Goal: Contribute content: Contribute content

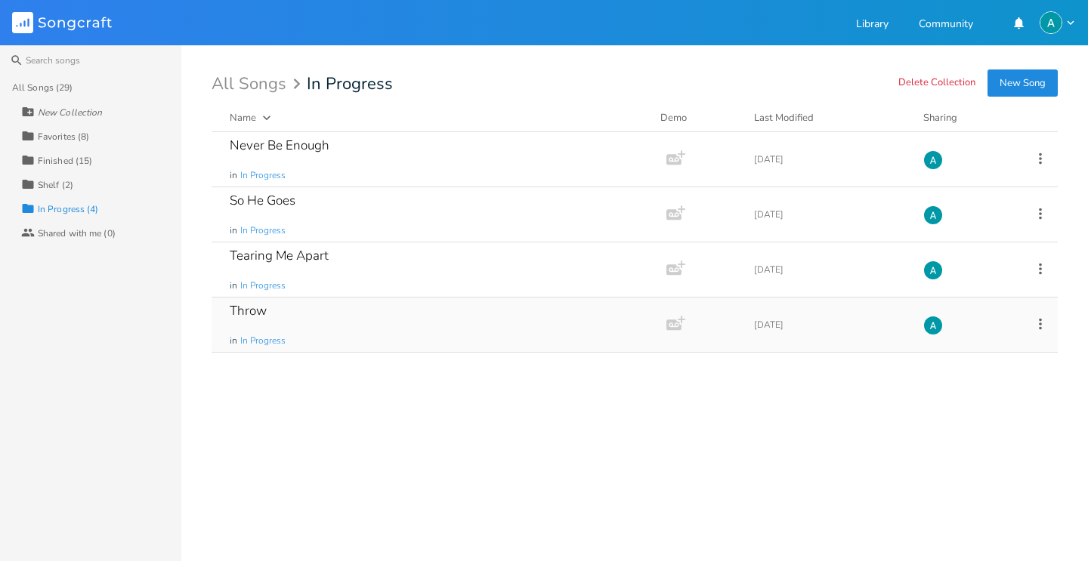
click at [360, 302] on div "Throw in In Progress" at bounding box center [436, 325] width 412 height 54
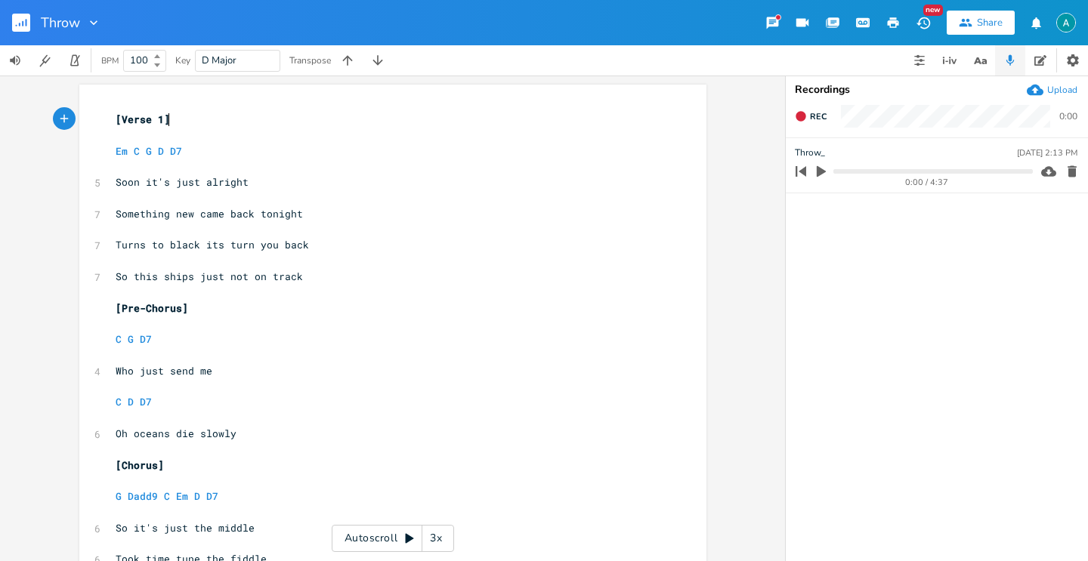
click at [826, 169] on icon "button" at bounding box center [821, 172] width 14 height 14
click at [827, 171] on button "button" at bounding box center [821, 171] width 20 height 24
click at [209, 140] on pre "​" at bounding box center [385, 136] width 545 height 16
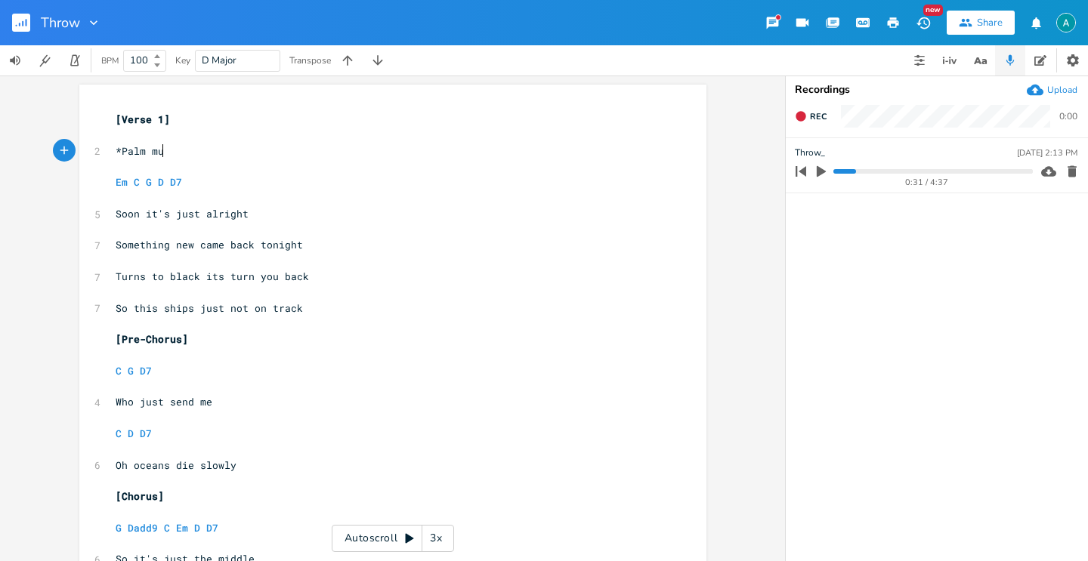
scroll to position [0, 52]
type textarea "*Palm mute*"
click at [122, 307] on span "So this ships just not on track" at bounding box center [209, 308] width 187 height 14
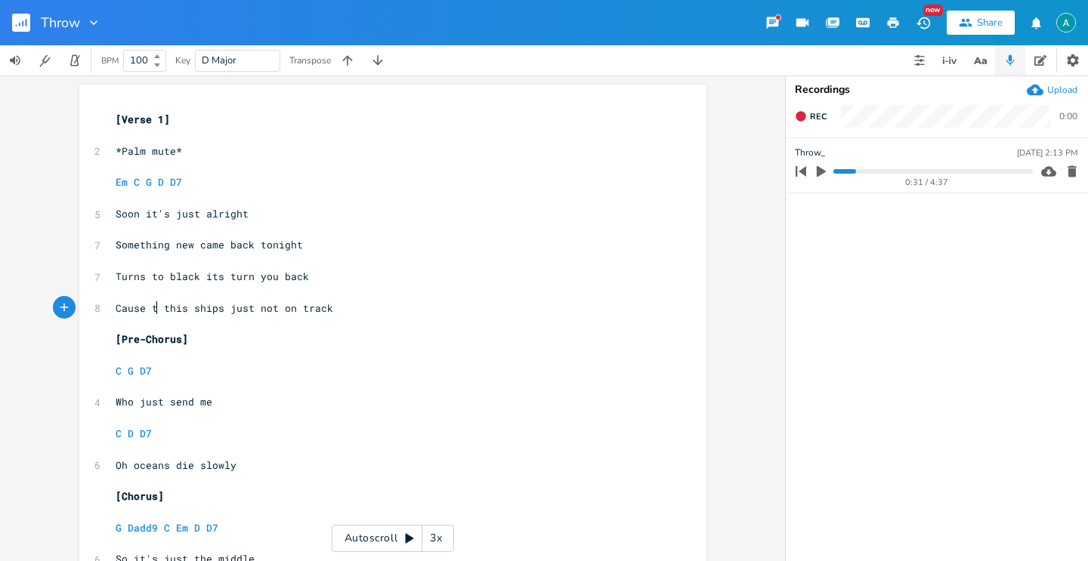
type textarea "Cause the"
click at [192, 306] on span "Cause the this ships just not on track" at bounding box center [231, 308] width 230 height 14
click at [186, 306] on span "Cause the this ships just not on track" at bounding box center [231, 308] width 230 height 14
type textarea "this"
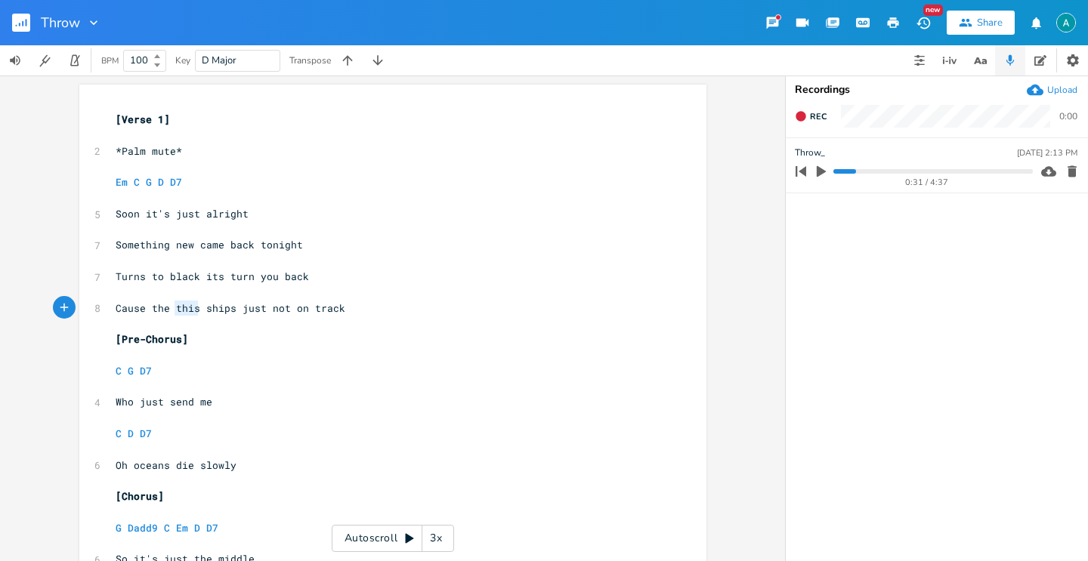
click at [186, 306] on span "Cause the this ships just not on track" at bounding box center [231, 308] width 230 height 14
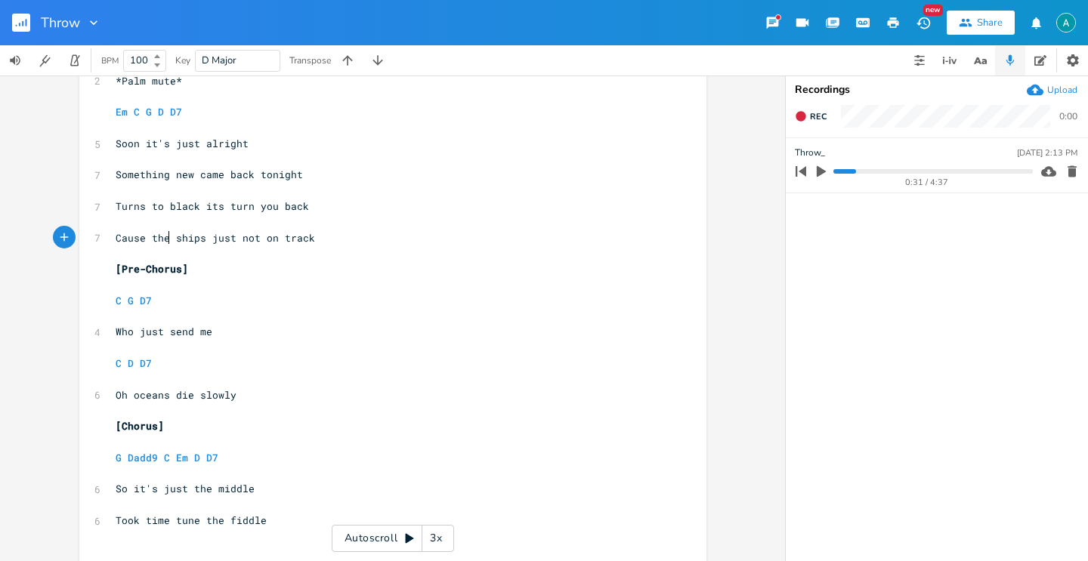
scroll to position [74, 0]
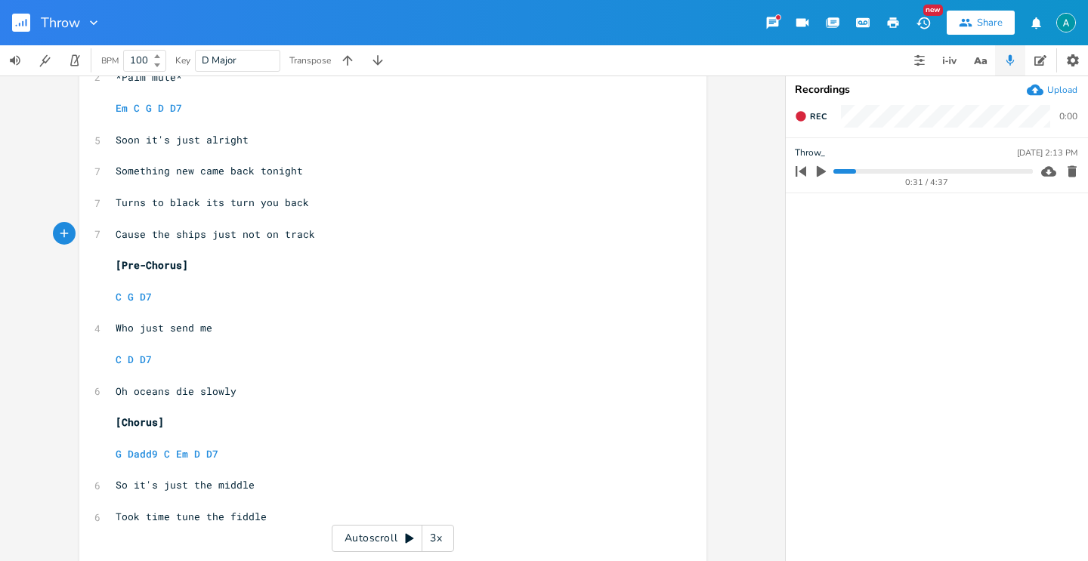
click at [184, 328] on span "Who just send me" at bounding box center [164, 328] width 97 height 14
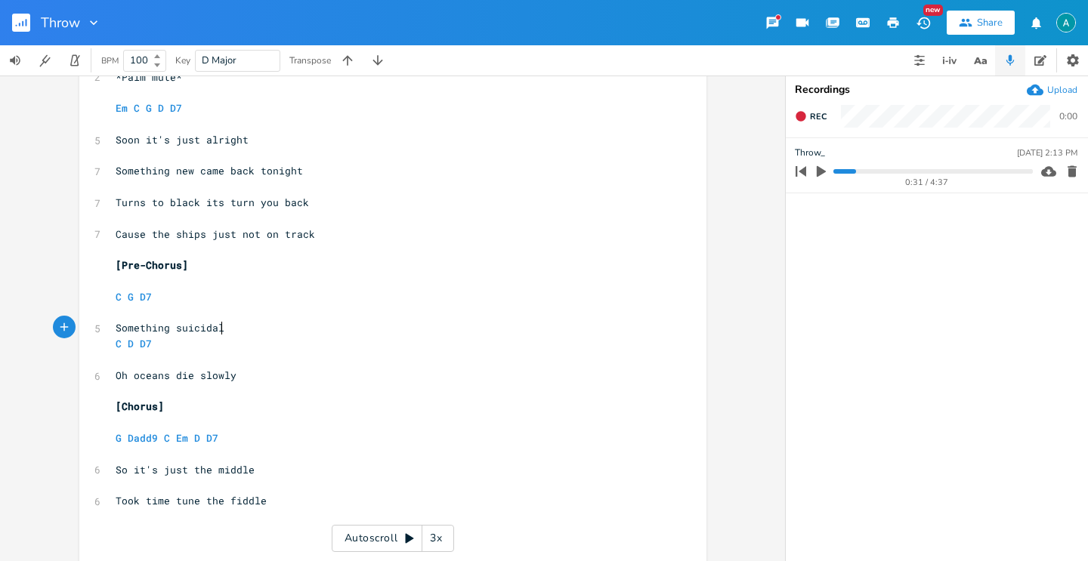
type textarea "Something suicidal"
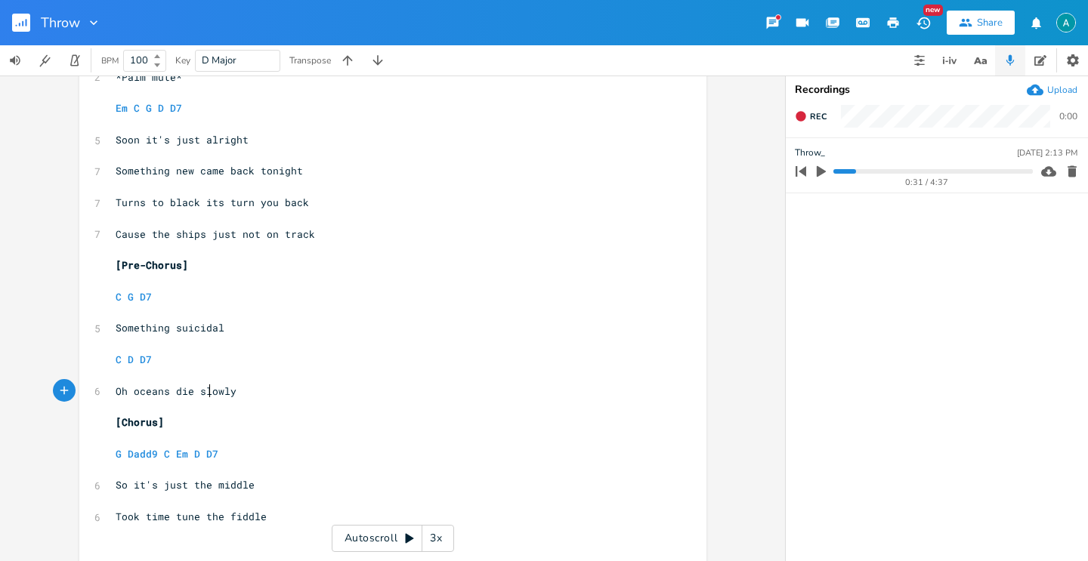
click at [205, 393] on span "Oh oceans die slowly" at bounding box center [176, 391] width 121 height 14
type textarea "Oh oceans die slowly"
click at [205, 393] on span "Oh oceans die slowly" at bounding box center [176, 391] width 121 height 14
click at [128, 300] on span "G" at bounding box center [131, 297] width 6 height 14
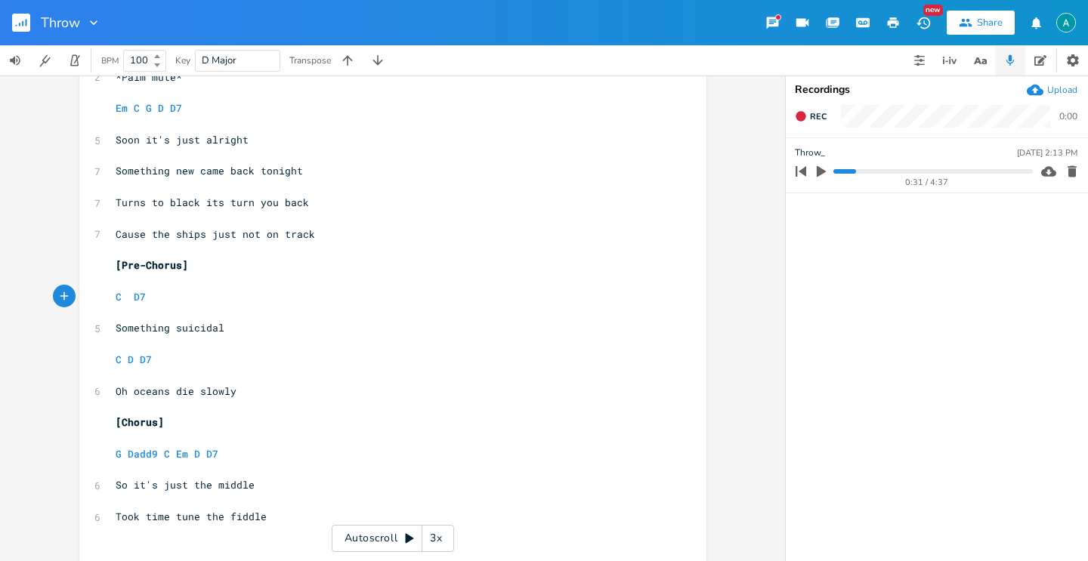
type textarea "D"
click at [276, 300] on pre "C D D7" at bounding box center [385, 297] width 545 height 16
click at [224, 357] on pre "C D D7" at bounding box center [385, 360] width 545 height 16
click at [187, 394] on span "Oh oceans die slowly" at bounding box center [176, 391] width 121 height 14
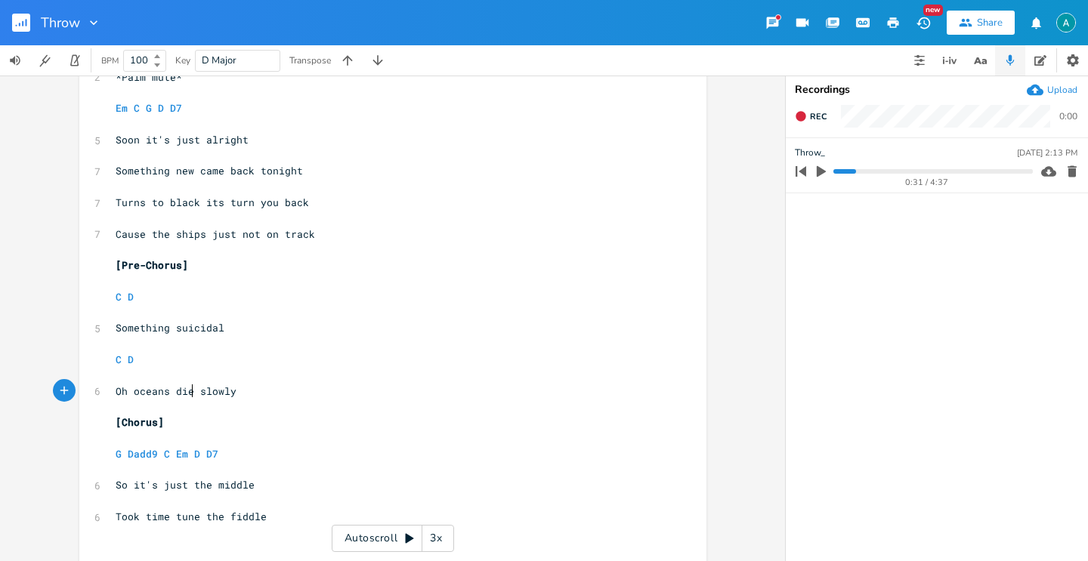
click at [187, 394] on span "Oh oceans die slowly" at bounding box center [176, 391] width 121 height 14
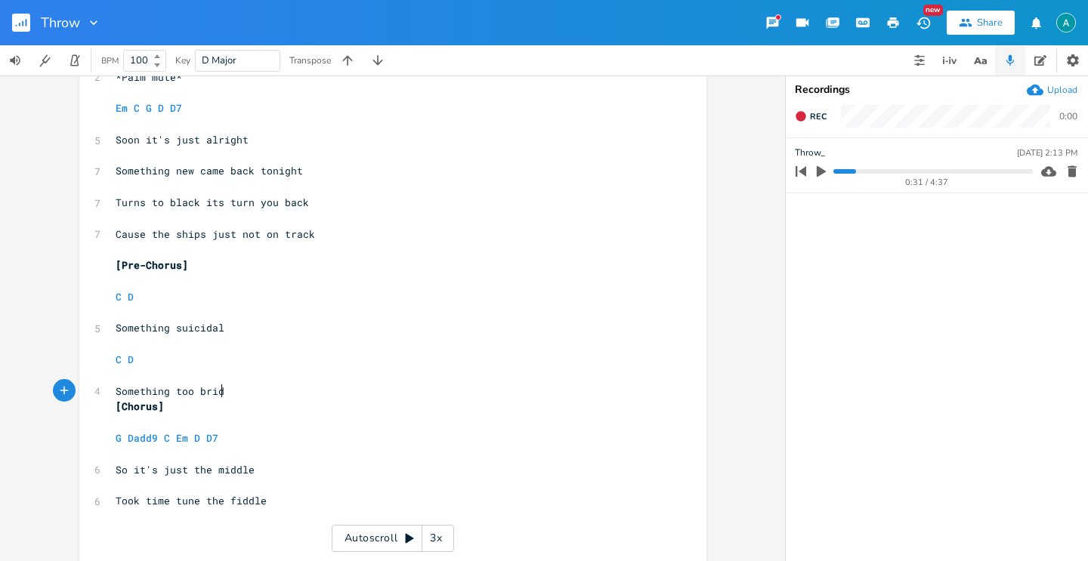
type textarea "Something too bridal"
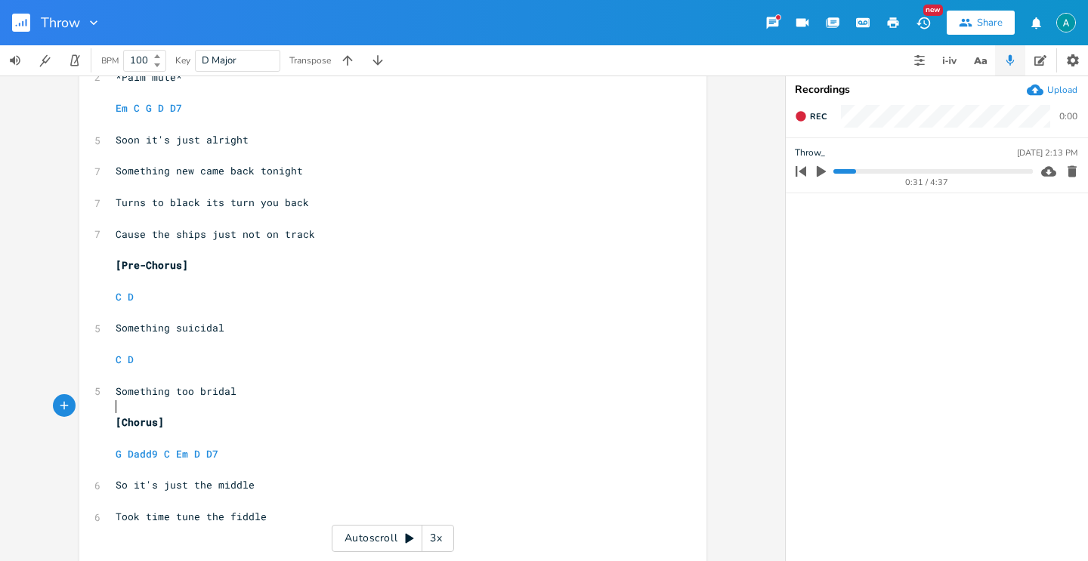
click at [1033, 88] on icon "button" at bounding box center [1035, 90] width 17 height 17
click at [820, 176] on icon "button" at bounding box center [821, 172] width 14 height 14
click at [212, 238] on span "Cause the ships just not on track" at bounding box center [215, 234] width 199 height 14
type textarea "just"
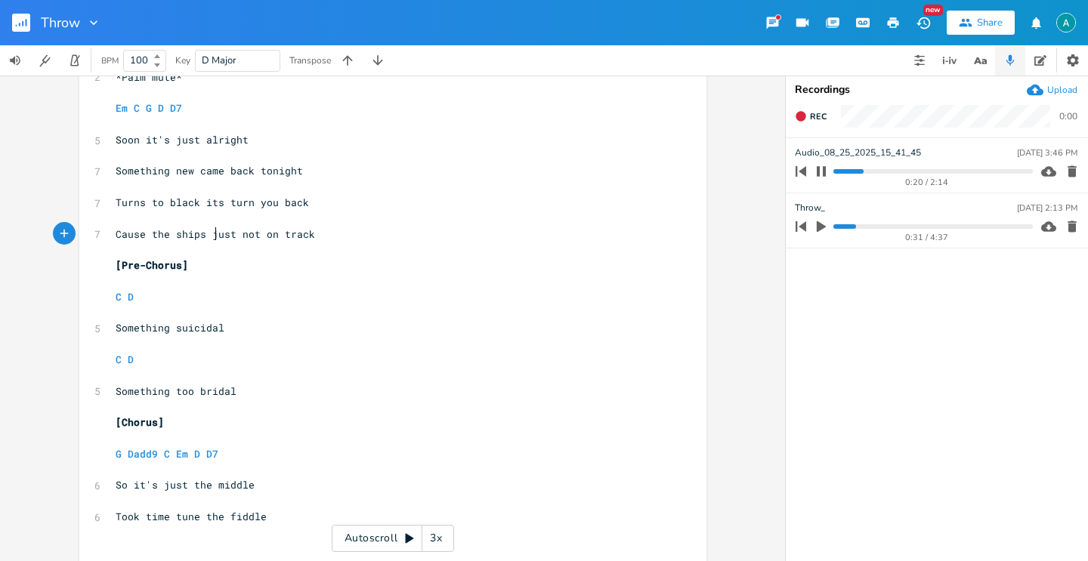
click at [212, 238] on span "Cause the ships just not on track" at bounding box center [215, 234] width 199 height 14
click at [132, 363] on pre "C D" at bounding box center [385, 360] width 545 height 16
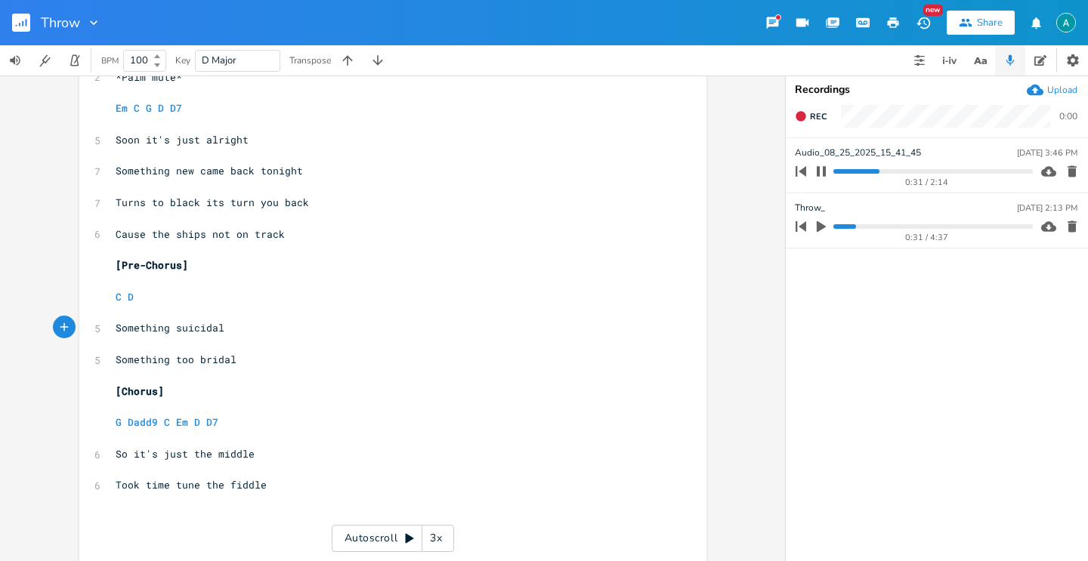
click at [812, 174] on button "button" at bounding box center [821, 171] width 20 height 24
click at [113, 362] on pre "Something too bridal" at bounding box center [385, 360] width 545 height 16
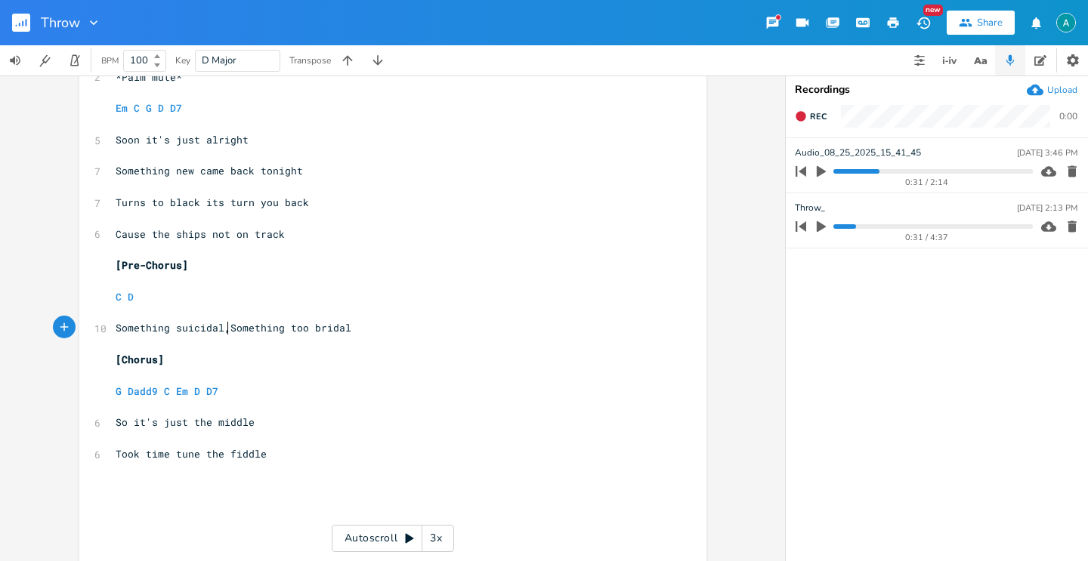
scroll to position [0, 4]
type textarea ","
type textarea "s"
click at [353, 315] on pre "​" at bounding box center [385, 313] width 545 height 16
click at [353, 326] on pre "Something suicidal, something too bridal" at bounding box center [385, 328] width 545 height 16
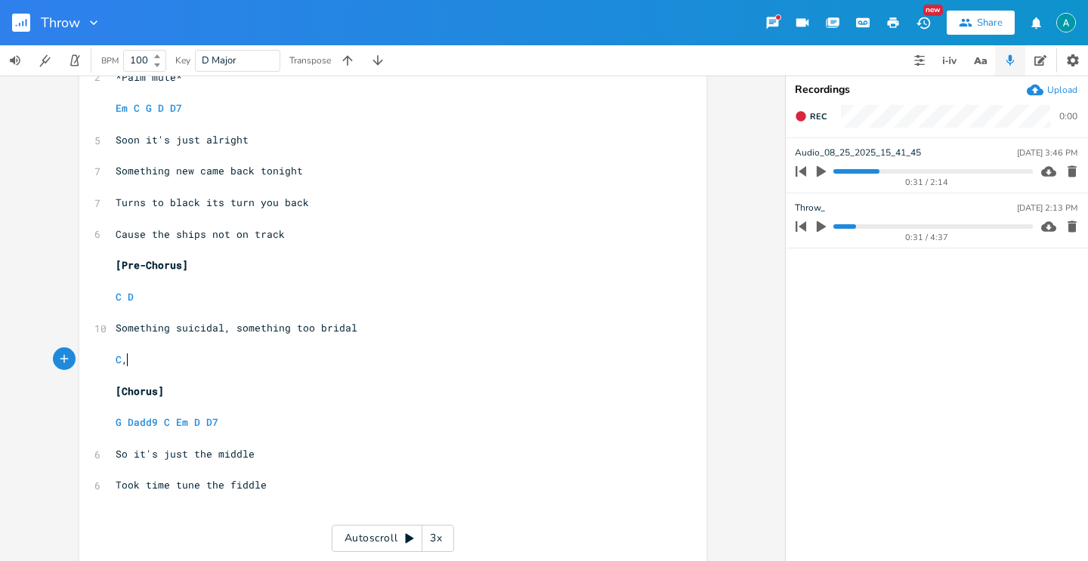
type textarea "C,"
type textarea "D"
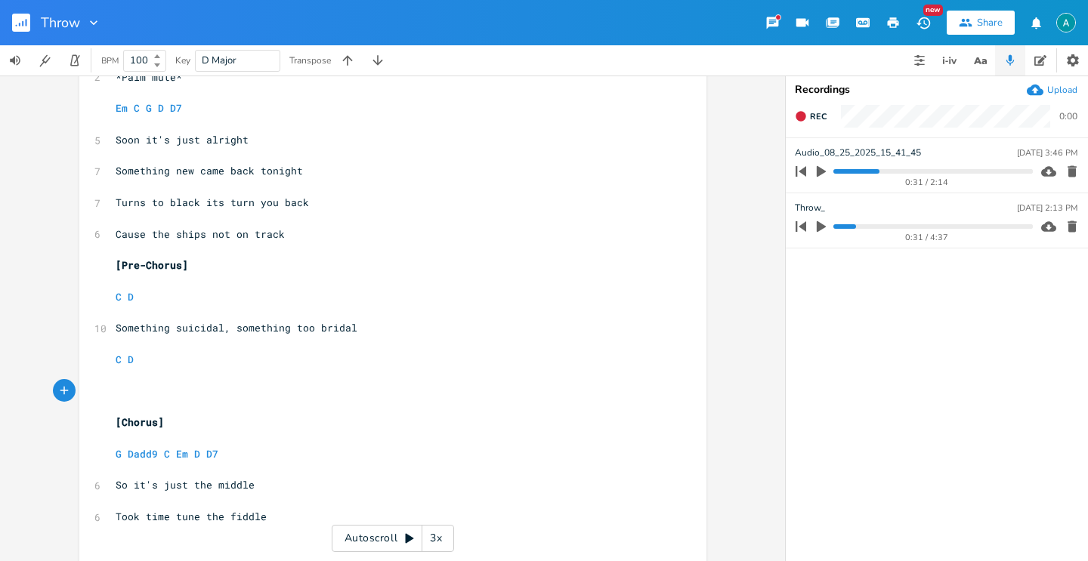
click at [811, 166] on icon "button" at bounding box center [800, 171] width 21 height 21
click at [842, 171] on progress at bounding box center [932, 171] width 199 height 5
click at [850, 170] on progress at bounding box center [932, 171] width 199 height 5
click at [820, 172] on icon "button" at bounding box center [821, 171] width 9 height 11
click at [270, 331] on span "Something suicidal, something too bridal" at bounding box center [237, 328] width 242 height 14
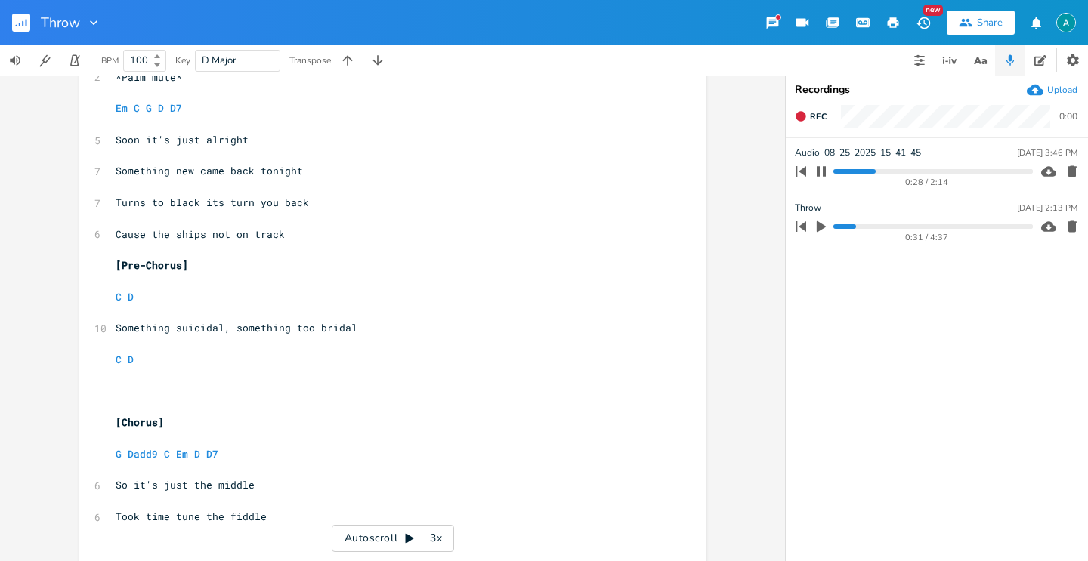
scroll to position [0, 0]
click at [270, 331] on span "Something suicidal, something too bridal" at bounding box center [237, 328] width 242 height 14
type textarea "just way"
click at [821, 164] on button "button" at bounding box center [821, 171] width 20 height 24
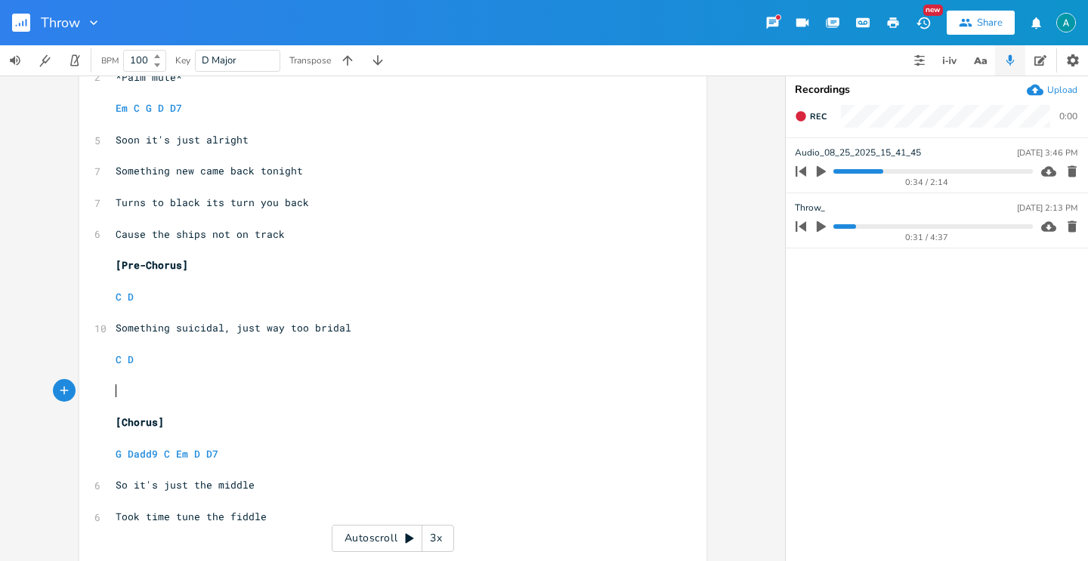
click at [221, 385] on pre "​" at bounding box center [385, 392] width 545 height 16
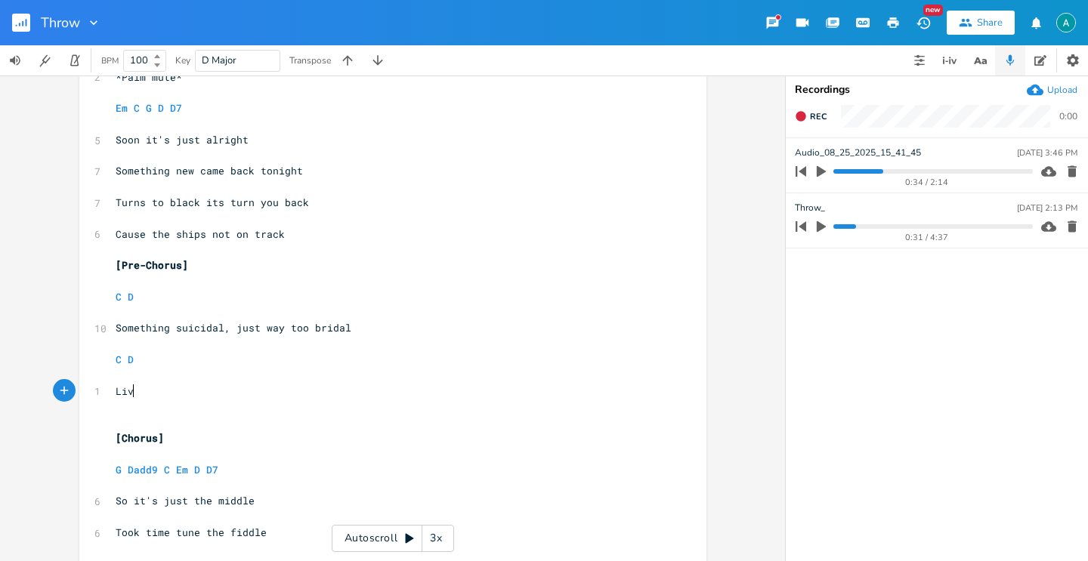
type textarea "Livin"
type textarea "THe"
type textarea "The mirror is vital"
type textarea ","
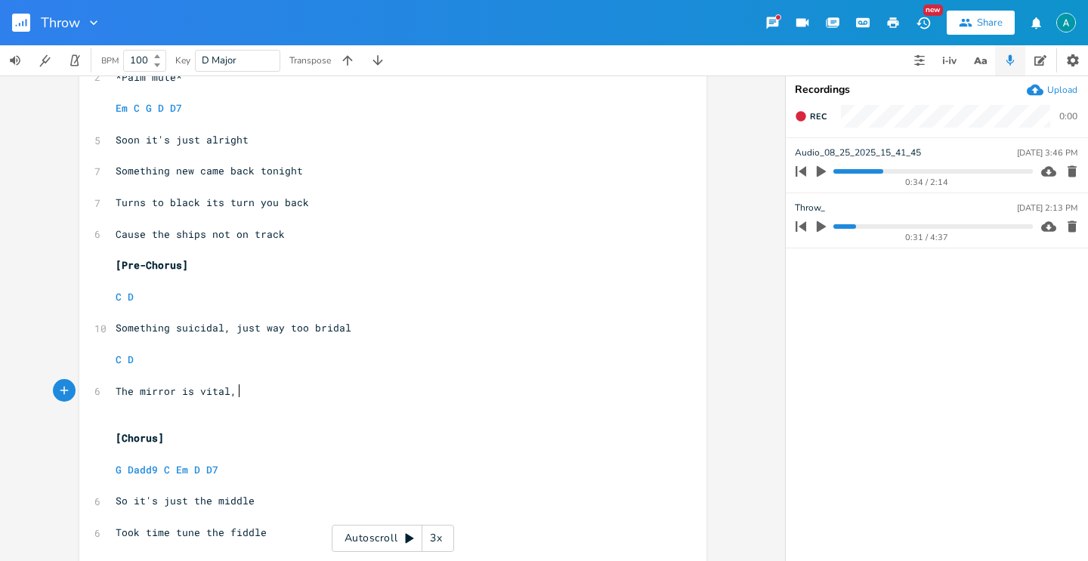
scroll to position [0, 4]
drag, startPoint x: 187, startPoint y: 388, endPoint x: 99, endPoint y: 391, distance: 87.7
click at [99, 391] on div "The mirror is x [Verse 1] ​ 2 *Palm mute* ​ Em C G D D7 ​ 5 Soon it's just alri…" at bounding box center [392, 341] width 627 height 661
type textarea "Vilions are"
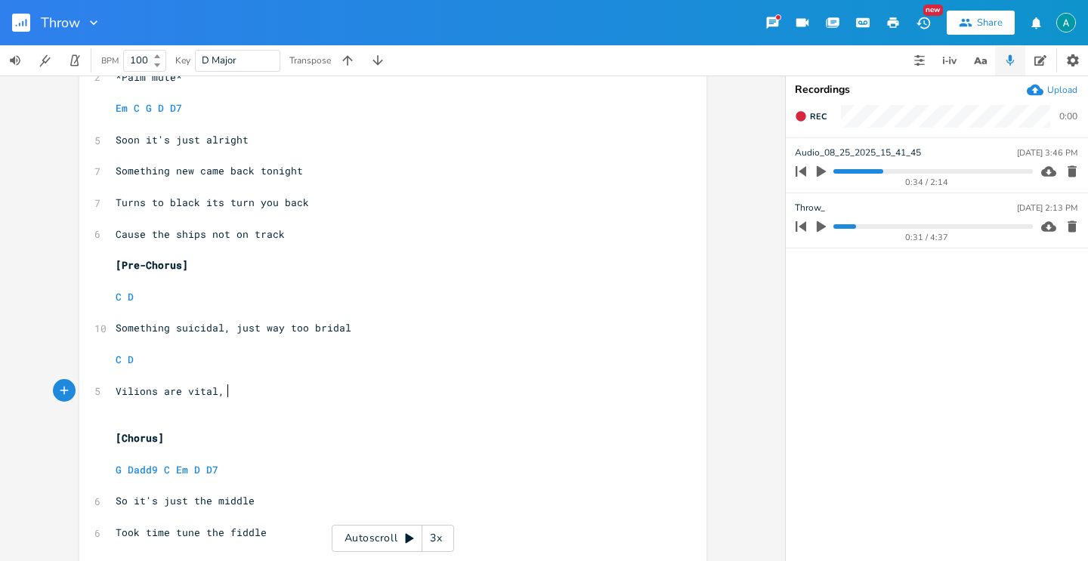
click at [262, 388] on pre "Vilions are vital," at bounding box center [385, 392] width 545 height 16
type textarea "for heros"
type textarea "to"
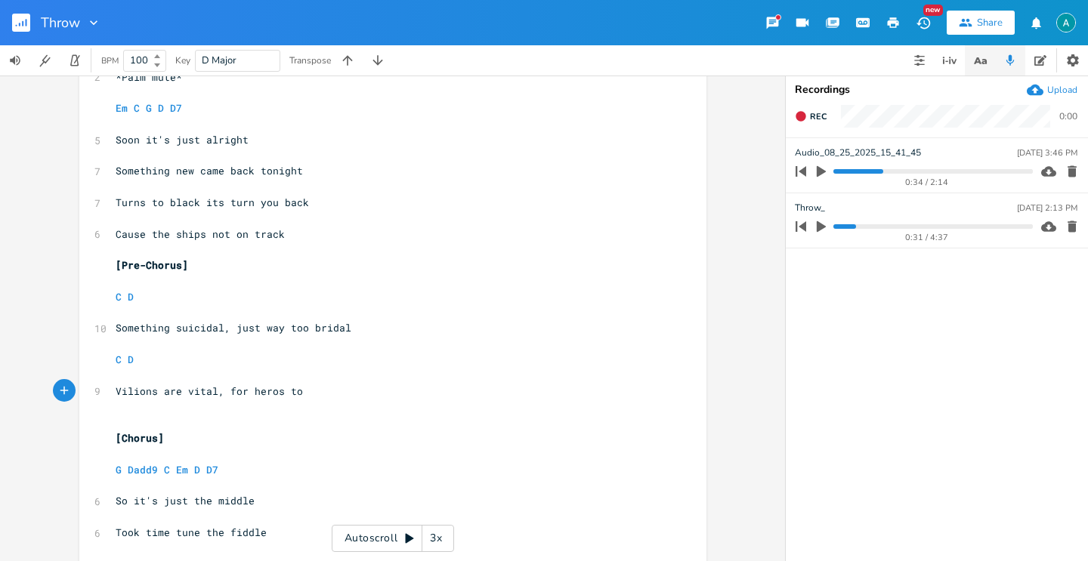
click at [974, 62] on icon "button" at bounding box center [980, 60] width 19 height 19
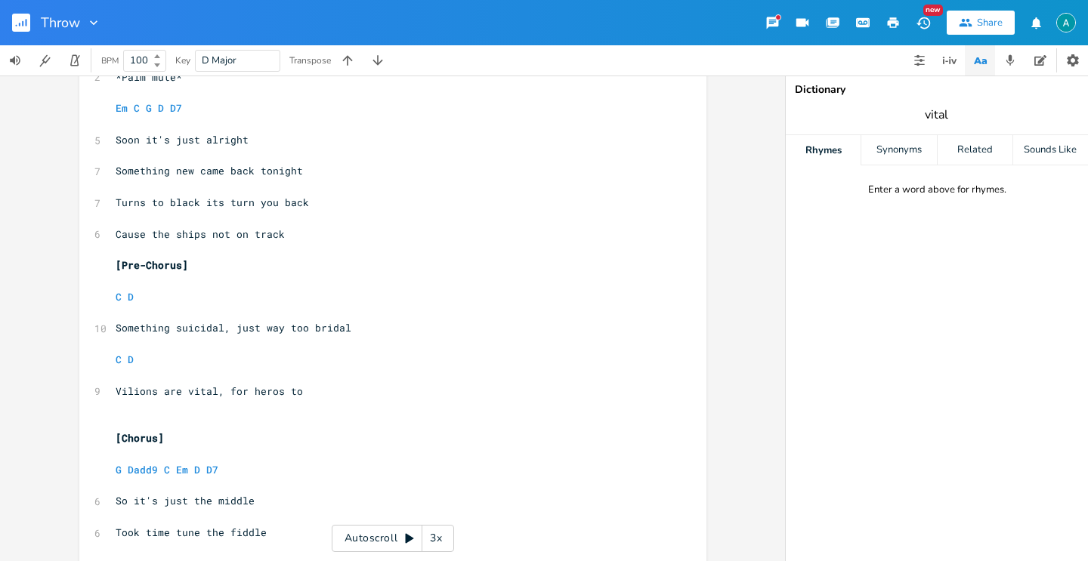
type input "vital"
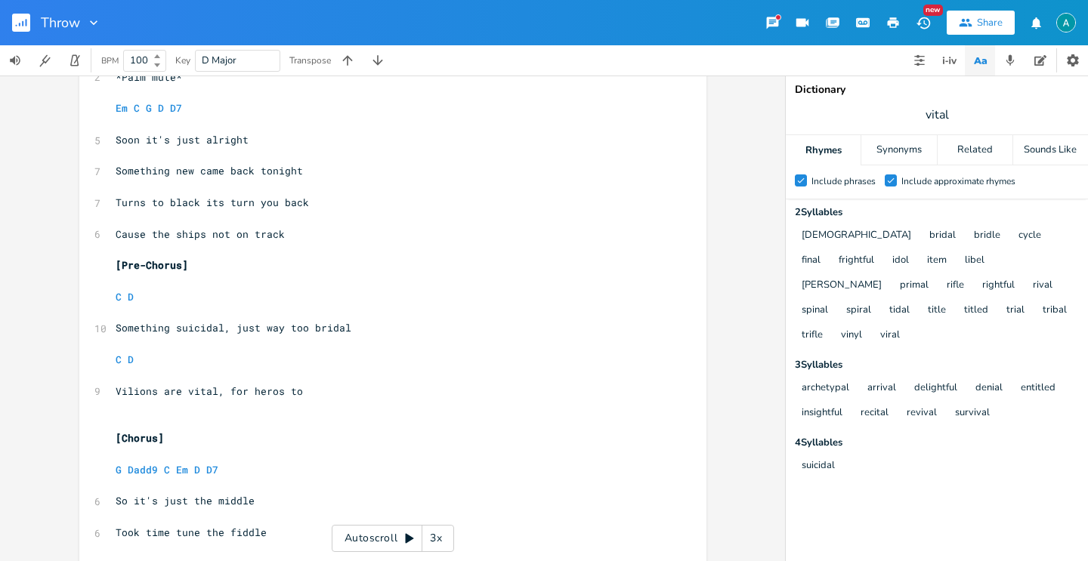
click at [895, 171] on div "Check Include phrases Check Include approximate rhymes" at bounding box center [937, 181] width 302 height 33
click at [895, 172] on div "Check Include phrases Check Include approximate rhymes" at bounding box center [937, 181] width 302 height 33
click at [894, 179] on icon "Check" at bounding box center [890, 180] width 9 height 9
click at [885, 179] on input "Check Include approximate rhymes" at bounding box center [885, 181] width 0 height 10
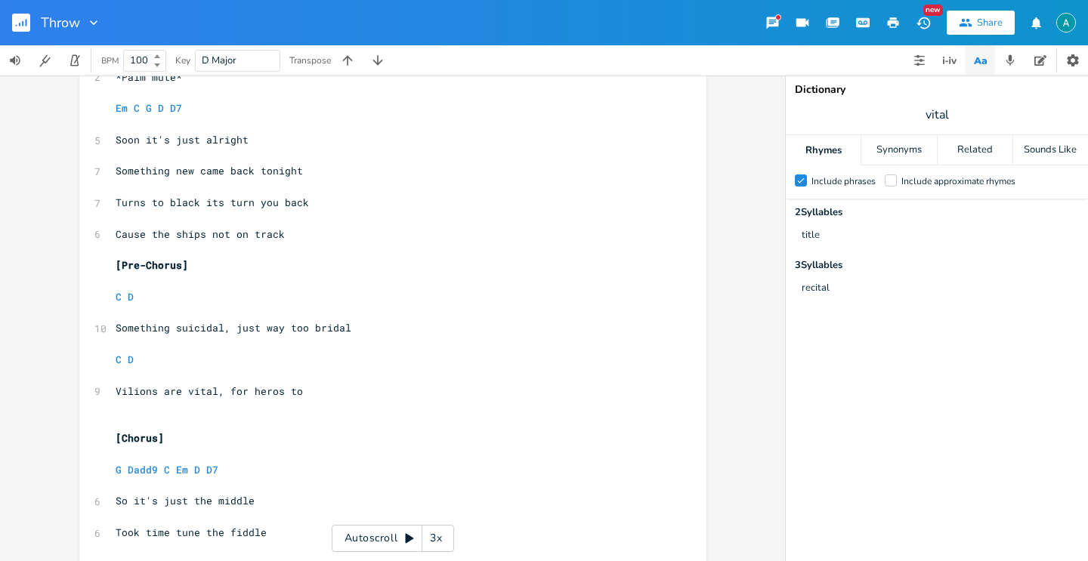
click at [901, 186] on div "Include approximate rhymes" at bounding box center [958, 181] width 114 height 9
click at [885, 186] on input "Include approximate rhymes" at bounding box center [885, 181] width 0 height 10
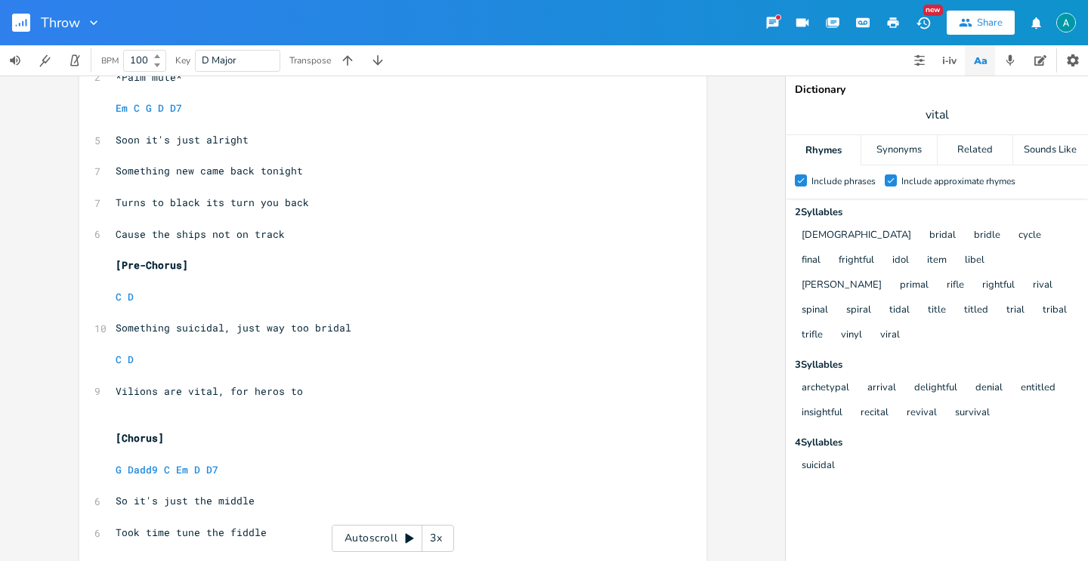
scroll to position [0, 0]
type textarea "heros to"
drag, startPoint x: 304, startPoint y: 398, endPoint x: 246, endPoint y: 395, distance: 59.0
click at [246, 395] on pre "Vilions are vital, for heros to" at bounding box center [385, 392] width 545 height 16
type textarea "for you to ehar t"
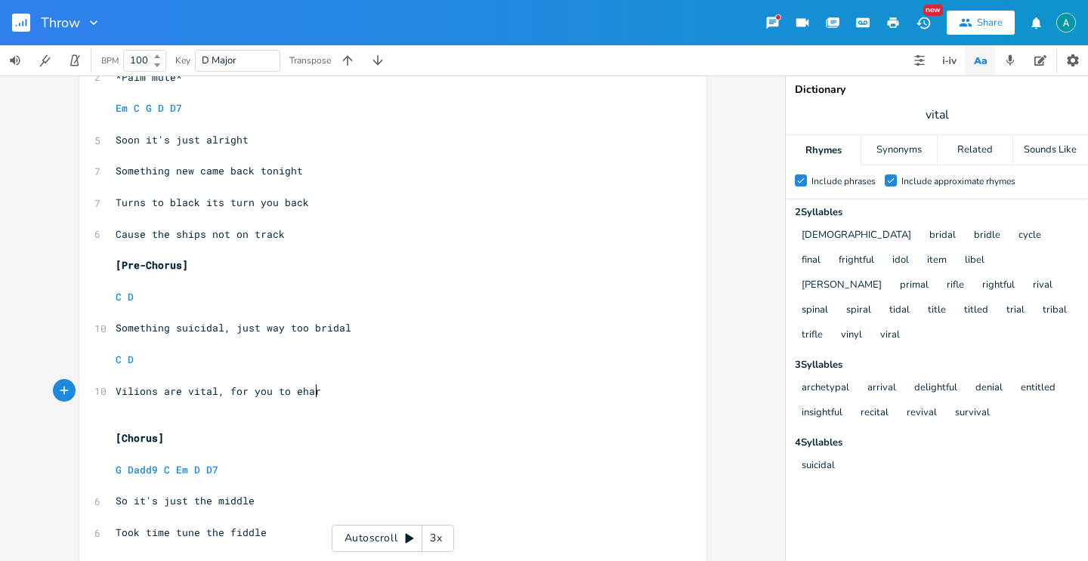
scroll to position [0, 70]
type textarea "hear th e"
type textarea "e [DEMOGRAPHIC_DATA]"
click at [1011, 73] on button "button" at bounding box center [1010, 60] width 30 height 30
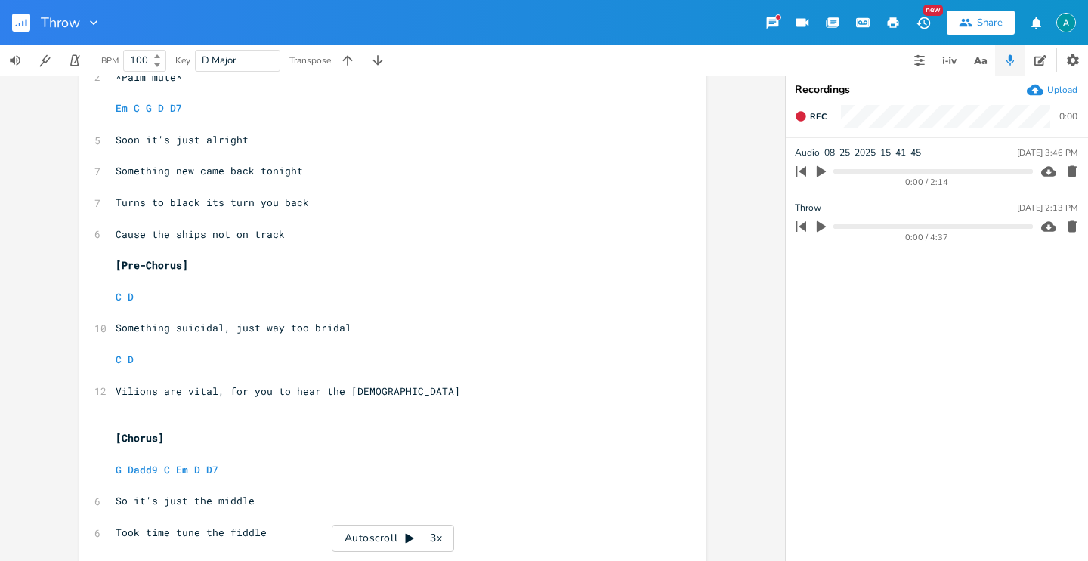
click at [863, 172] on progress at bounding box center [932, 171] width 199 height 5
click at [824, 172] on icon "button" at bounding box center [821, 172] width 14 height 14
click at [821, 168] on icon "button" at bounding box center [821, 171] width 12 height 12
drag, startPoint x: 280, startPoint y: 391, endPoint x: 223, endPoint y: 393, distance: 57.4
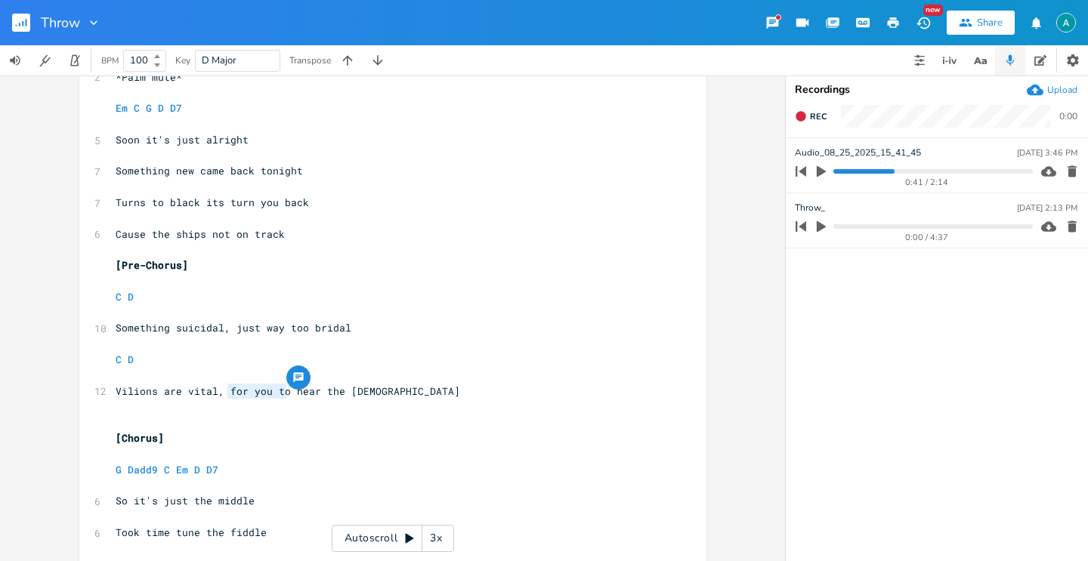
click at [223, 393] on span "Vilions are vital, for you to hear the [DEMOGRAPHIC_DATA]" at bounding box center [288, 391] width 344 height 14
type textarea "can you"
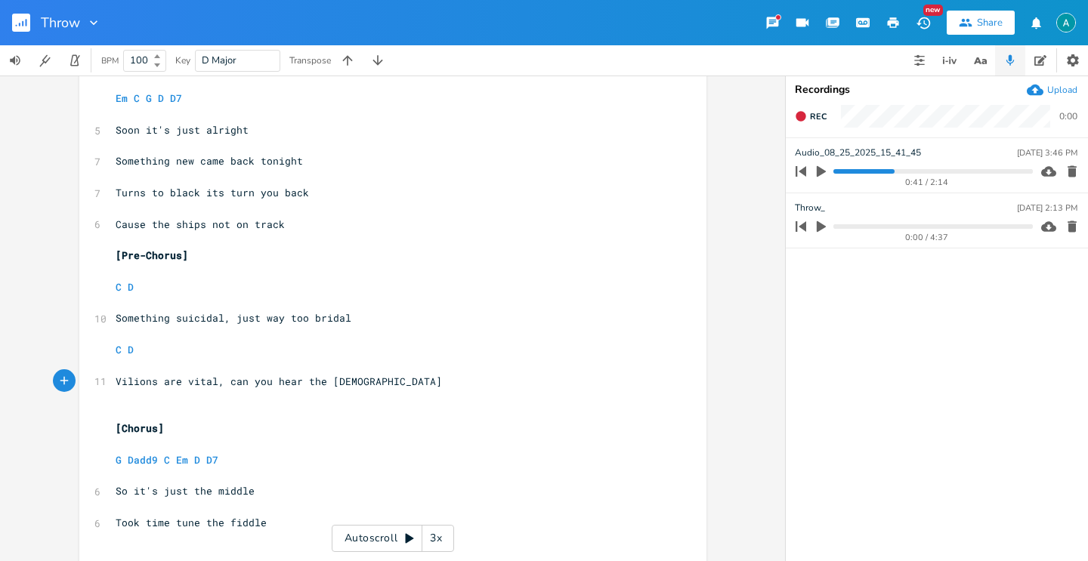
scroll to position [193, 0]
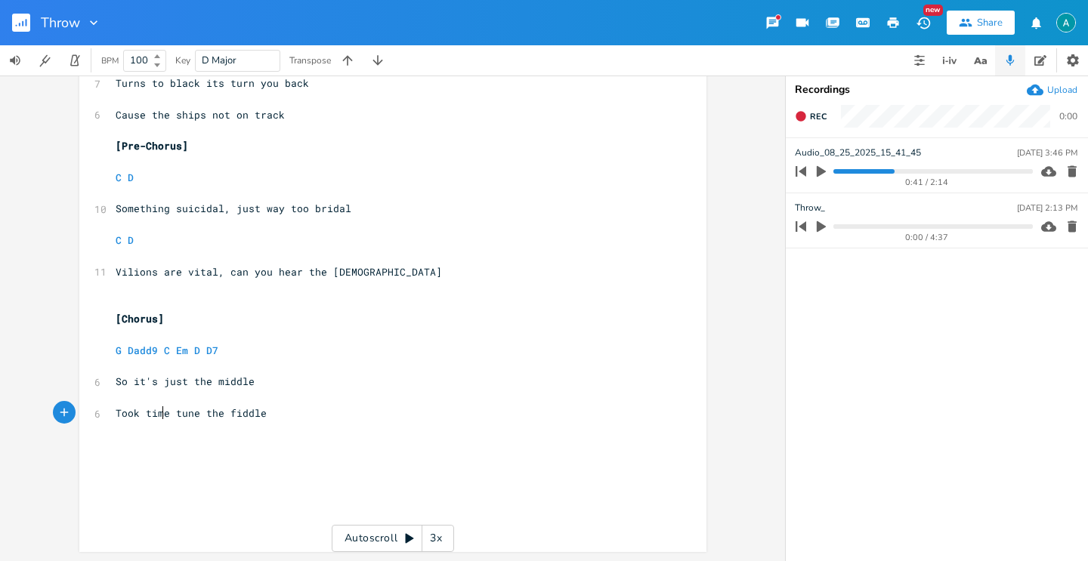
click at [156, 410] on span "Took time tune the fiddle" at bounding box center [191, 413] width 151 height 14
type textarea "to"
click at [821, 174] on icon "button" at bounding box center [821, 172] width 14 height 14
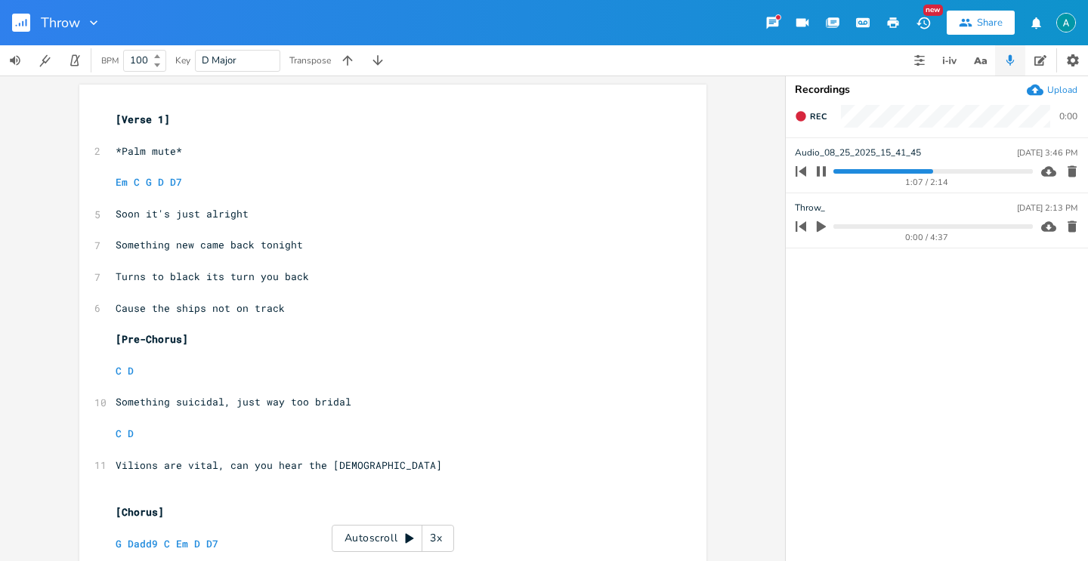
scroll to position [193, 0]
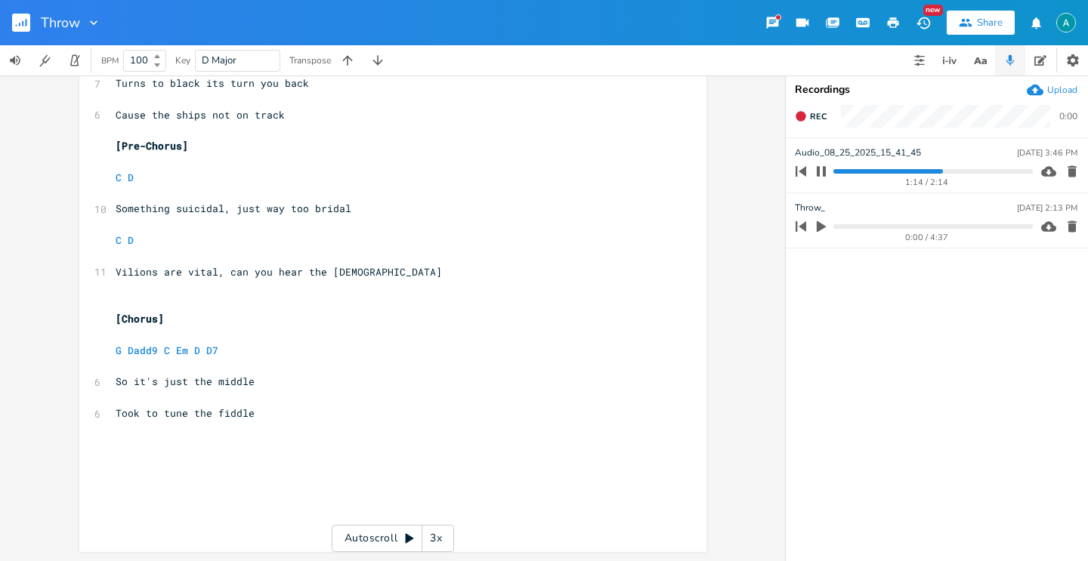
click at [823, 179] on div "1:14 / 2:14" at bounding box center [927, 182] width 212 height 8
click at [823, 176] on icon "button" at bounding box center [821, 171] width 12 height 12
drag, startPoint x: 160, startPoint y: 415, endPoint x: 278, endPoint y: 420, distance: 117.9
click at [278, 419] on pre "Took to tune the fiddle" at bounding box center [385, 414] width 545 height 16
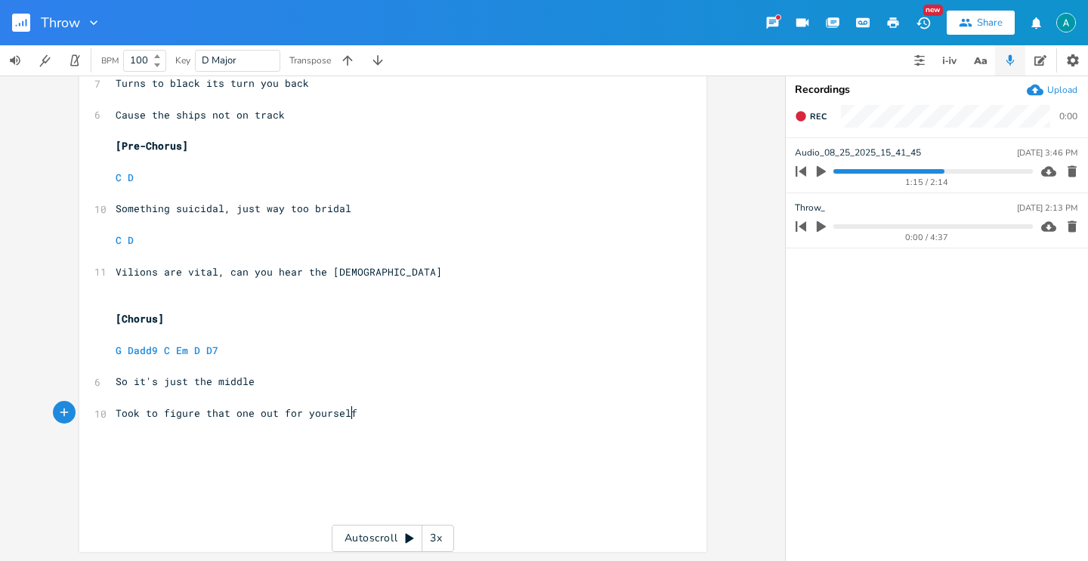
type textarea "figure that one out for yourself"
click at [142, 418] on span "Took to figure that one out for yourself" at bounding box center [237, 413] width 242 height 14
type textarea "time"
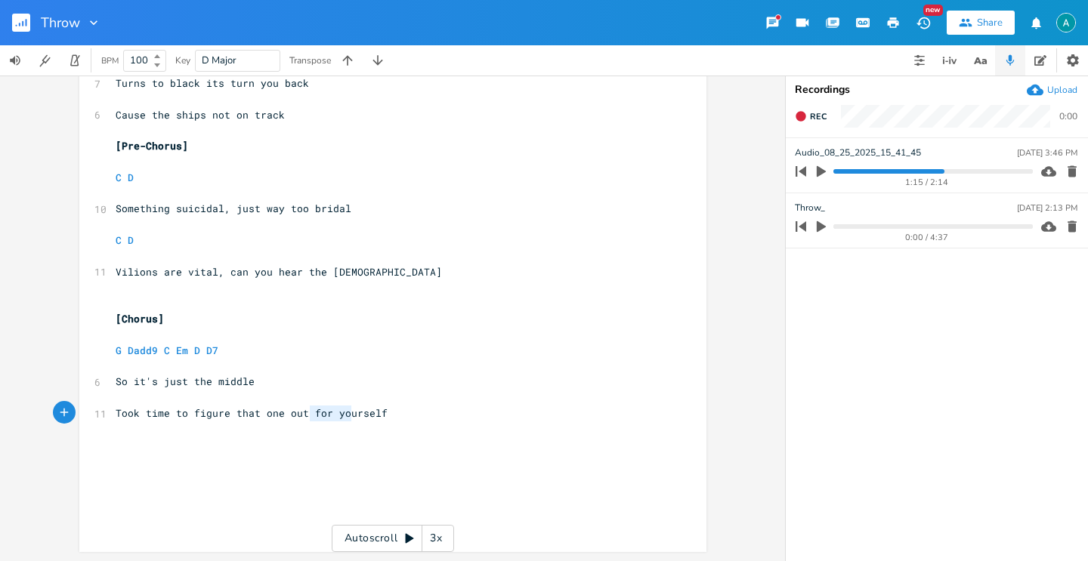
type textarea "for yourself"
drag, startPoint x: 305, startPoint y: 414, endPoint x: 406, endPoint y: 407, distance: 100.7
click at [406, 407] on pre "Took time to figure that one out for yourself" at bounding box center [385, 414] width 545 height 16
type textarea "Just for you"
type textarea ", [GEOGRAPHIC_DATA]"
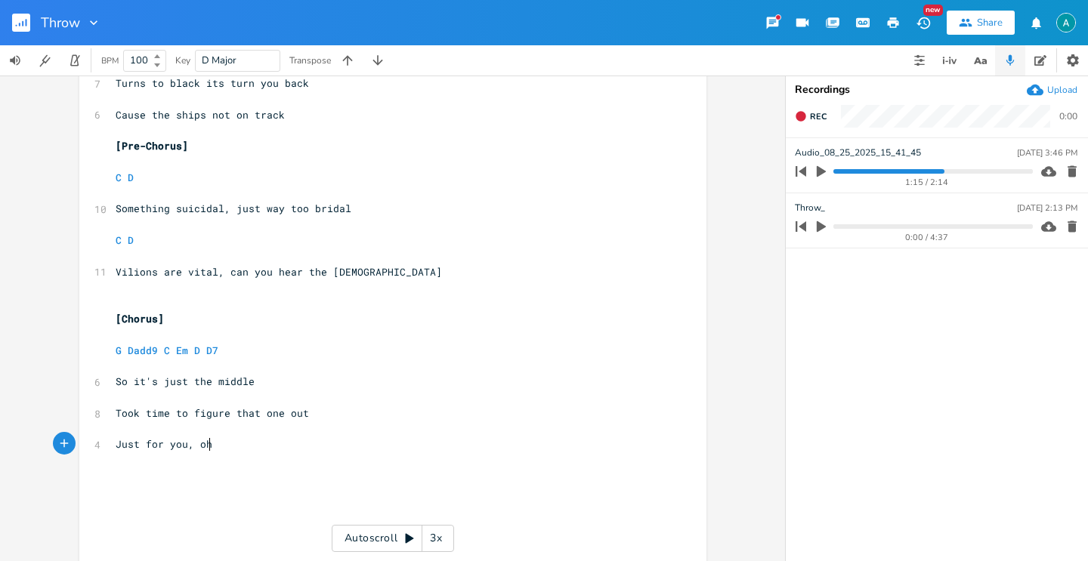
scroll to position [0, 18]
type textarea "urelf"
type textarea "self"
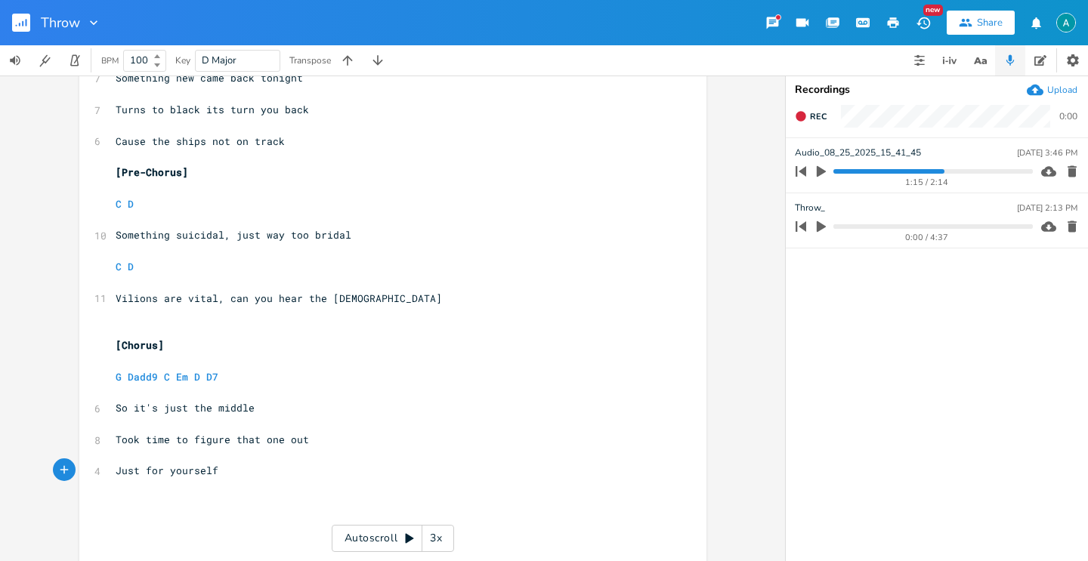
scroll to position [225, 0]
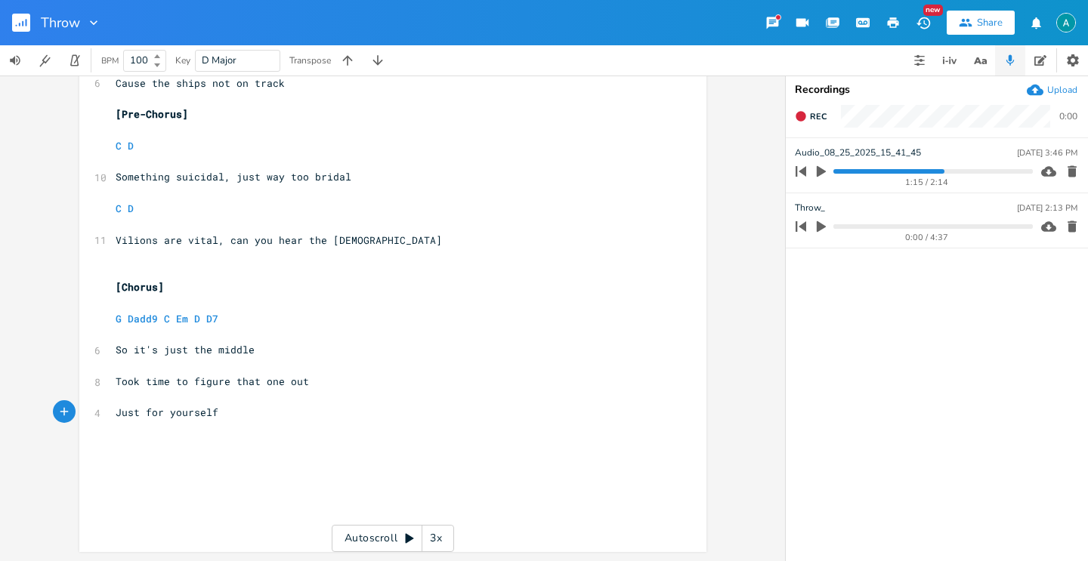
click at [1055, 88] on div "Upload" at bounding box center [1062, 90] width 30 height 12
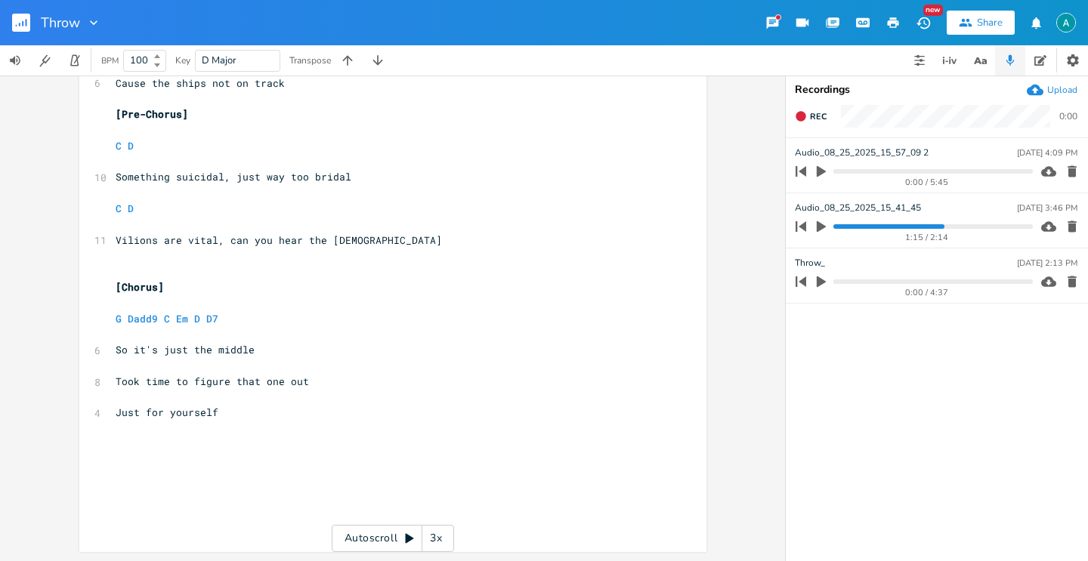
click at [1068, 232] on icon "button" at bounding box center [1071, 226] width 15 height 15
click at [820, 168] on icon "button" at bounding box center [821, 171] width 9 height 11
click at [821, 175] on icon "button" at bounding box center [821, 171] width 12 height 12
click at [268, 385] on span "Took time to figure that one out" at bounding box center [212, 382] width 193 height 14
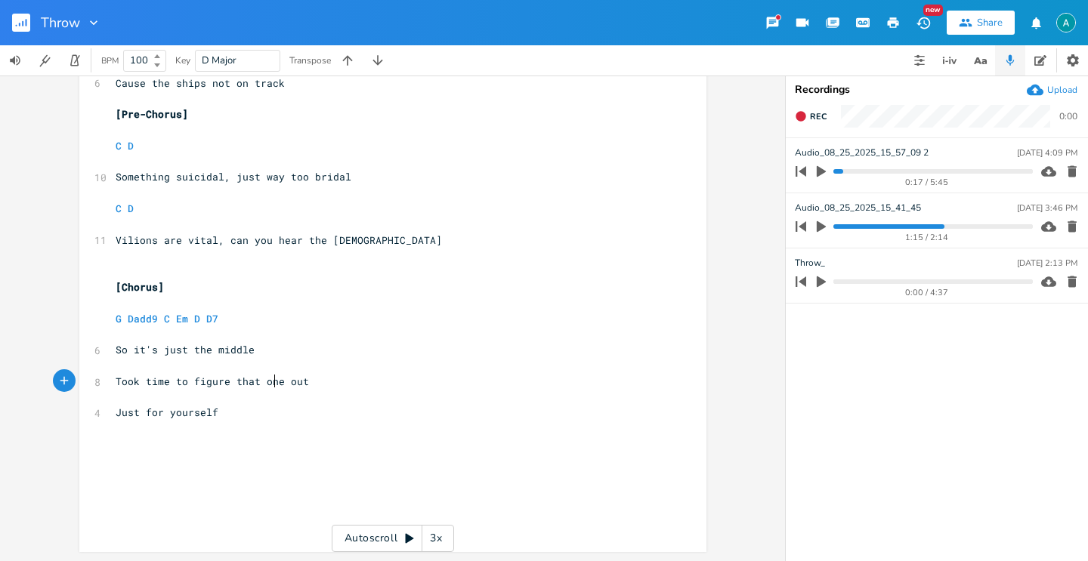
type textarea "one"
click at [268, 385] on span "Took time to figure that one out" at bounding box center [212, 382] width 193 height 14
type textarea "you"
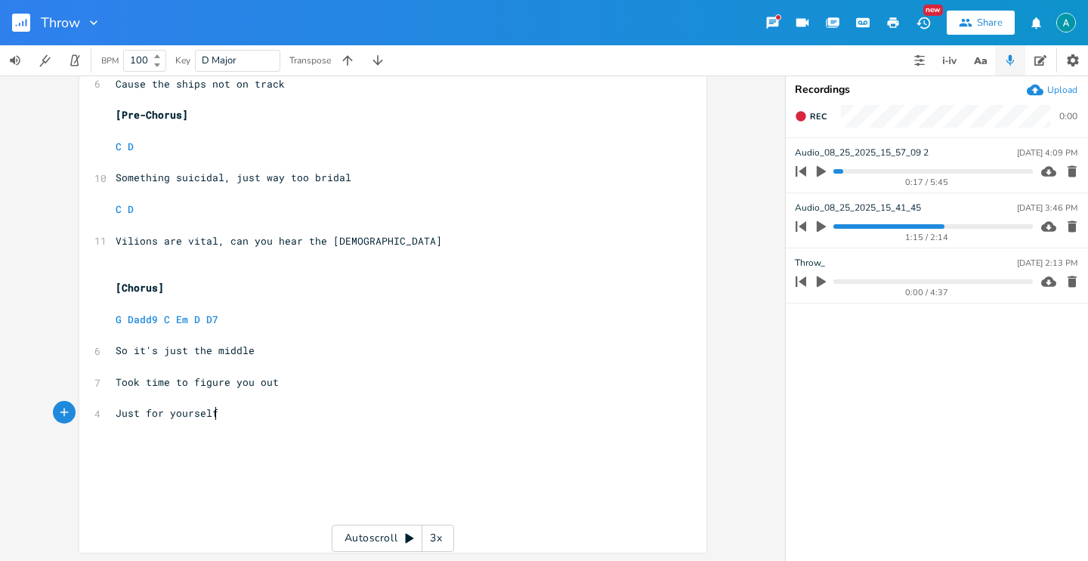
click at [224, 414] on pre "Just for yourself" at bounding box center [385, 414] width 545 height 16
type textarea "Just for yourself"
click at [224, 414] on pre "Just for yourself" at bounding box center [385, 414] width 545 height 16
click at [196, 409] on span "Just for yourself" at bounding box center [167, 413] width 103 height 14
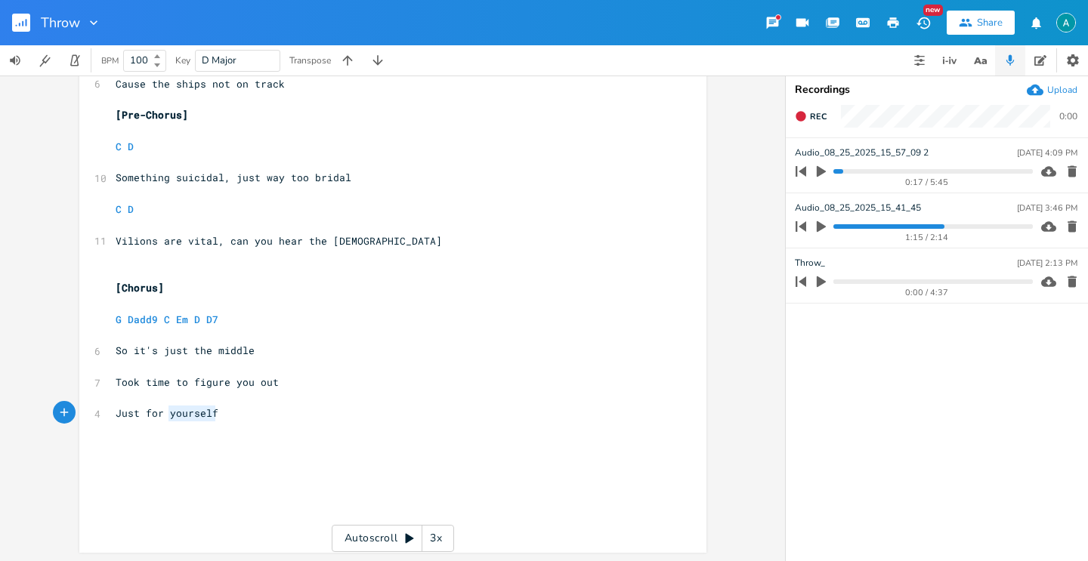
click at [196, 409] on span "Just for yourself" at bounding box center [167, 413] width 103 height 14
type textarea "myself"
click at [162, 416] on span "Just for myself" at bounding box center [161, 413] width 91 height 14
type textarea "me, for"
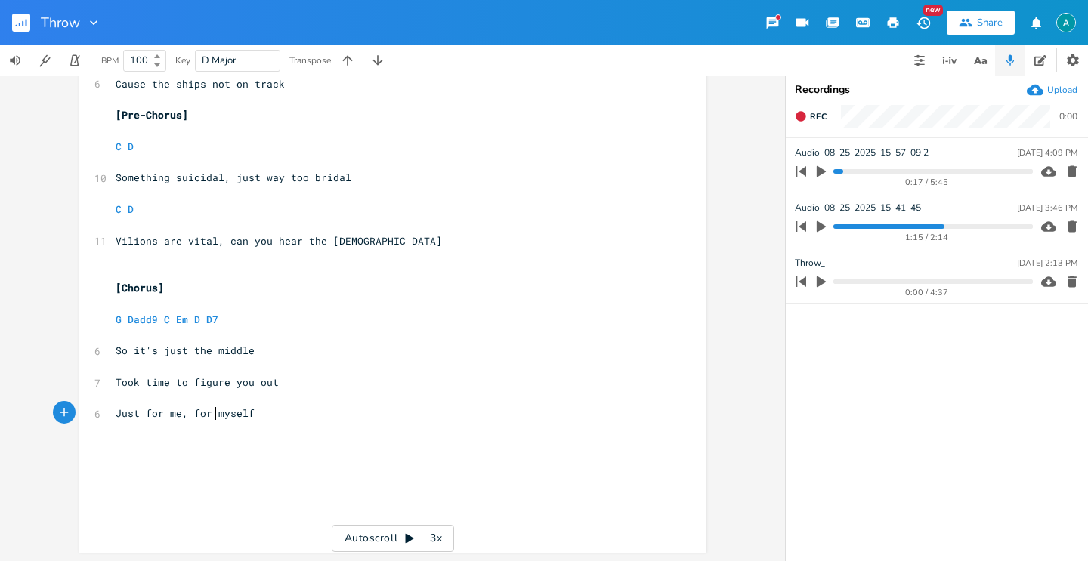
scroll to position [0, 33]
click at [272, 425] on pre "​" at bounding box center [385, 430] width 545 height 16
type textarea "Don't bring me down"
type textarea "n"
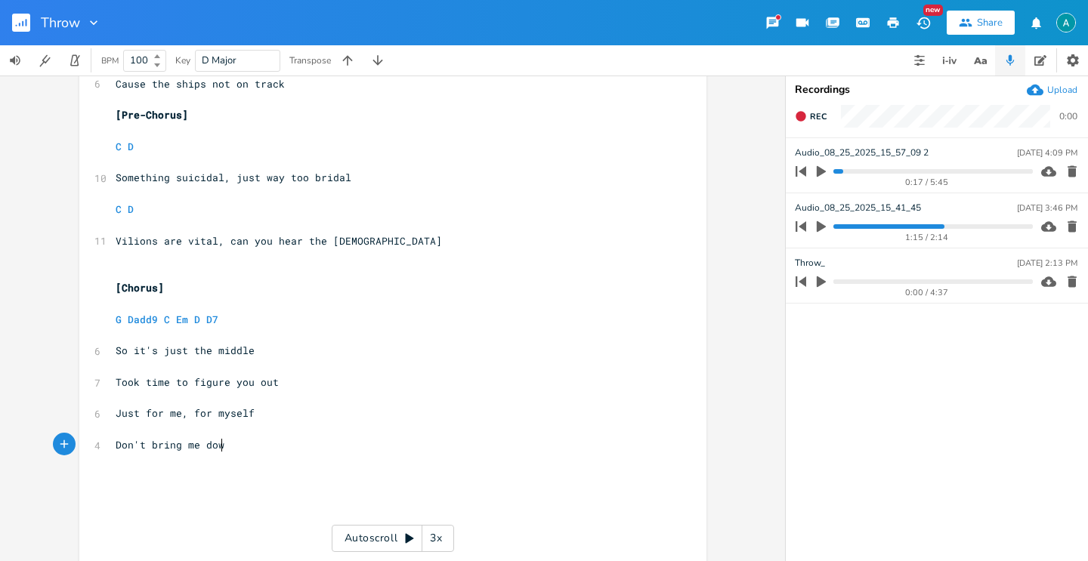
type textarea "n"
type textarea "I never did think twice about myelf"
type textarea "self"
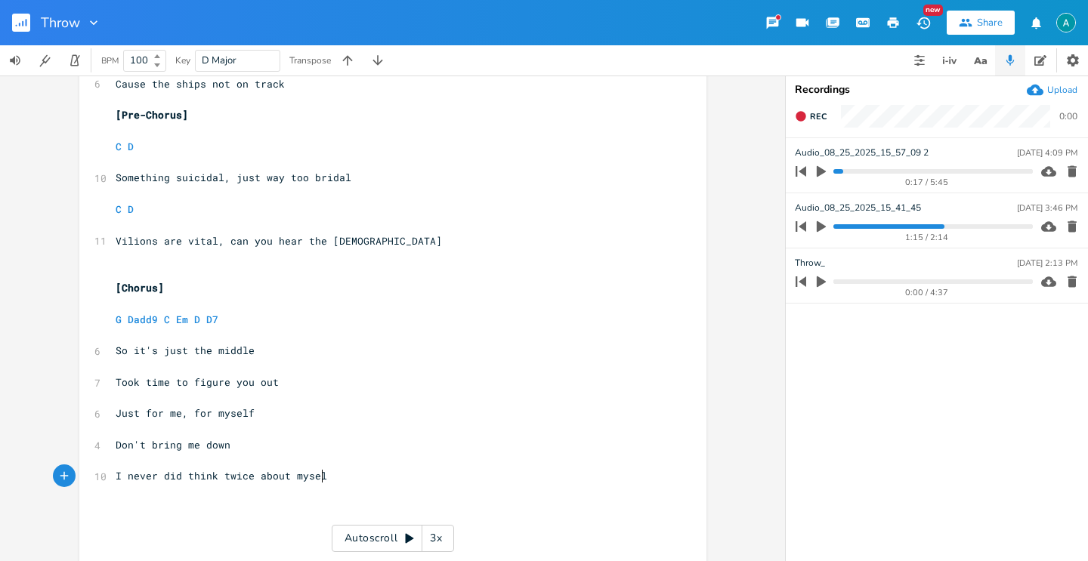
scroll to position [0, 18]
click at [249, 480] on span "I never did think twice about myself" at bounding box center [225, 476] width 218 height 14
type textarea "f"
type textarea "A"
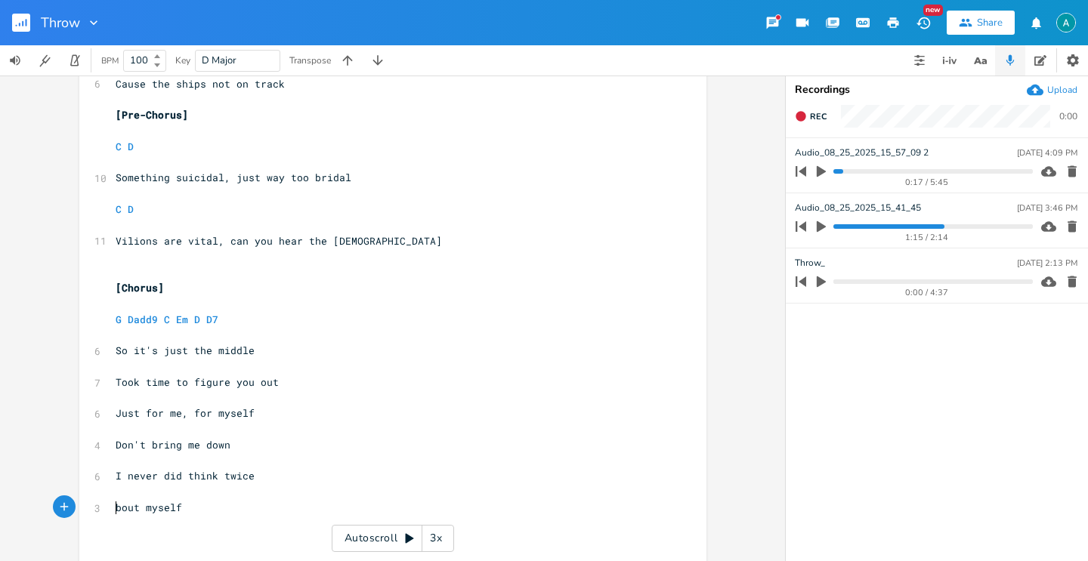
scroll to position [0, 6]
type textarea ", just for you"
click at [118, 440] on span "Don't bring me down" at bounding box center [173, 445] width 115 height 14
type textarea "Son"
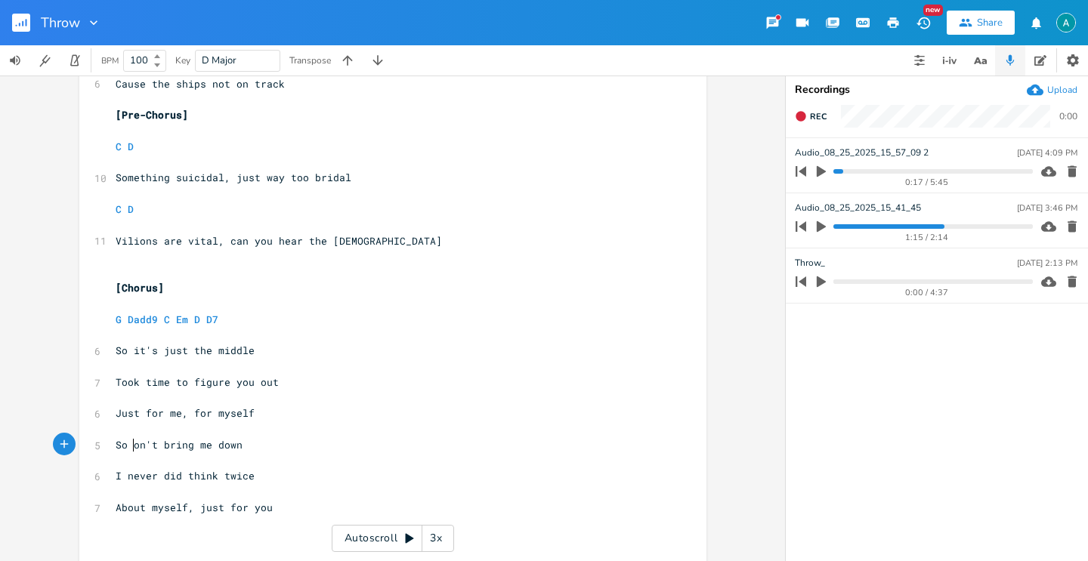
scroll to position [0, 8]
type textarea "d"
click at [120, 505] on span "About myself, just for you" at bounding box center [194, 508] width 157 height 14
click at [116, 508] on span "About myself, just for you" at bounding box center [194, 508] width 157 height 14
type textarea "a"
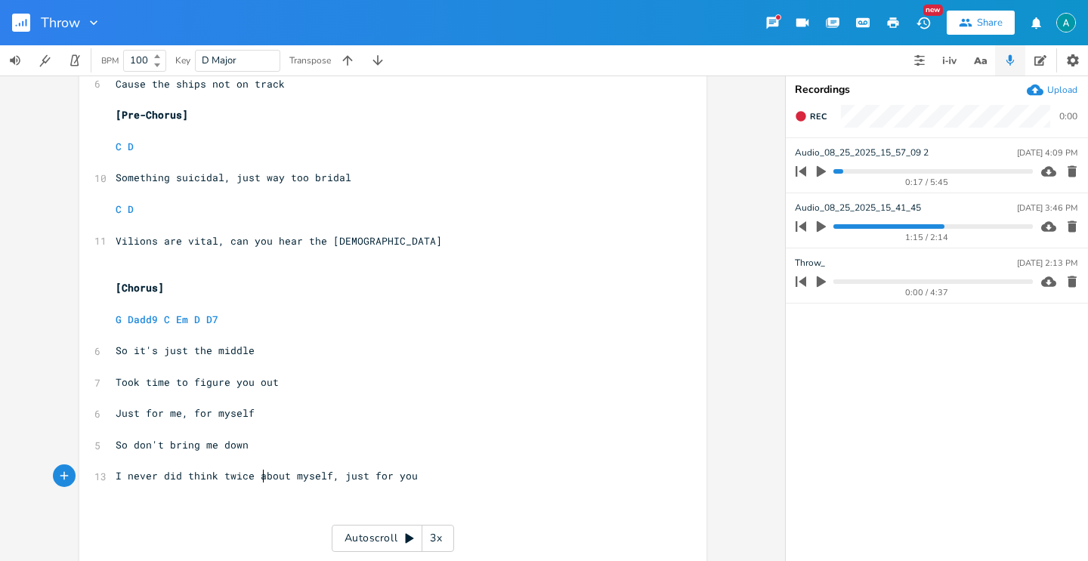
scroll to position [0, 5]
click at [338, 478] on span "I never did think twice about myself, just for you" at bounding box center [267, 476] width 302 height 14
type textarea "f"
type textarea "J"
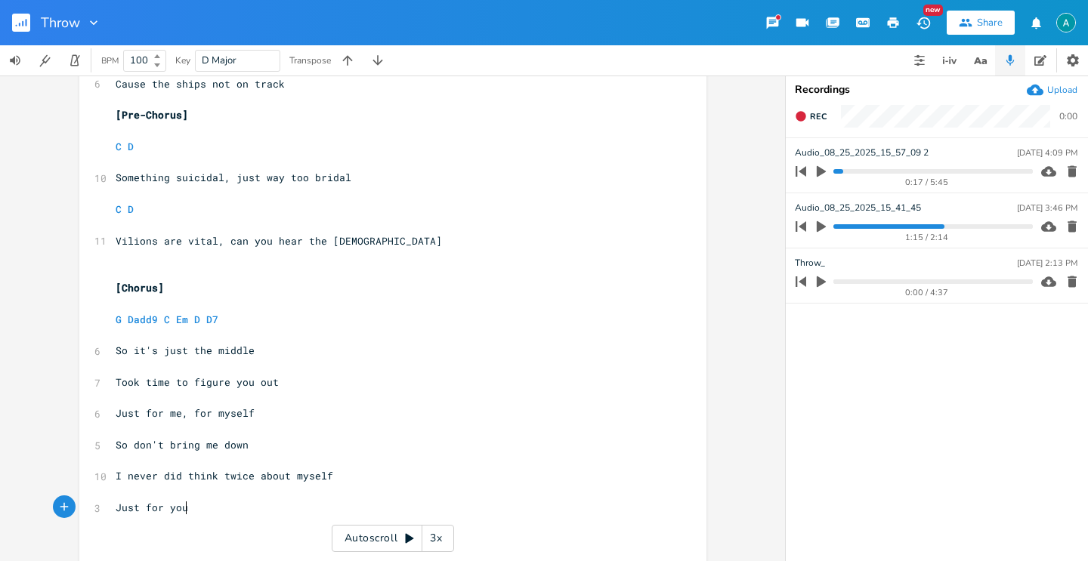
click at [289, 510] on pre "Just for you" at bounding box center [385, 508] width 545 height 16
type textarea ", just for us"
type textarea "me"
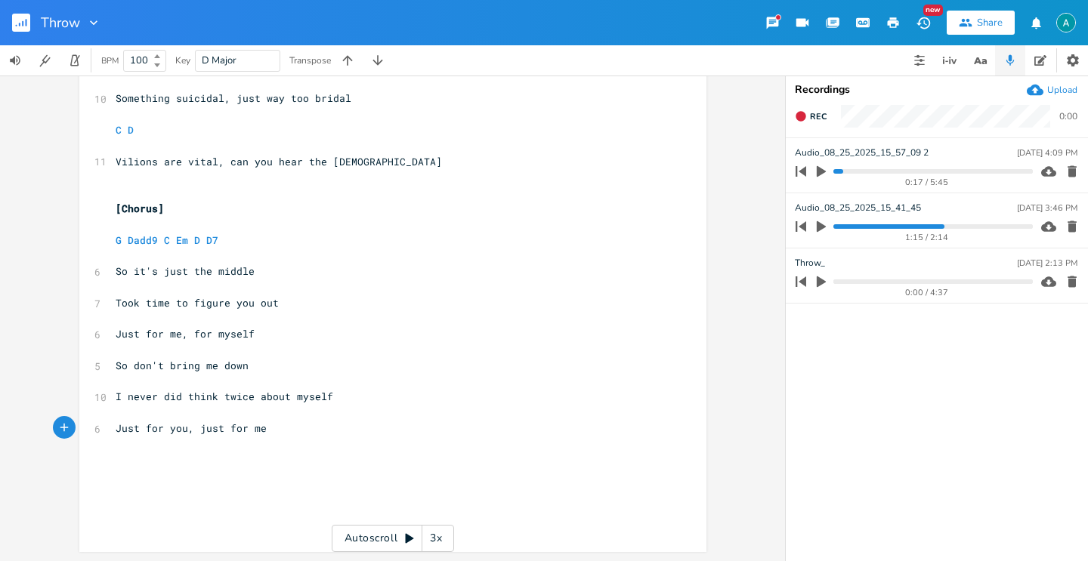
scroll to position [304, 0]
click at [1077, 286] on icon "button" at bounding box center [1071, 281] width 15 height 15
click at [1047, 96] on div "Upload" at bounding box center [1052, 90] width 51 height 17
click at [1075, 283] on icon "button" at bounding box center [1071, 281] width 9 height 11
click at [820, 170] on icon "button" at bounding box center [821, 171] width 9 height 11
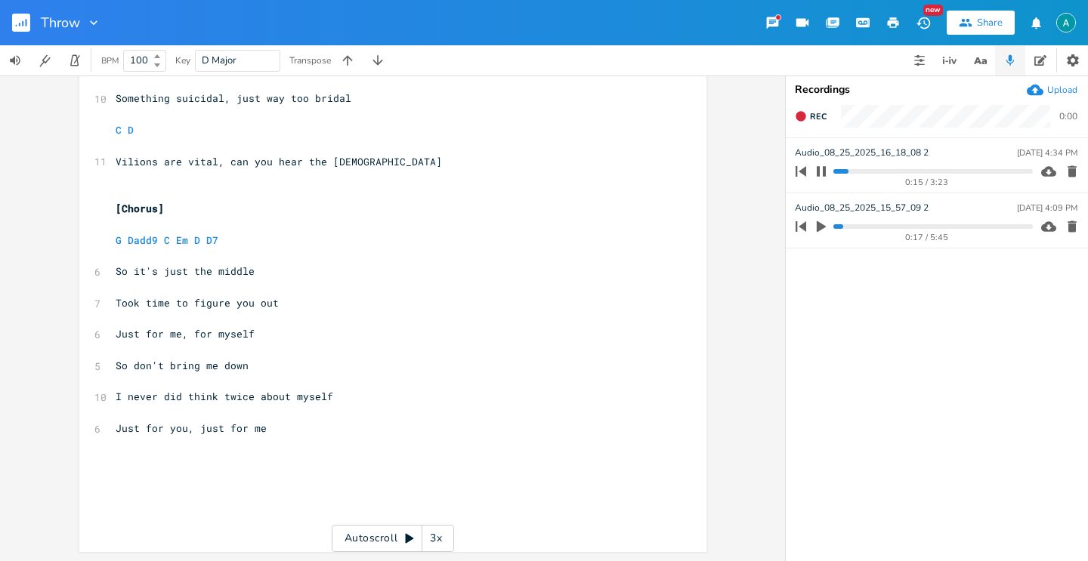
scroll to position [0, 0]
click at [187, 334] on span "Just for me, for myself" at bounding box center [185, 334] width 139 height 14
type textarea "just"
click at [826, 167] on icon "button" at bounding box center [821, 171] width 12 height 12
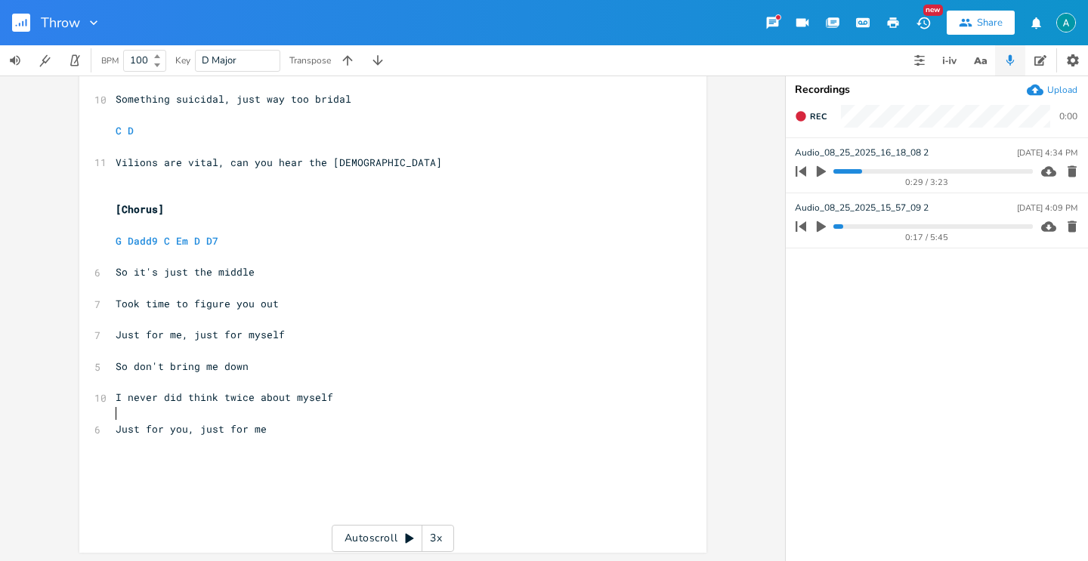
click at [286, 412] on pre "​" at bounding box center [385, 414] width 545 height 16
click at [1055, 88] on div "Upload" at bounding box center [1062, 90] width 30 height 12
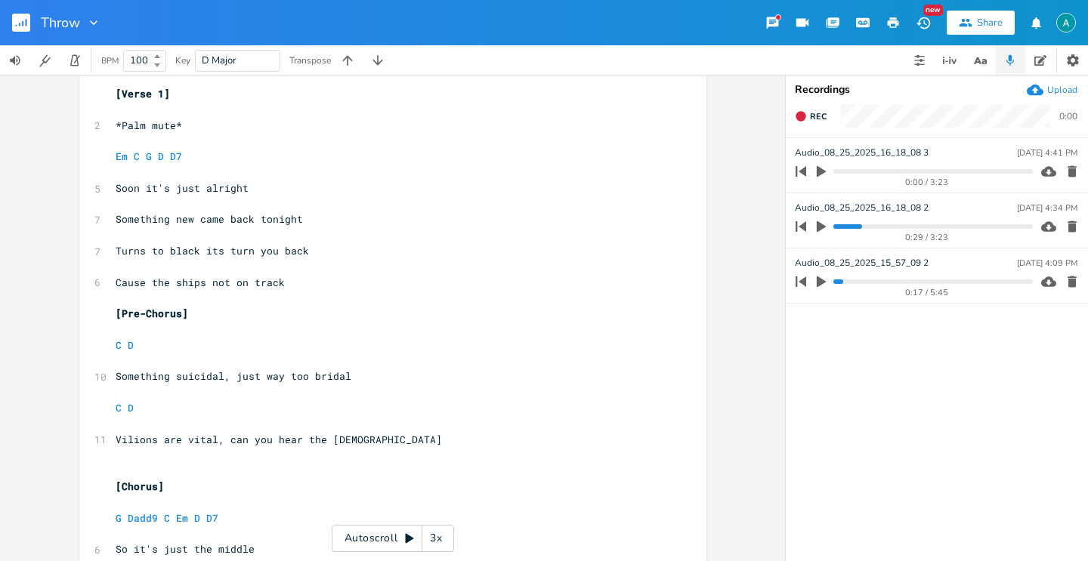
scroll to position [0, 0]
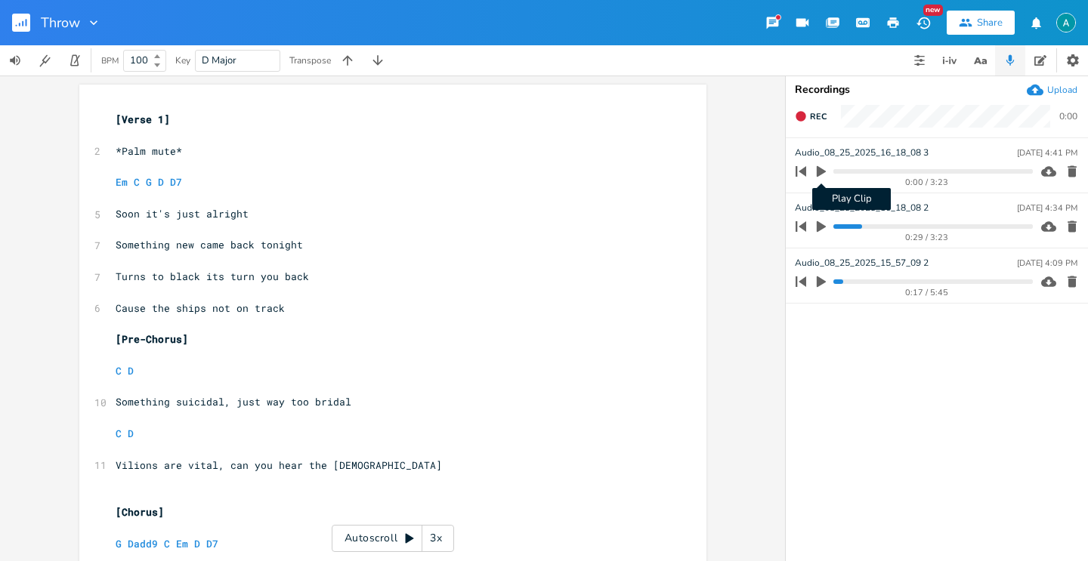
click at [825, 177] on icon "button" at bounding box center [821, 172] width 14 height 14
click at [825, 171] on icon "button" at bounding box center [821, 171] width 9 height 10
click at [1067, 168] on icon "button" at bounding box center [1071, 171] width 15 height 15
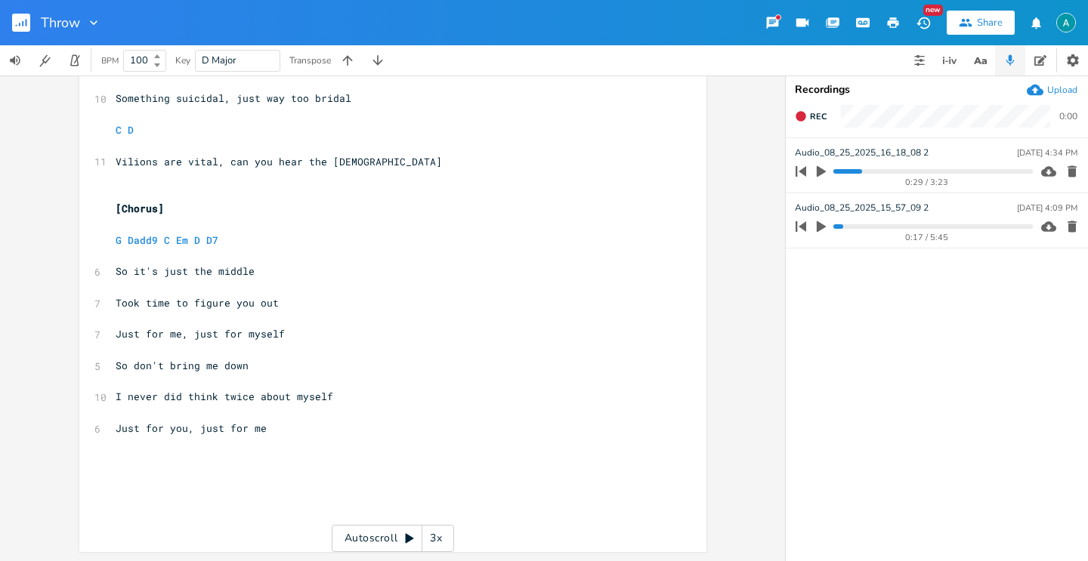
click at [243, 432] on span "Just for you, just for me" at bounding box center [191, 429] width 151 height 14
type textarea "you &"
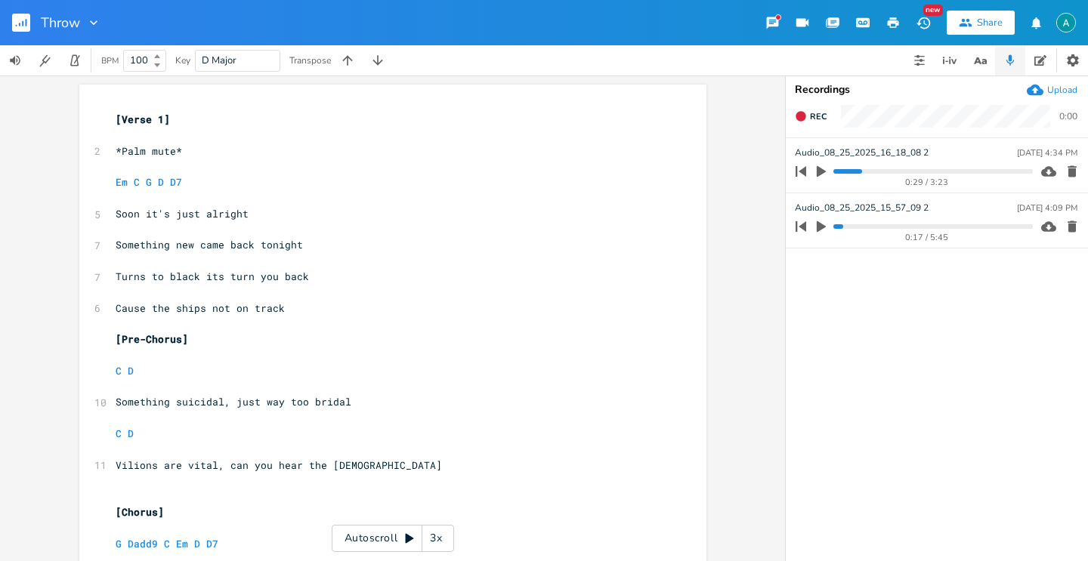
scroll to position [304, 0]
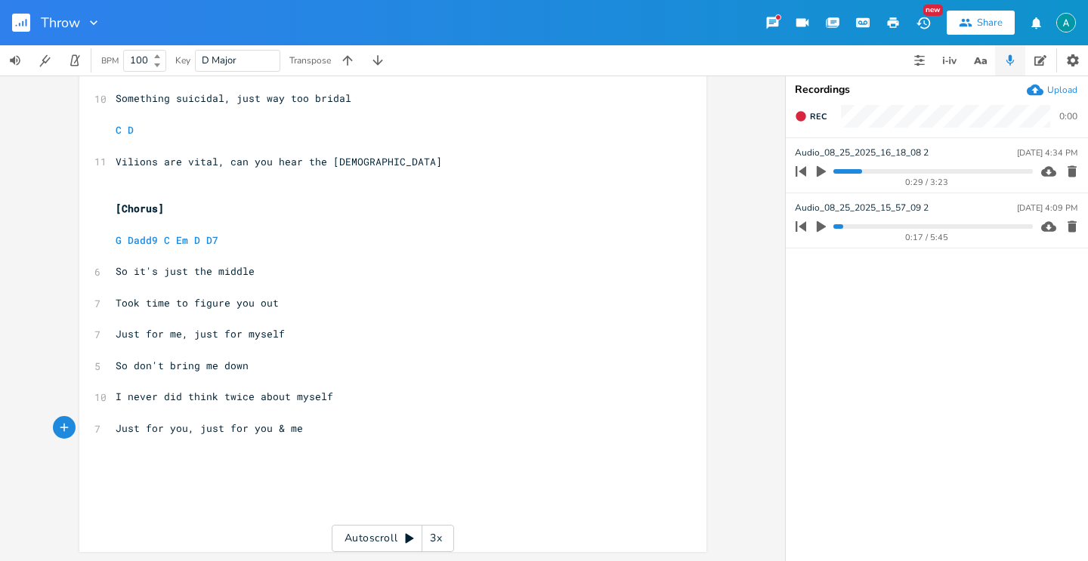
click at [330, 428] on pre "Just for you, just for you & me" at bounding box center [385, 429] width 545 height 16
type textarea "[]"
type textarea "Vdrse"
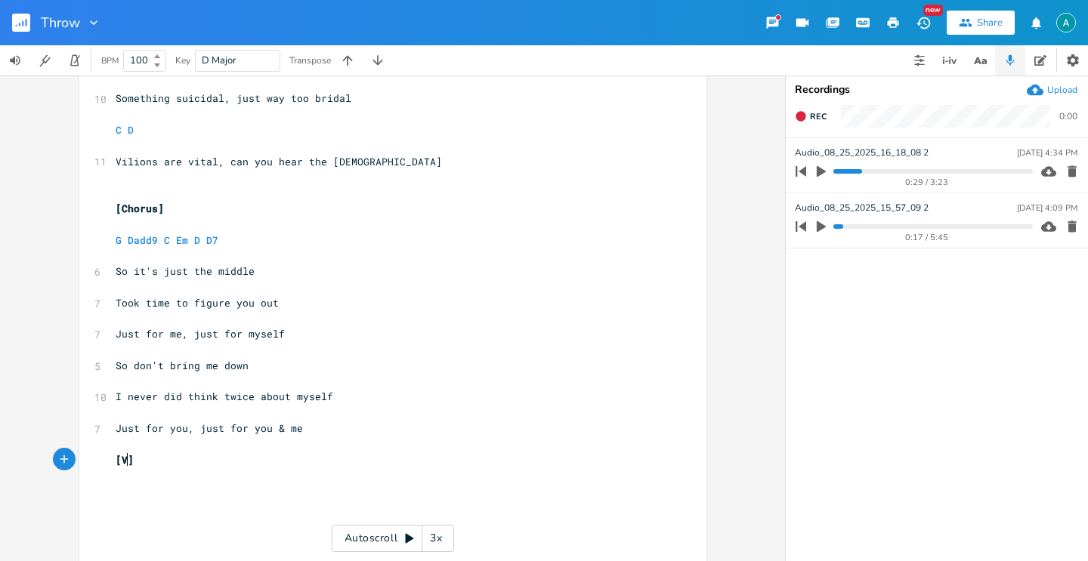
type textarea "r"
type textarea "erse 2"
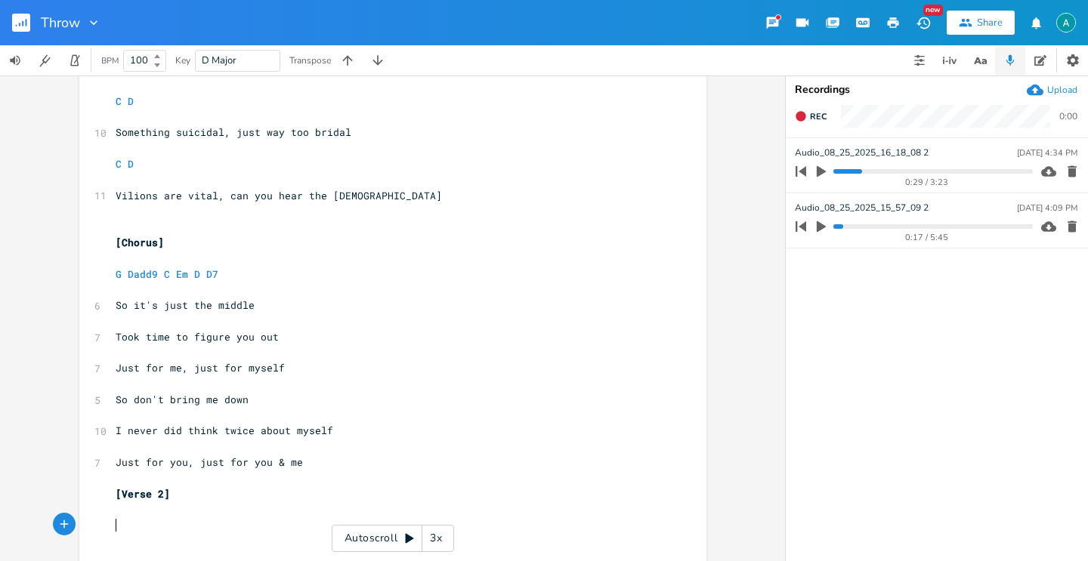
scroll to position [0, 0]
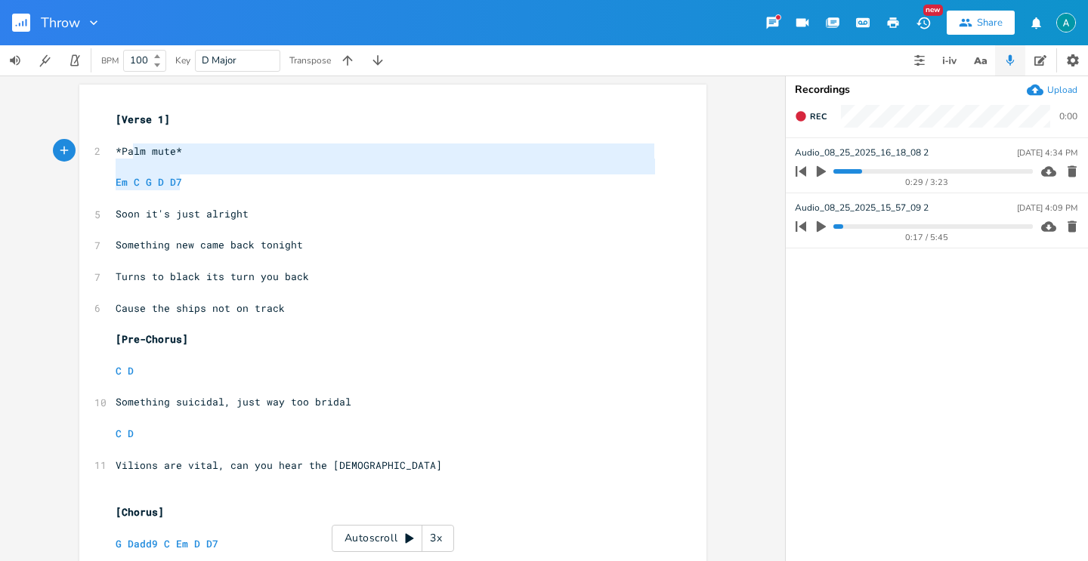
type textarea "*Palm mute* Em C G D D7"
drag, startPoint x: 216, startPoint y: 184, endPoint x: 103, endPoint y: 145, distance: 119.7
click at [103, 145] on div "*Palm mute* Em C G D D7 x [Verse 1] ​ 2 *Palm mute* ​ Em C G D D7 ​ 5 Soon it's…" at bounding box center [392, 494] width 627 height 818
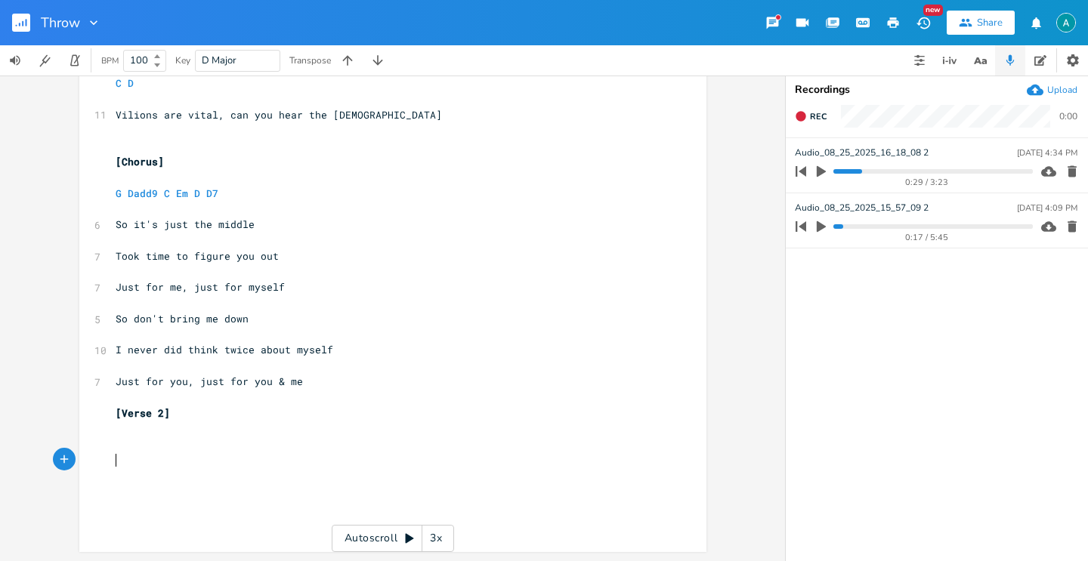
click at [141, 457] on pre "​" at bounding box center [385, 460] width 545 height 16
click at [141, 445] on pre "​" at bounding box center [385, 445] width 545 height 16
type textarea "Some"
type textarea "one beside you"
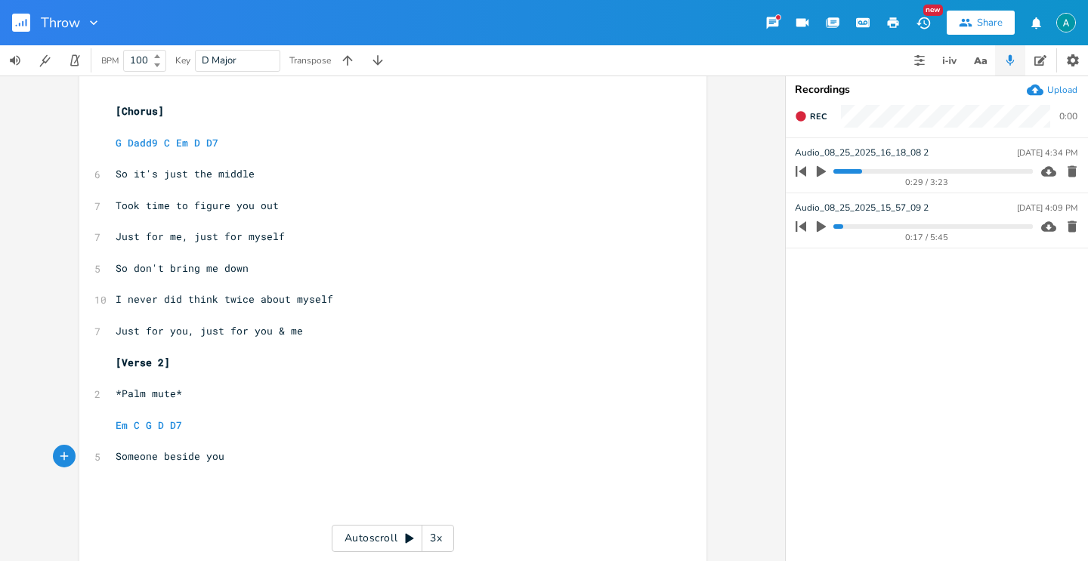
scroll to position [413, 0]
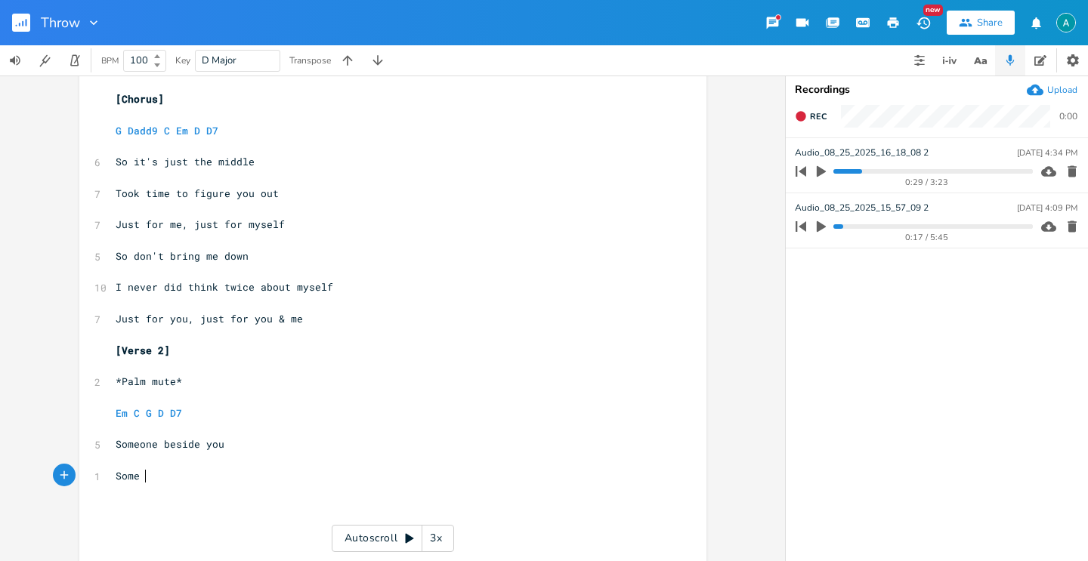
type textarea "Some t"
type textarea "things are so annoying"
type textarea "[]"
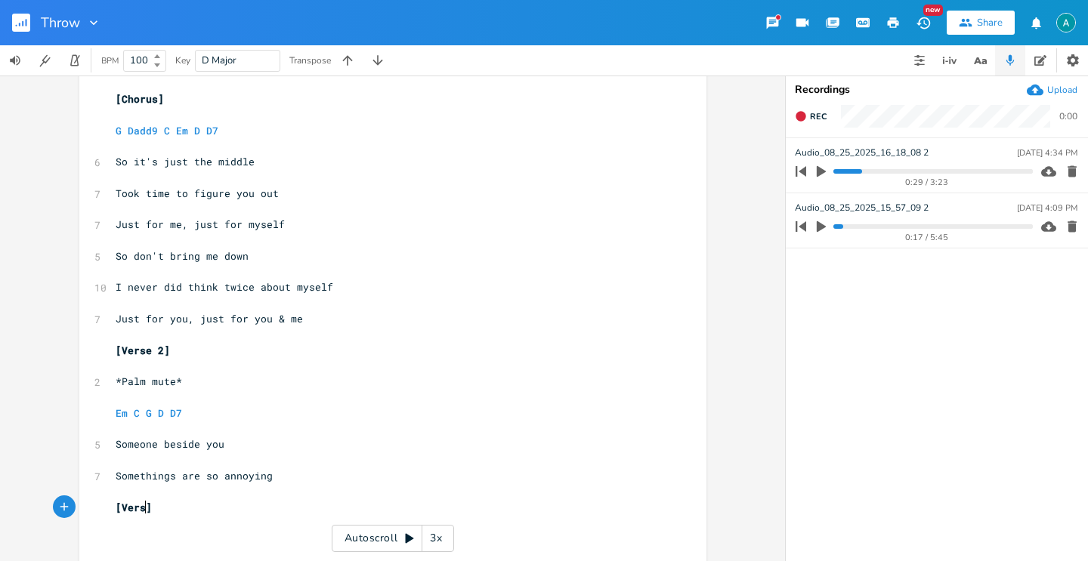
type textarea "Verse"
type textarea "Something's no t"
type textarea "t different"
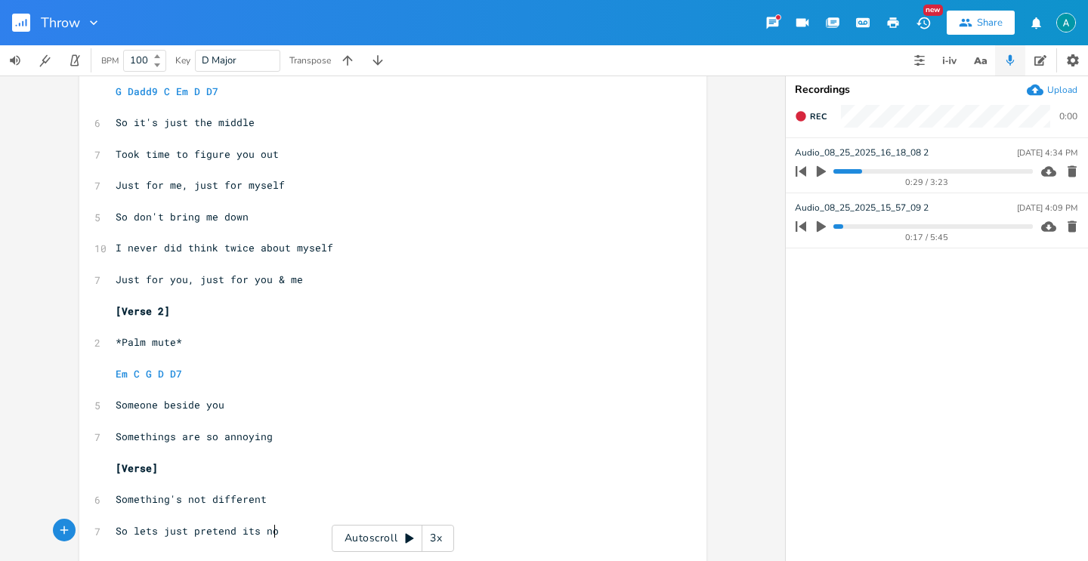
scroll to position [0, 117]
type textarea "So lets just pretend its not"
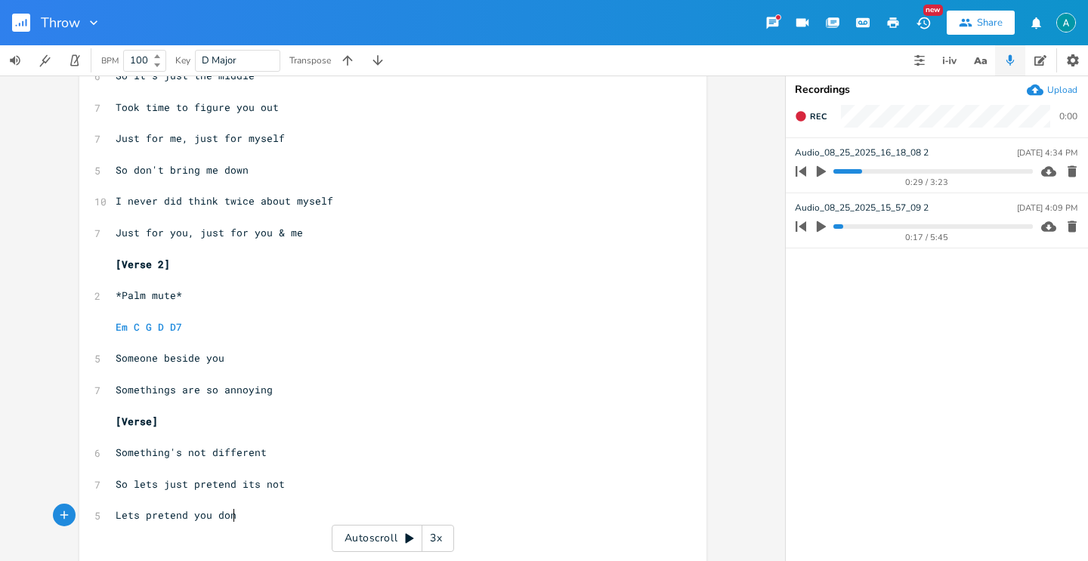
type textarea "Lets pretend you [PERSON_NAME]"
type textarea "'T s"
type textarea "t see"
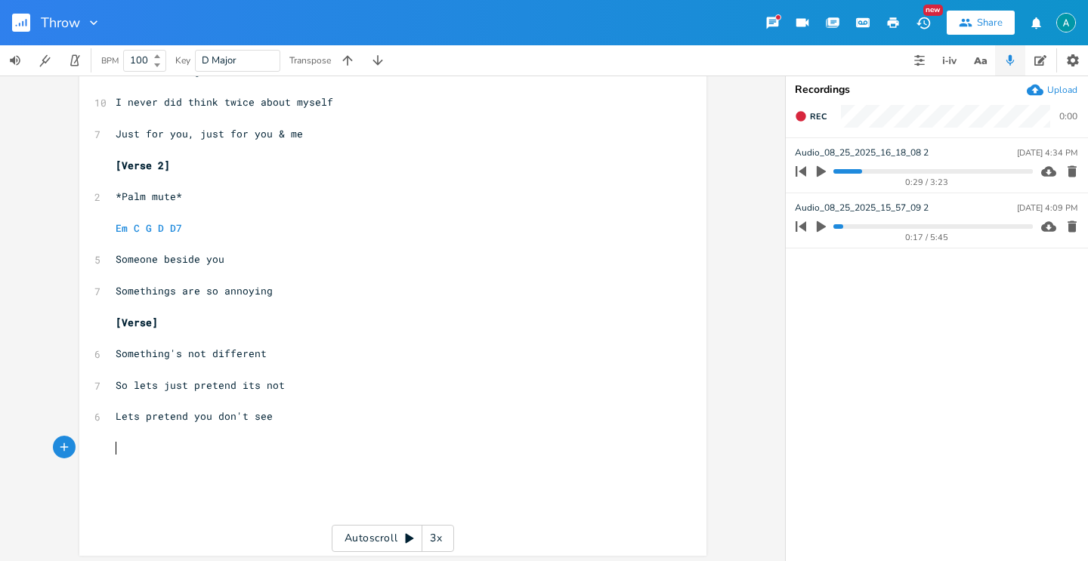
scroll to position [602, 0]
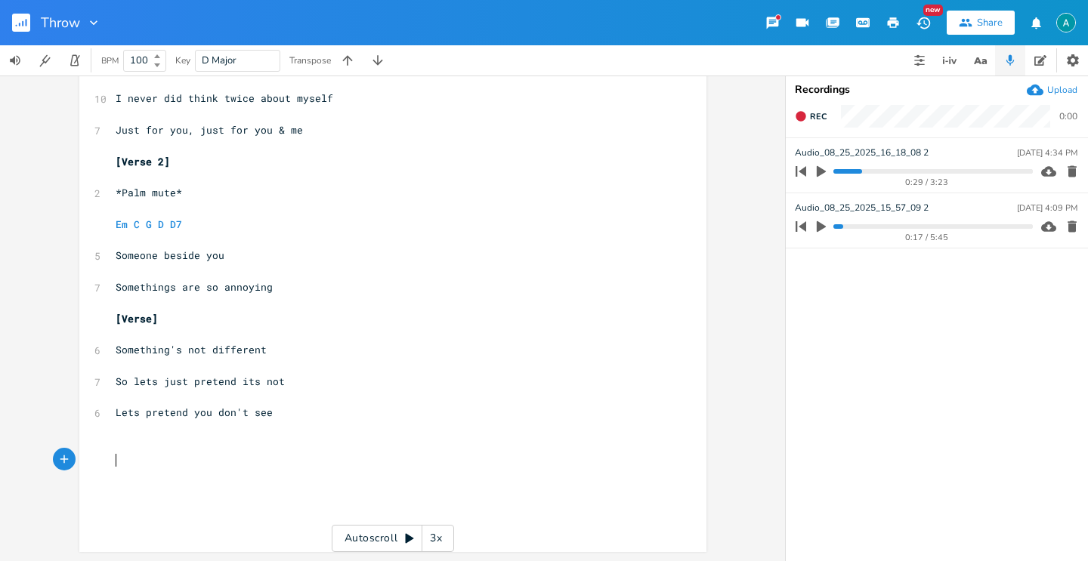
click at [227, 454] on pre "​" at bounding box center [385, 460] width 545 height 16
click at [227, 446] on pre "​" at bounding box center [385, 445] width 545 height 16
type textarea "Our hearts imprisoned"
type textarea "Lets just pusch back reality"
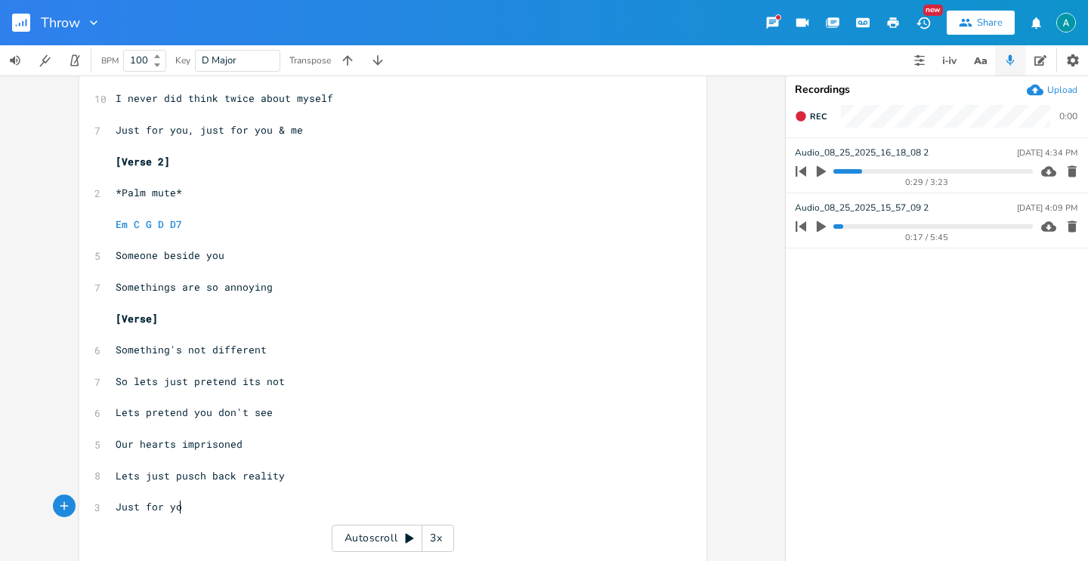
type textarea "Just for yo"
type textarea "u"
type textarea ", just for me"
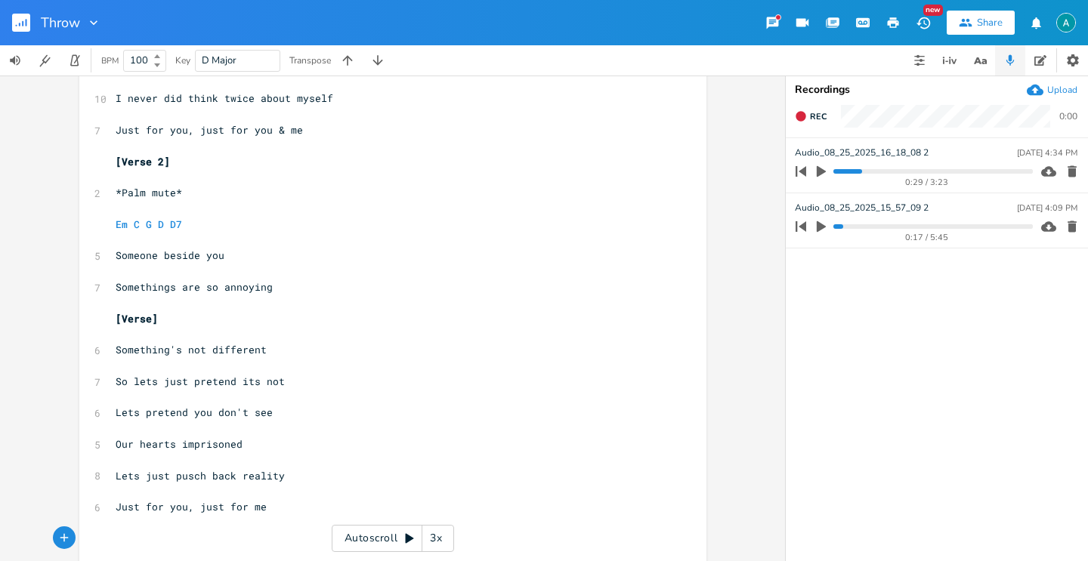
type textarea "[]"
type textarea "Pre"
type textarea "-Chorus"
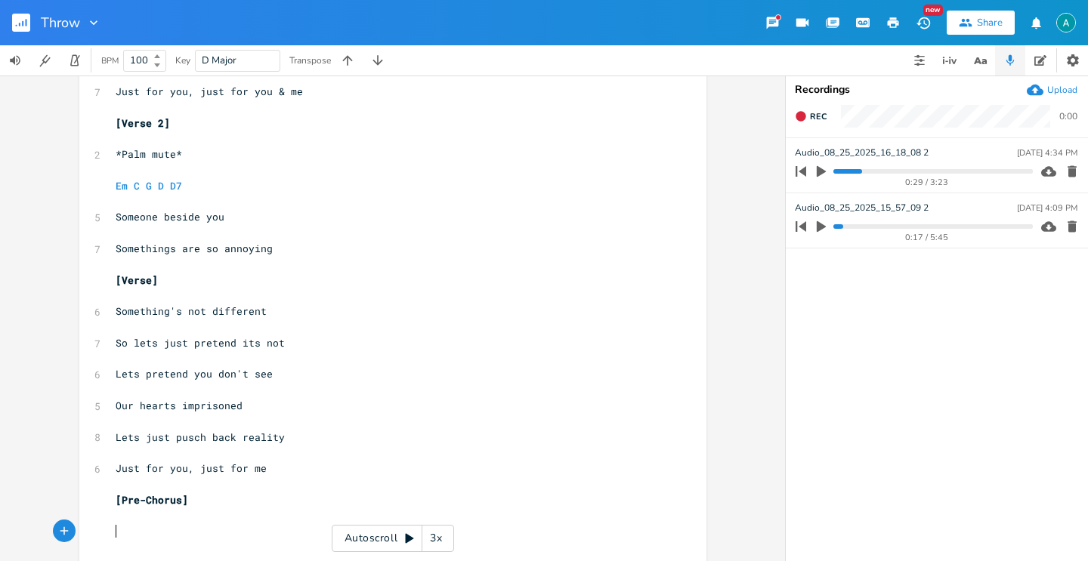
type textarea "c"
type textarea "C e"
type textarea "Em"
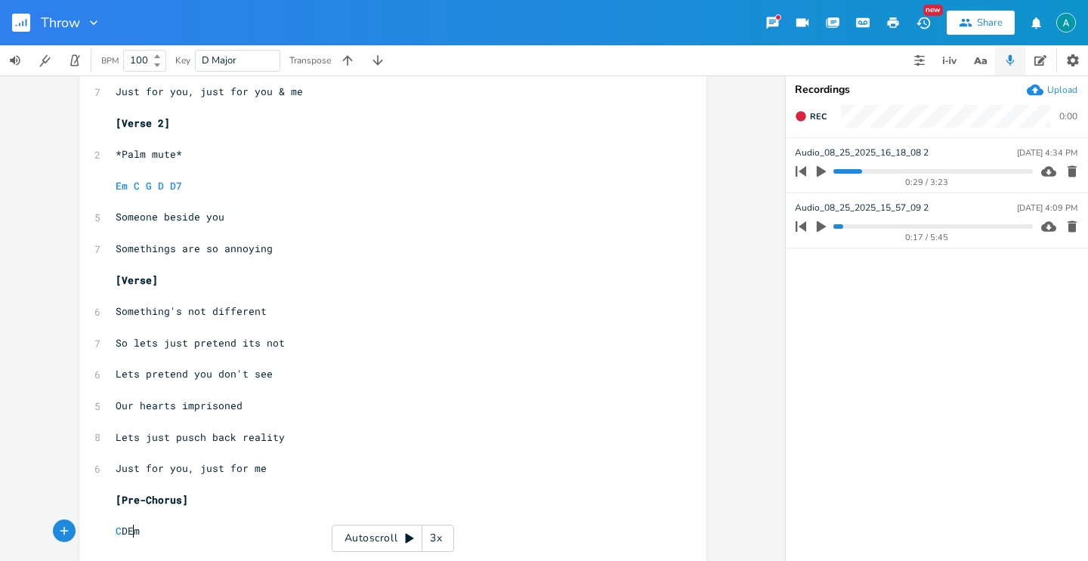
type textarea "D"
click at [156, 528] on pre "C D Em" at bounding box center [385, 531] width 545 height 16
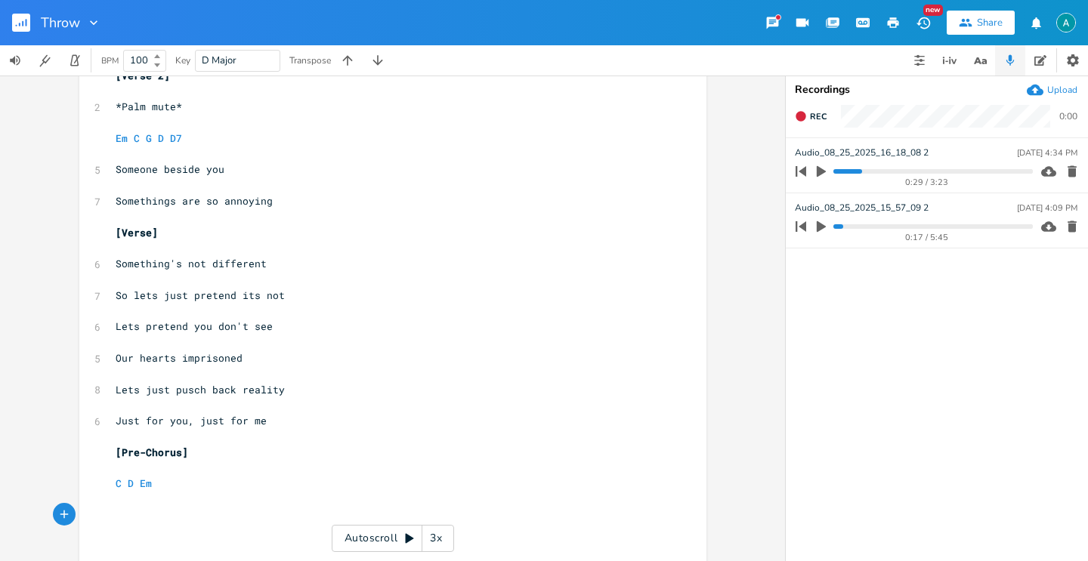
scroll to position [759, 0]
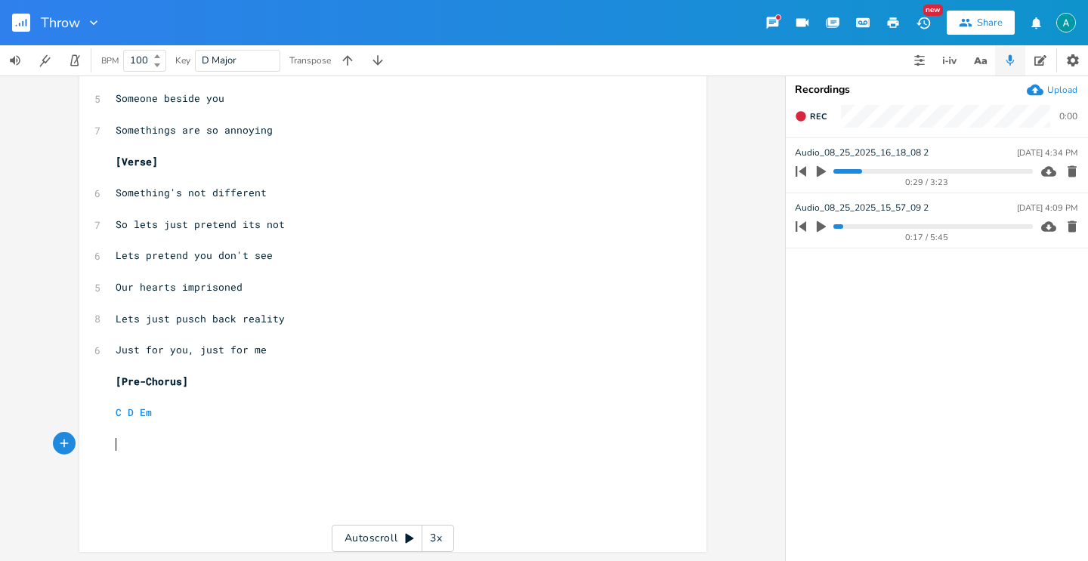
click at [188, 409] on pre "C D Em" at bounding box center [385, 413] width 545 height 16
type textarea "C G D"
type textarea "Didn#t"
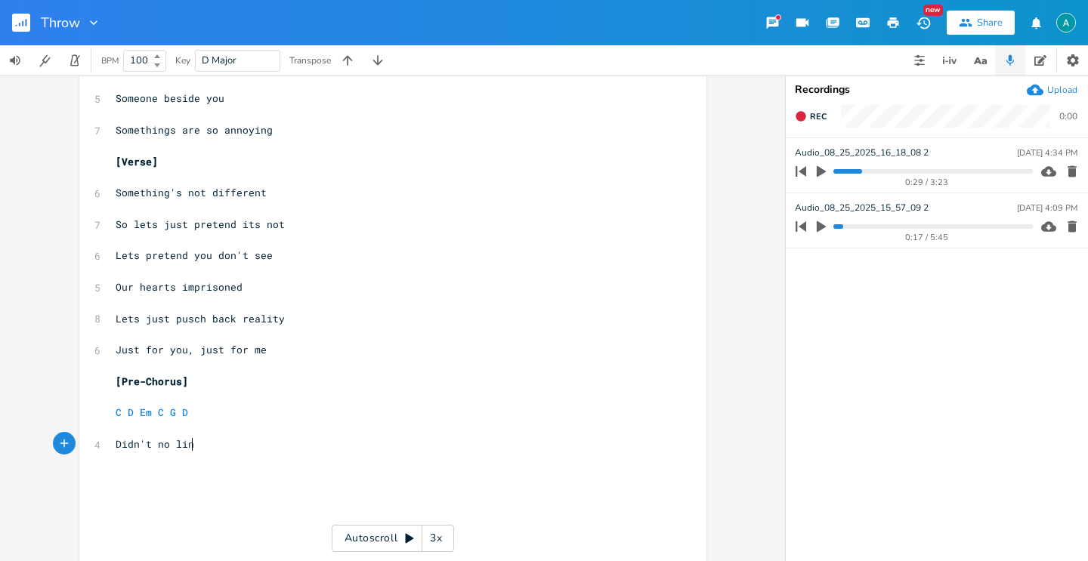
type textarea "'t no line"
click at [116, 446] on span "Didn't no line" at bounding box center [158, 444] width 85 height 14
type textarea "I d"
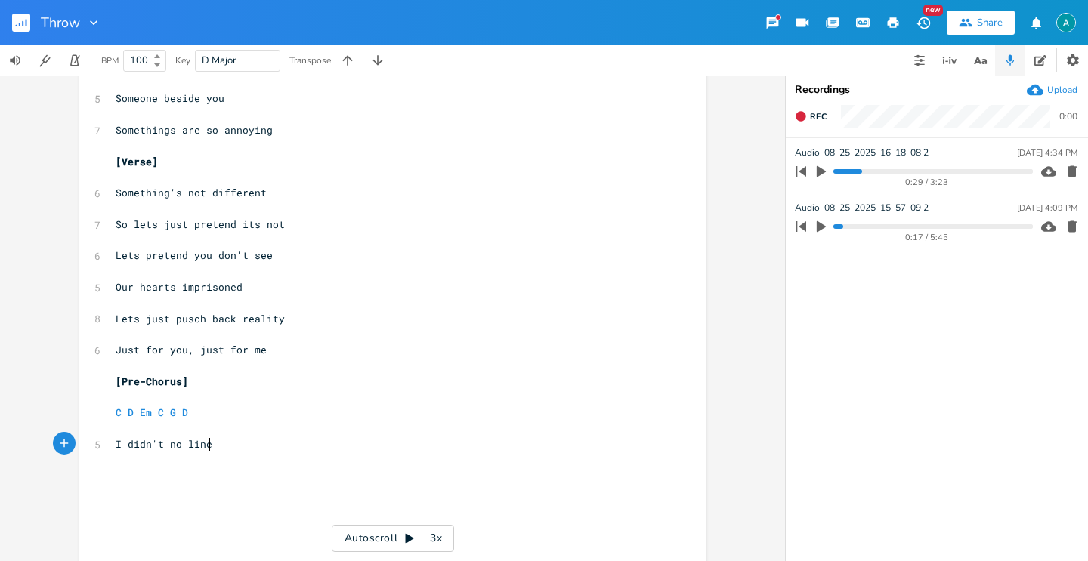
click at [251, 449] on pre "I didn't no line" at bounding box center [385, 445] width 545 height 16
click at [160, 450] on pre "I didn't no line" at bounding box center [385, 445] width 545 height 16
type textarea "cross"
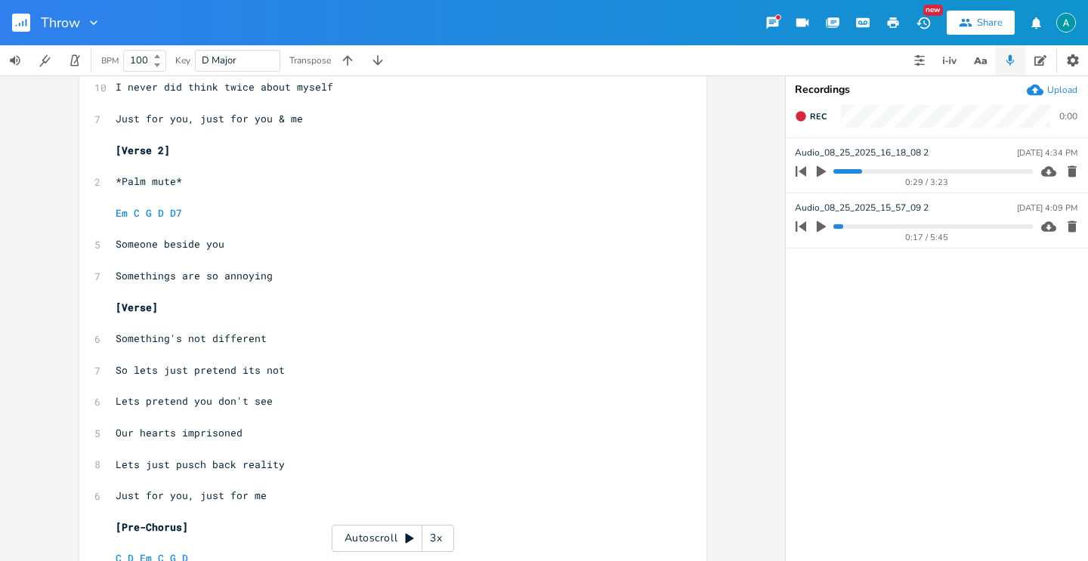
scroll to position [615, 0]
click at [147, 305] on span "[Verse]" at bounding box center [137, 306] width 42 height 14
type textarea "2"
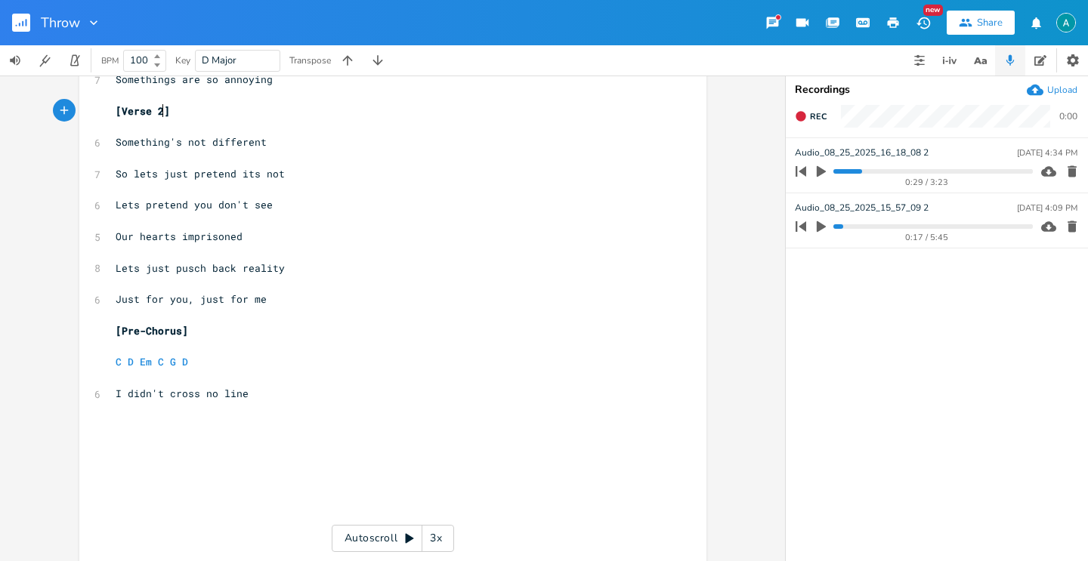
scroll to position [822, 0]
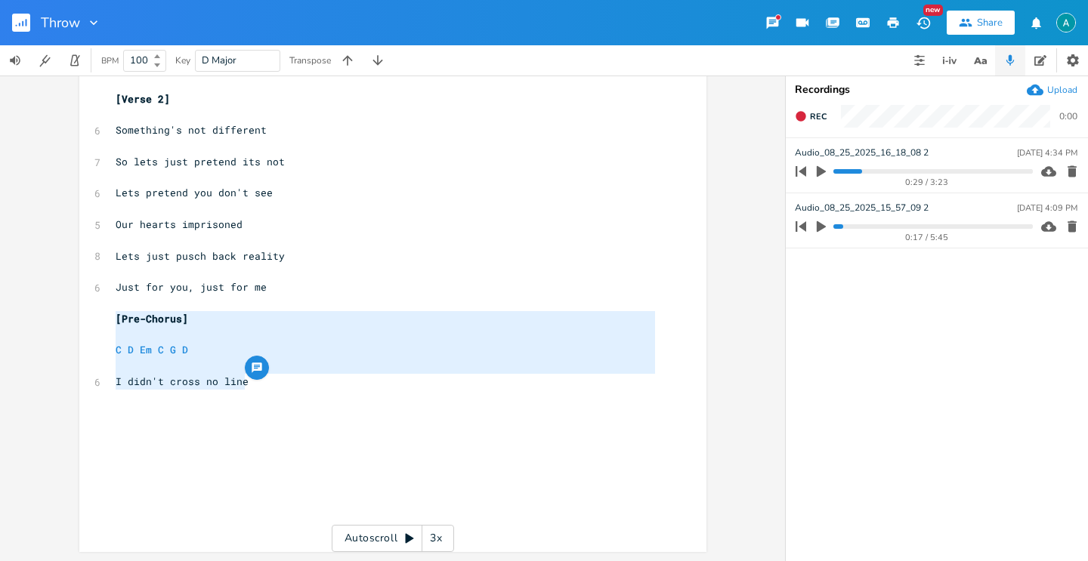
type textarea "C D Em C G D I didn't cross no line"
drag, startPoint x: 246, startPoint y: 379, endPoint x: 107, endPoint y: 328, distance: 148.2
click at [303, 401] on pre "​" at bounding box center [385, 398] width 545 height 16
type textarea "[Pre-Chorus] C D Em C G D I didn't cross no line"
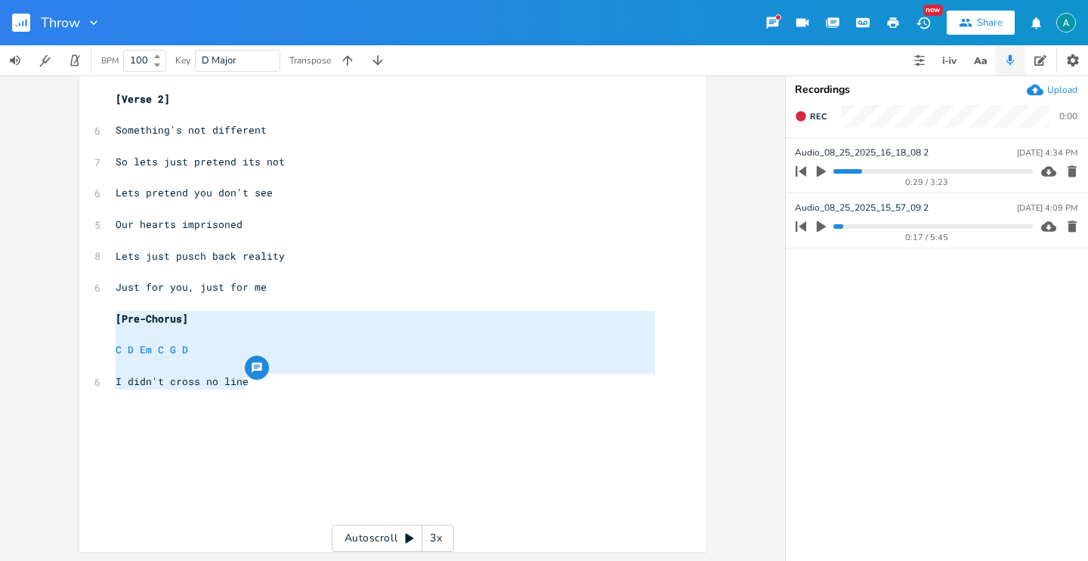
drag, startPoint x: 276, startPoint y: 387, endPoint x: 99, endPoint y: 317, distance: 190.9
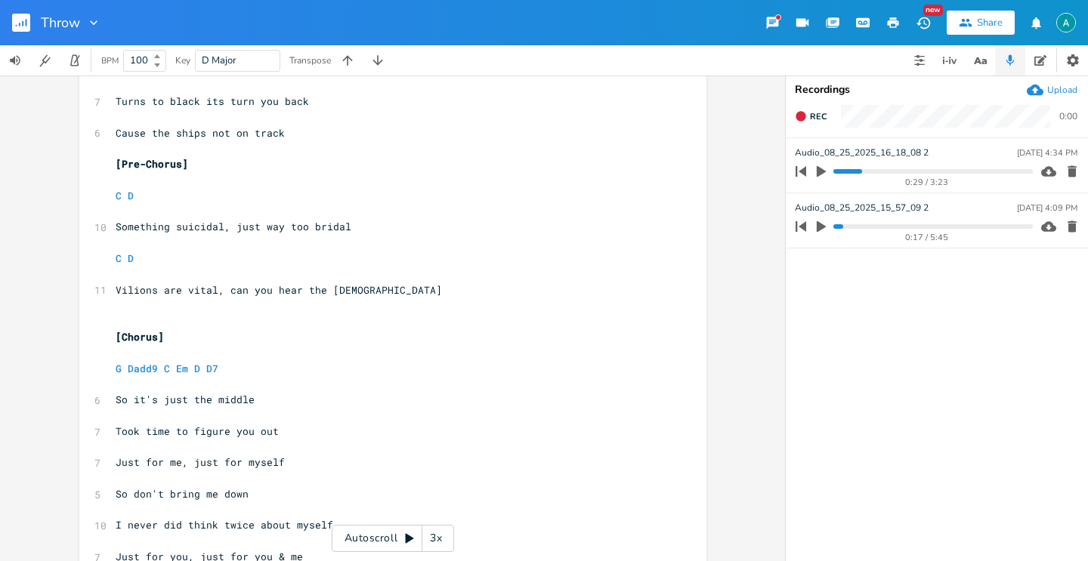
scroll to position [94, 0]
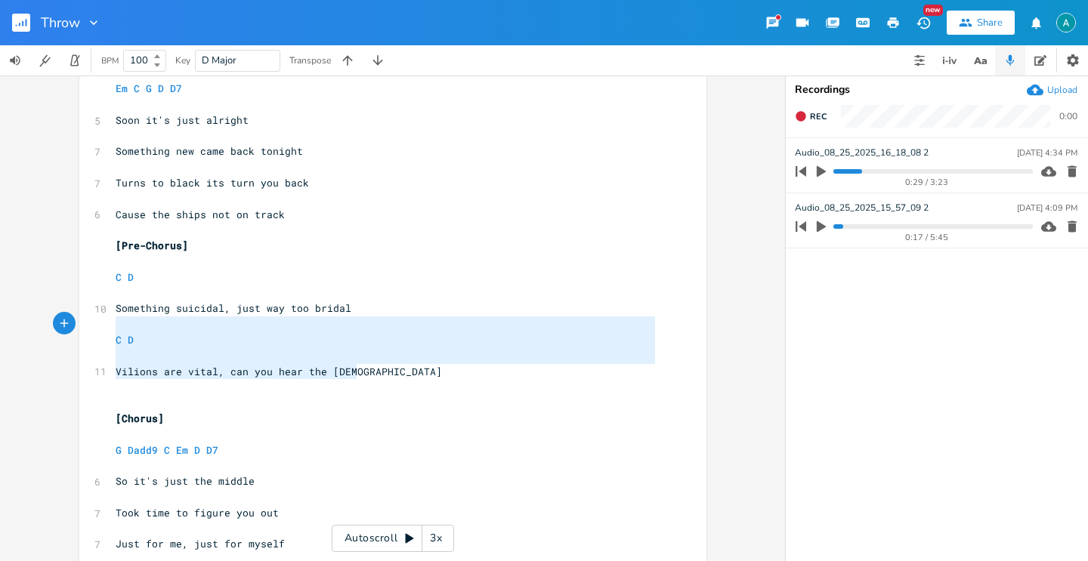
type textarea "[Pre-Chorus] C D Something suicidal, just way too bridal C D Vilions are vital,…"
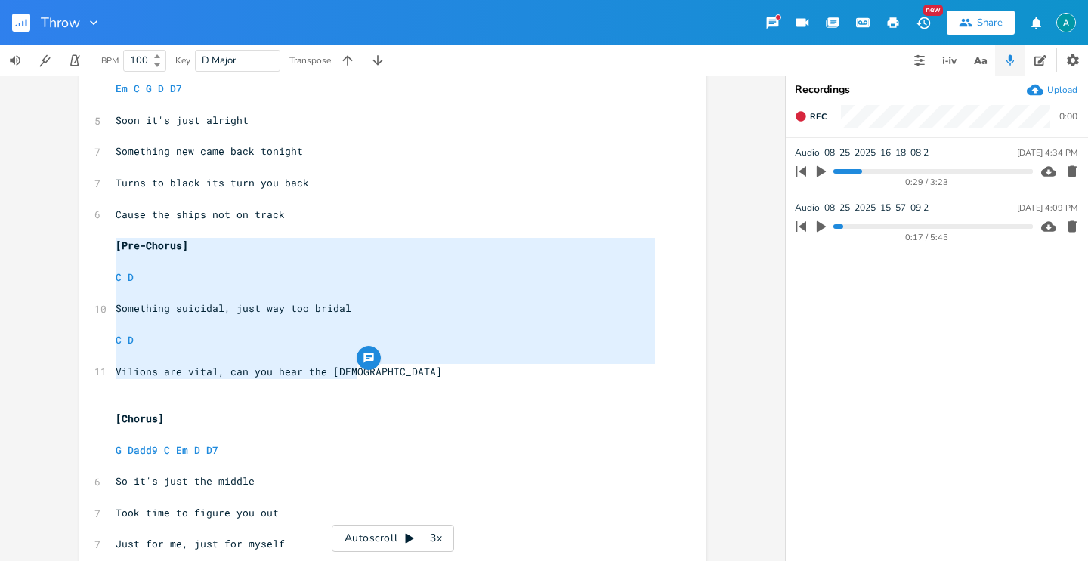
drag, startPoint x: 367, startPoint y: 379, endPoint x: 99, endPoint y: 245, distance: 300.0
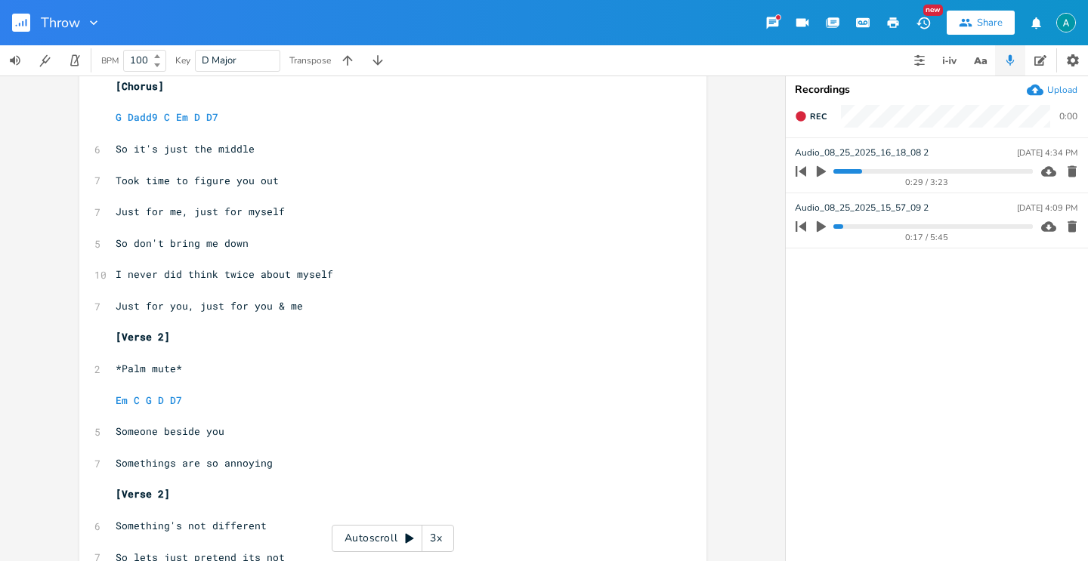
scroll to position [354, 0]
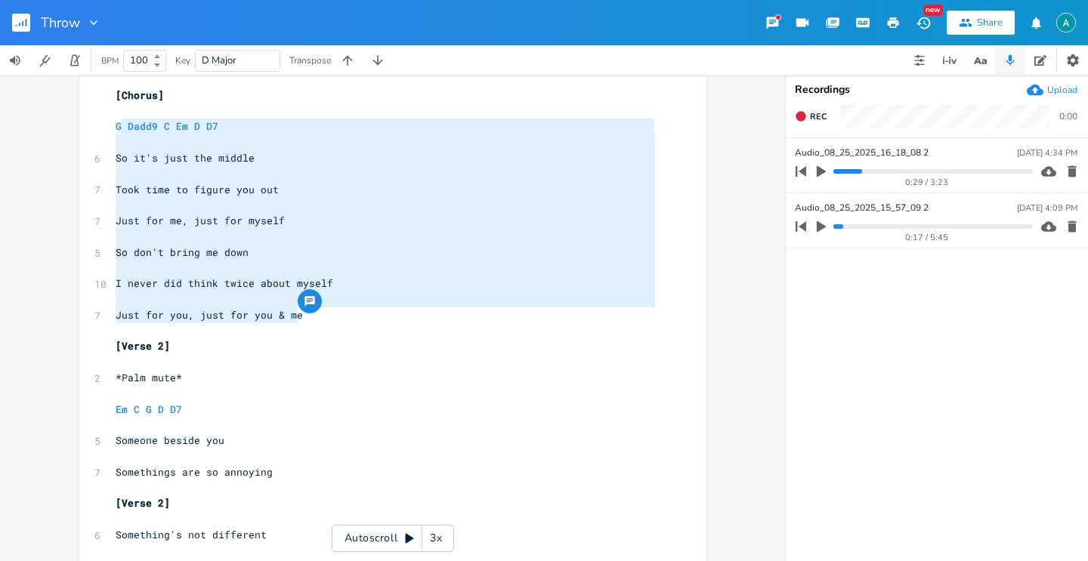
type textarea "[Chorus] G Dadd9 C Em D D7 So it's just the middle Took time to figure you out …"
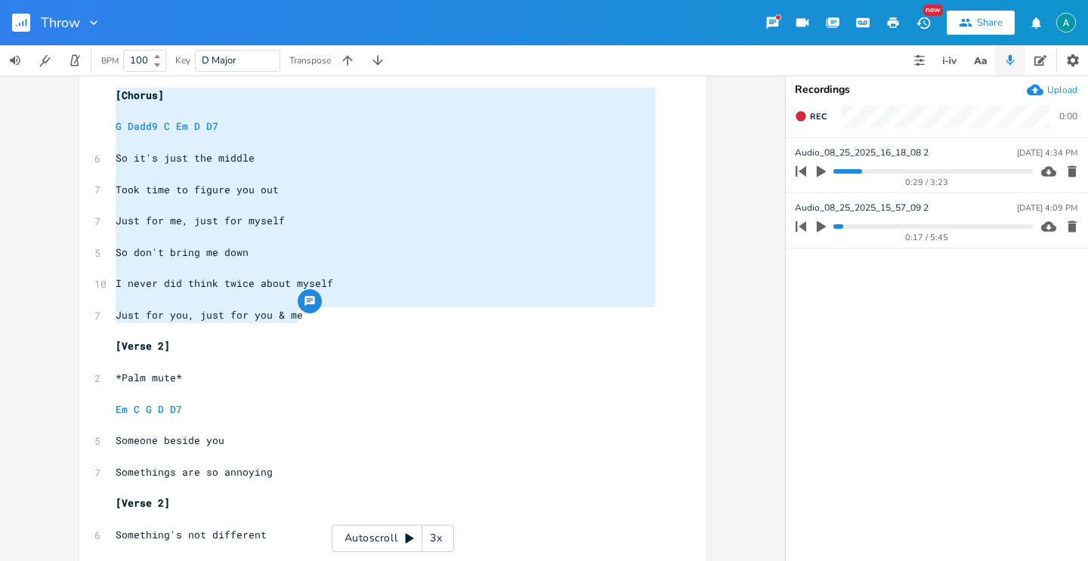
drag, startPoint x: 307, startPoint y: 323, endPoint x: 102, endPoint y: 91, distance: 308.8
click at [102, 91] on div "[Chorus] G Dadd9 C Em D D7 So it's just the middle Took time to figure you out …" at bounding box center [392, 343] width 627 height 1227
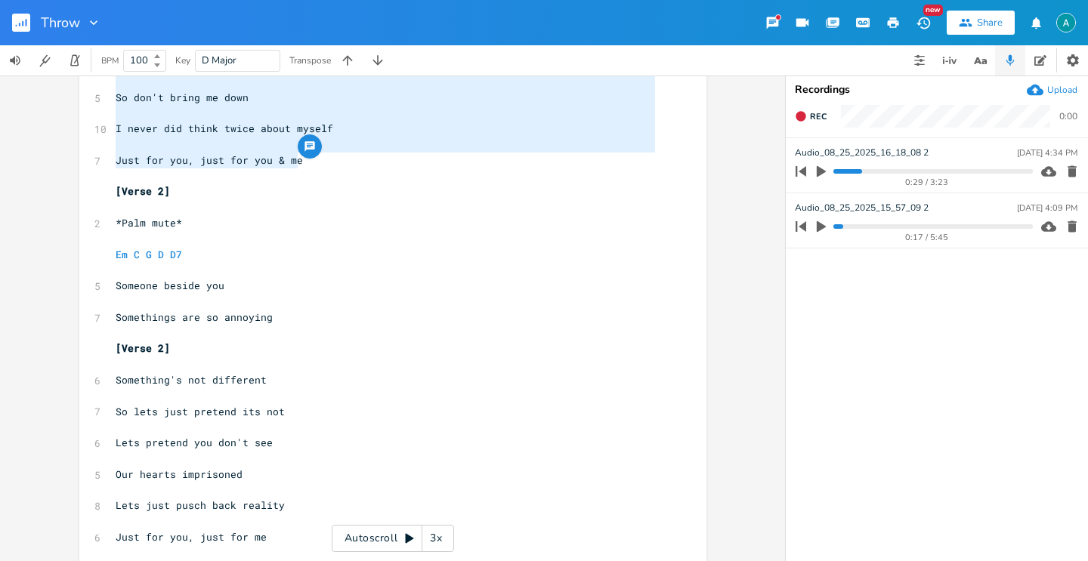
scroll to position [759, 0]
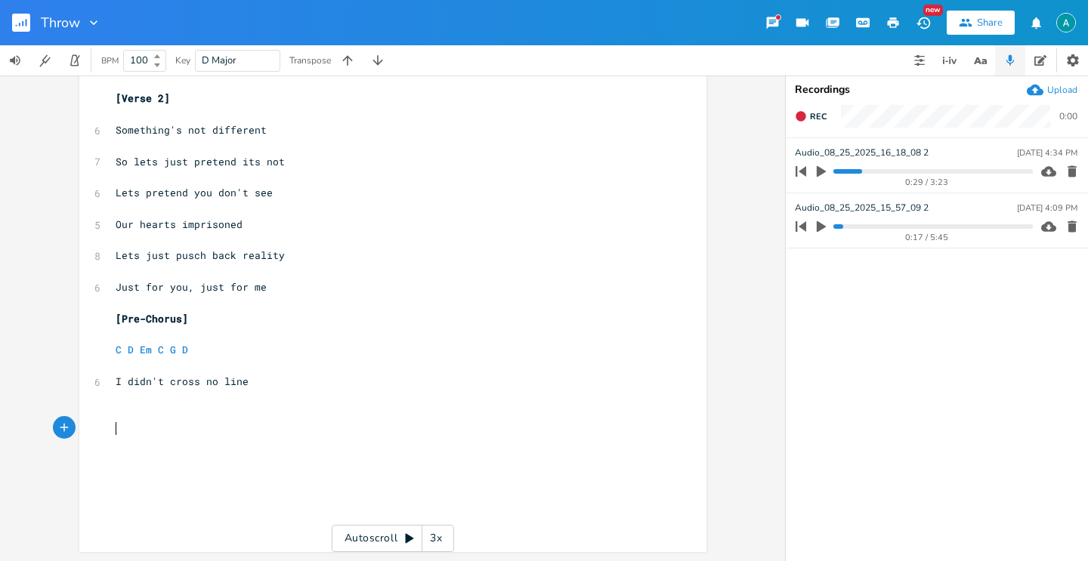
click at [257, 431] on pre "​" at bounding box center [385, 429] width 545 height 16
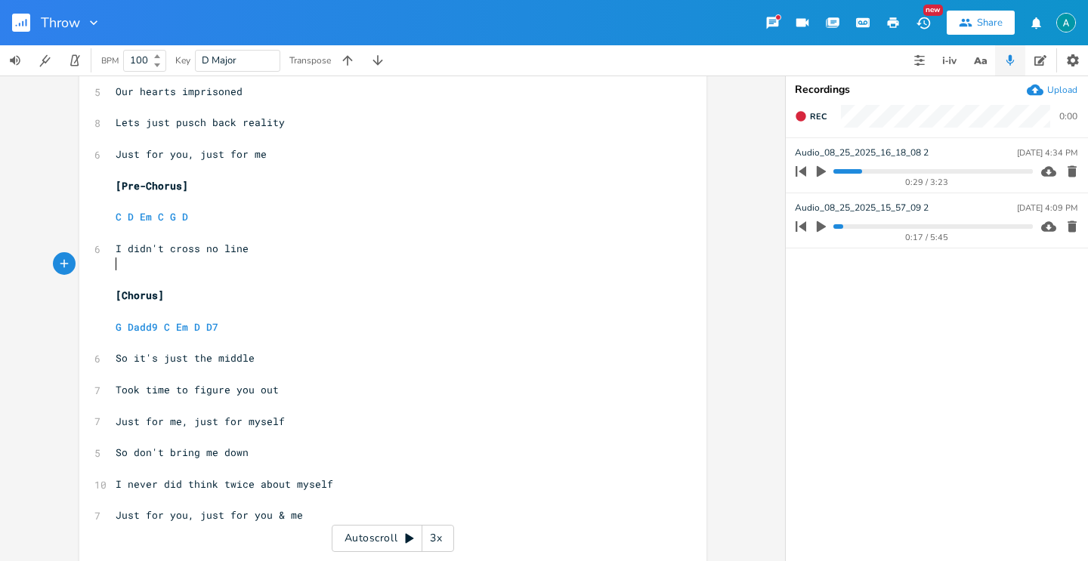
click at [183, 272] on pre "​" at bounding box center [385, 280] width 545 height 16
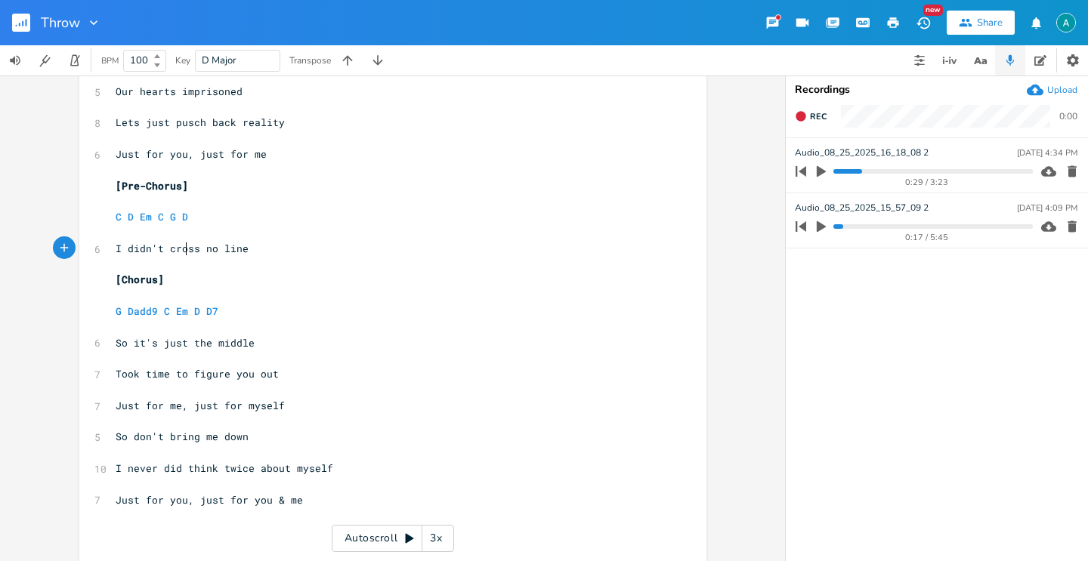
click at [181, 251] on span "I didn't cross no line" at bounding box center [182, 249] width 133 height 14
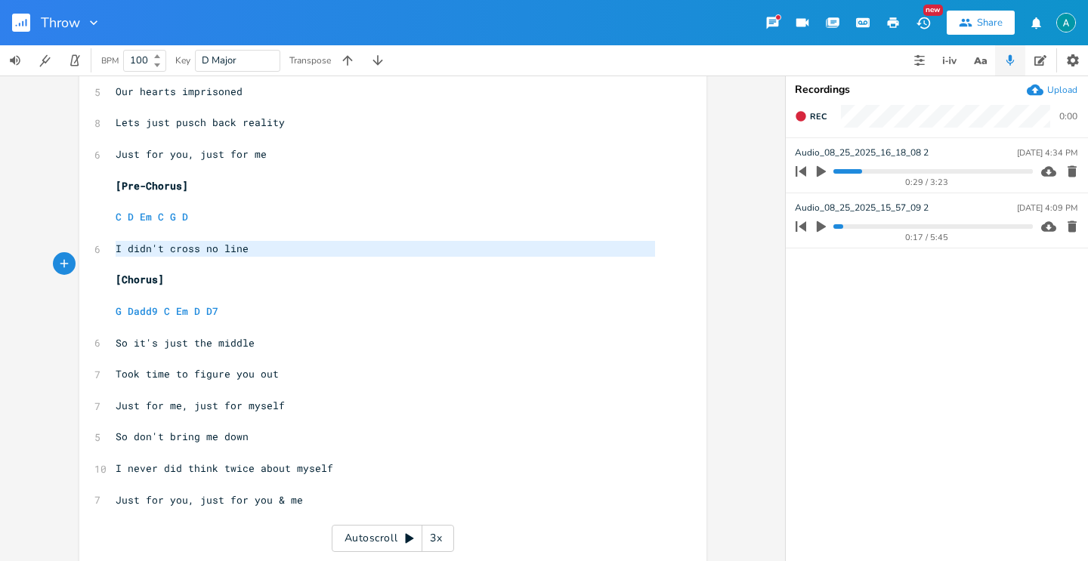
click at [181, 249] on span "I didn't cross no line" at bounding box center [182, 249] width 133 height 14
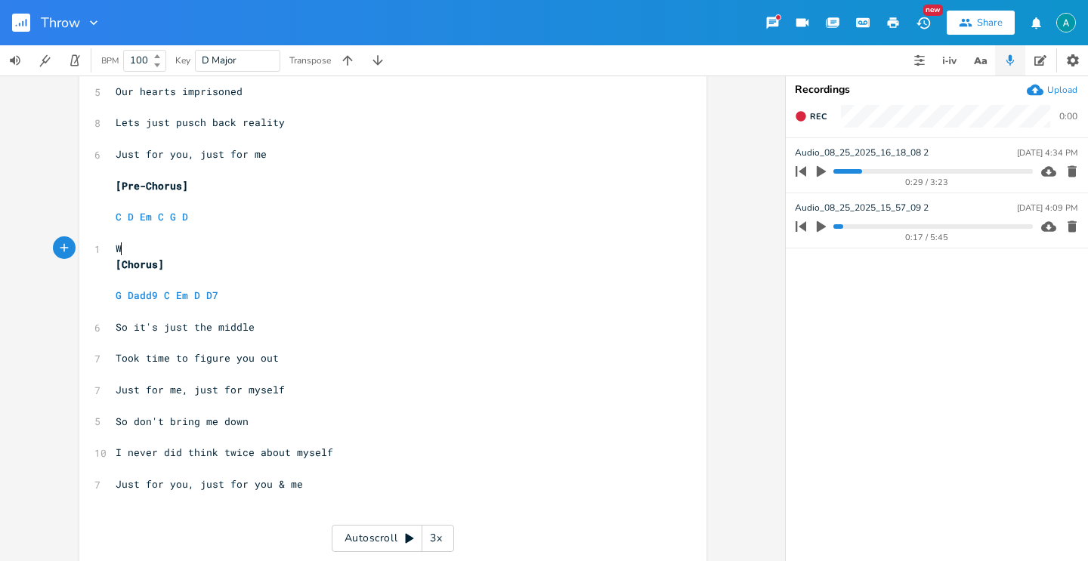
type textarea "Wh"
type textarea "#"
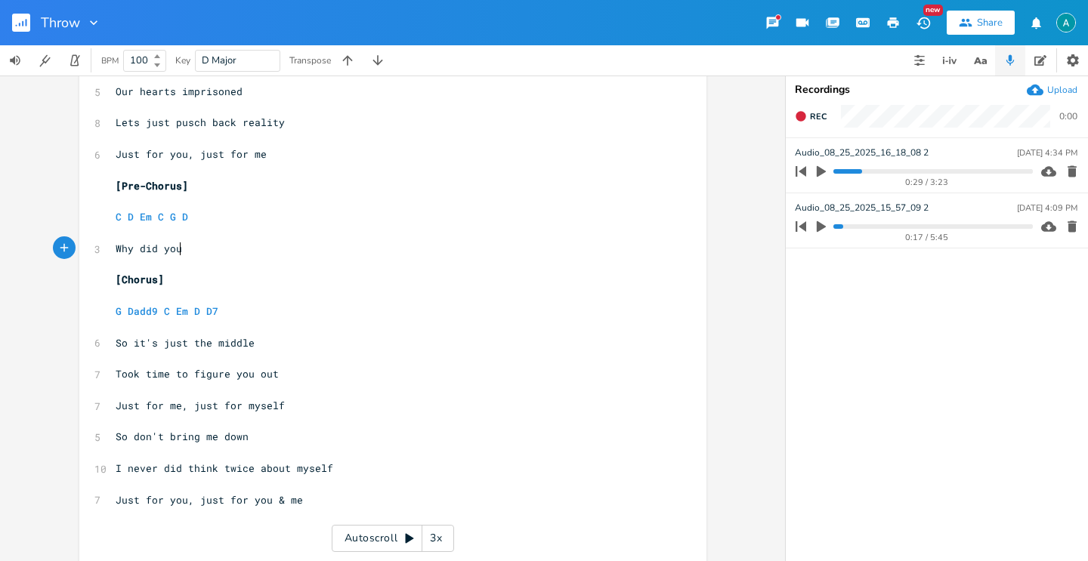
scroll to position [0, 60]
type textarea "Why did you say its's"
type textarea "'sf"
type textarea "fine"
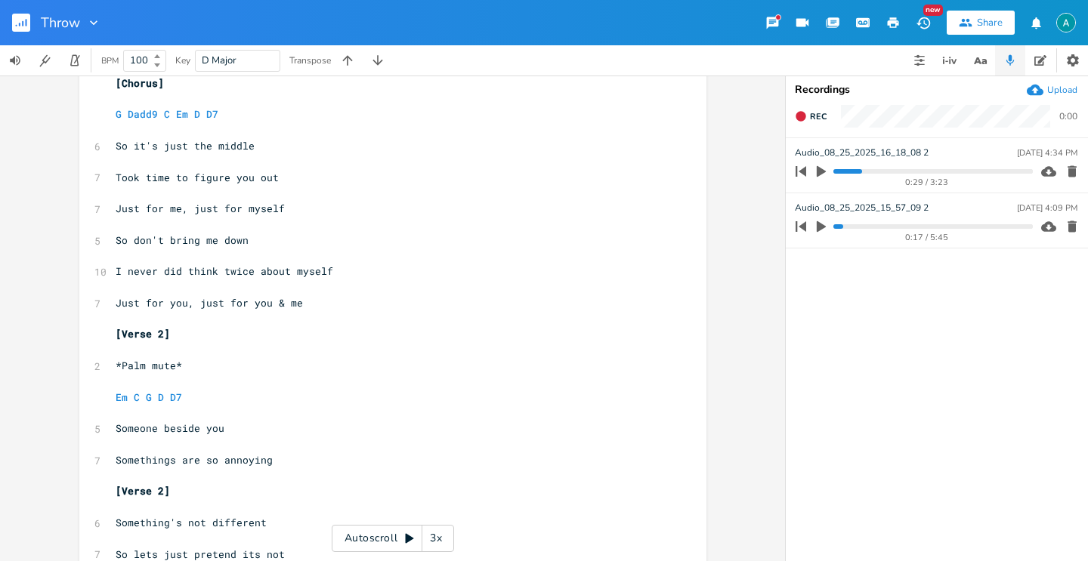
scroll to position [363, 0]
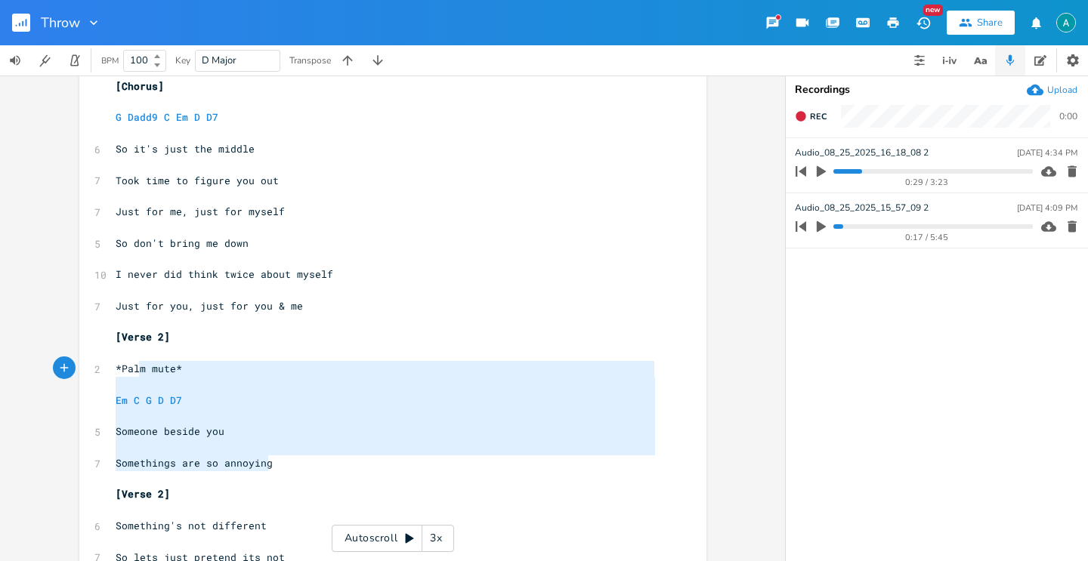
type textarea "[Verse 2] *Palm mute* Em C G D D7 Someone beside you Somethings are so annoying"
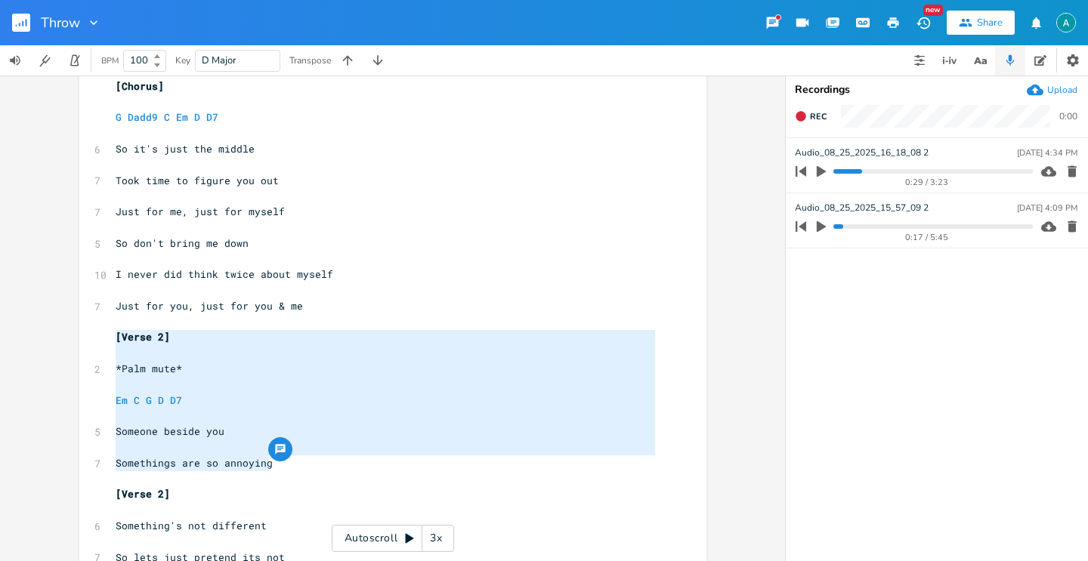
drag, startPoint x: 267, startPoint y: 467, endPoint x: 94, endPoint y: 335, distance: 217.7
click at [94, 335] on div "[Verse 2] *Palm mute* Em C G D D7 Someone beside you Somethings are so annoying…" at bounding box center [392, 436] width 627 height 1431
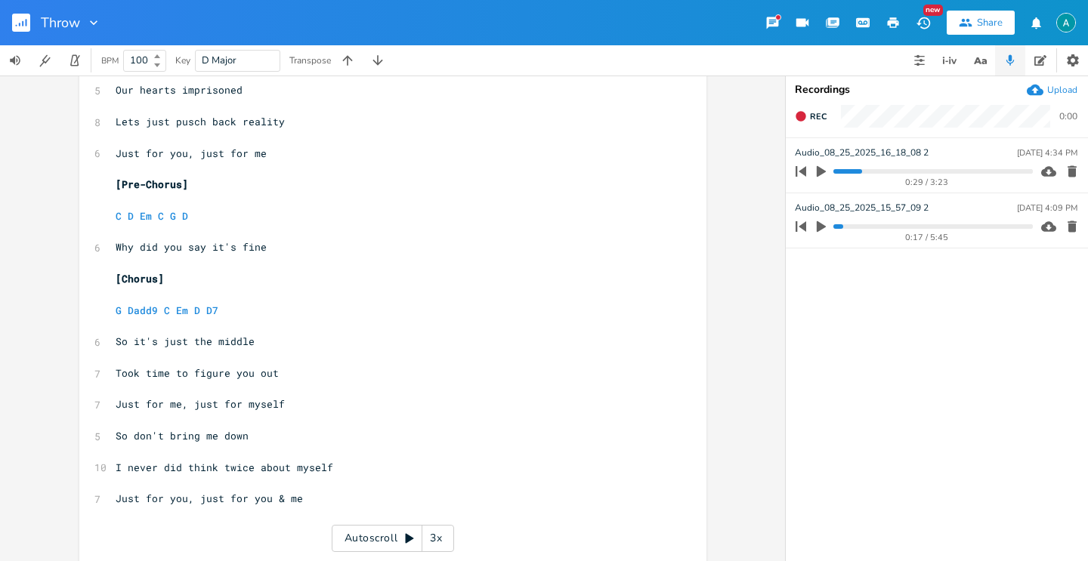
scroll to position [838, 0]
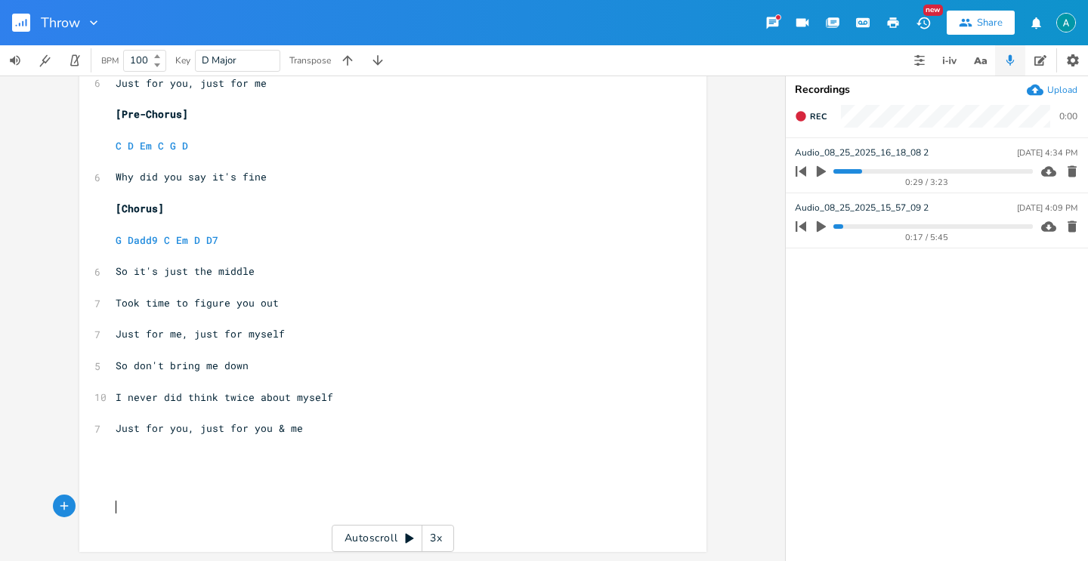
click at [163, 505] on pre "​" at bounding box center [385, 507] width 545 height 16
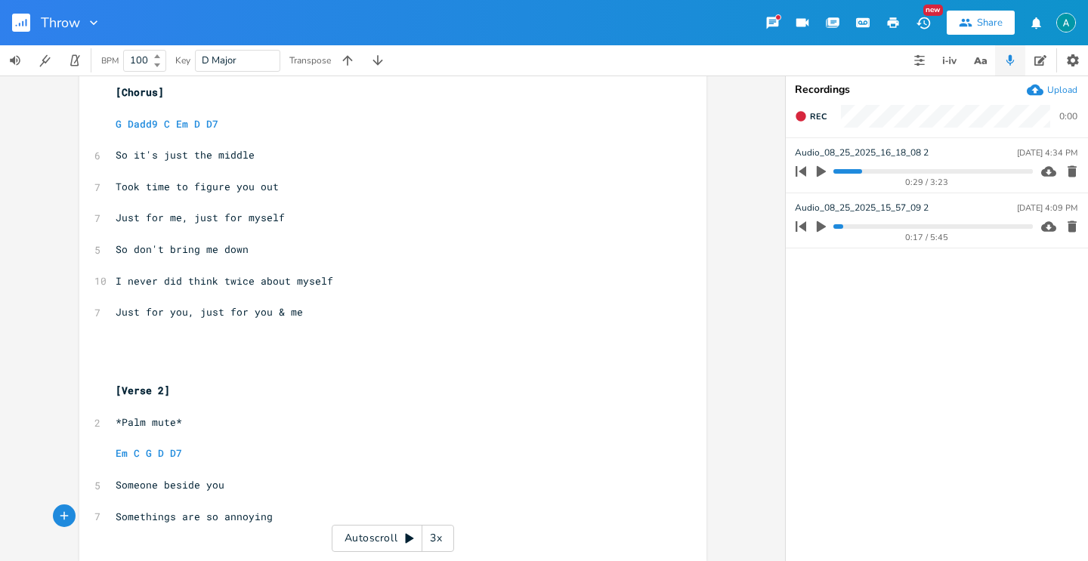
click at [127, 343] on pre "​" at bounding box center [385, 344] width 545 height 16
type textarea "**********"
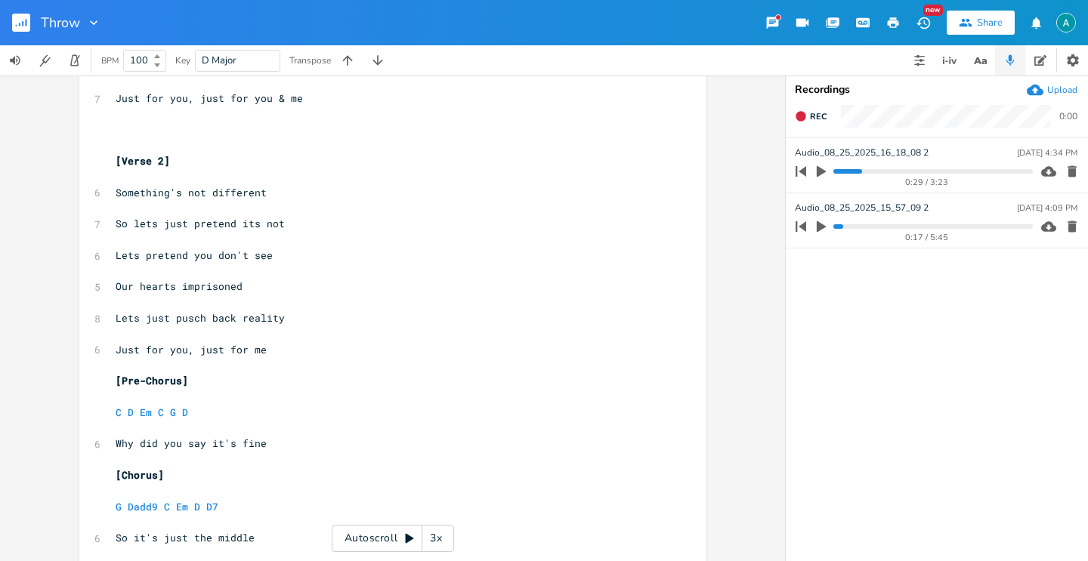
scroll to position [517, 0]
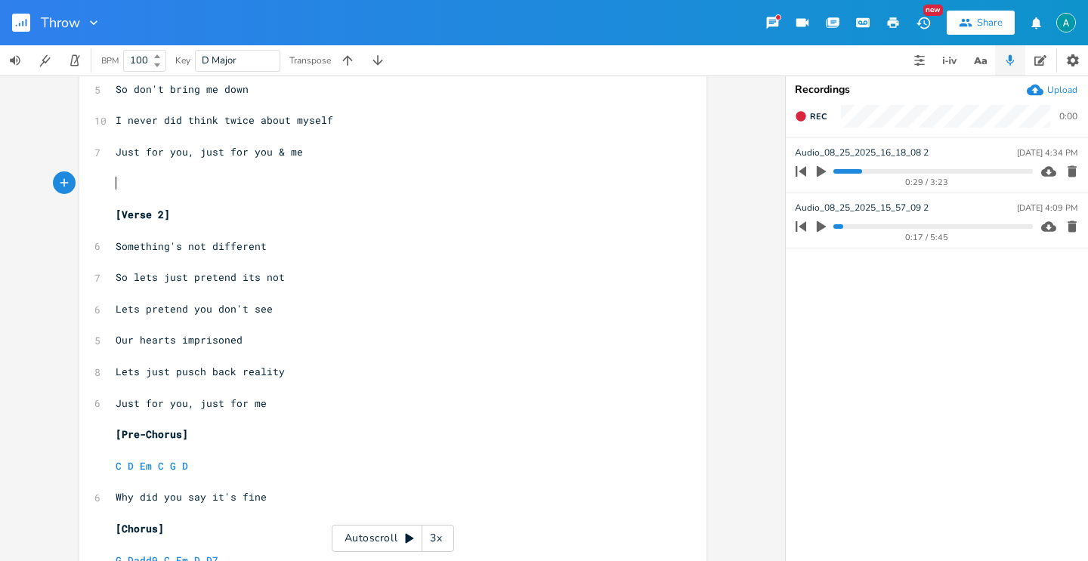
click at [147, 178] on pre "​" at bounding box center [385, 183] width 545 height 16
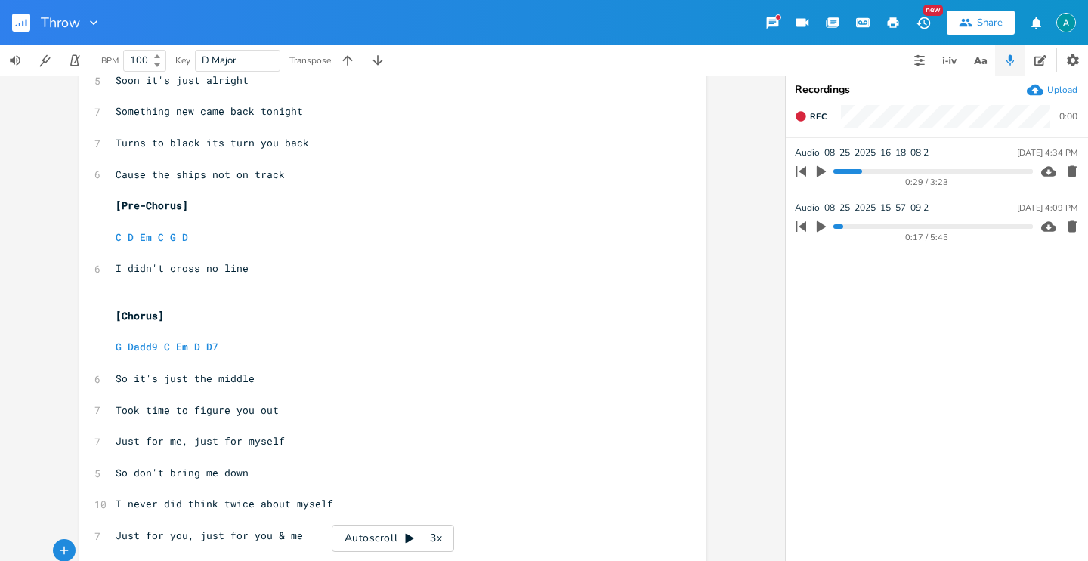
scroll to position [0, 0]
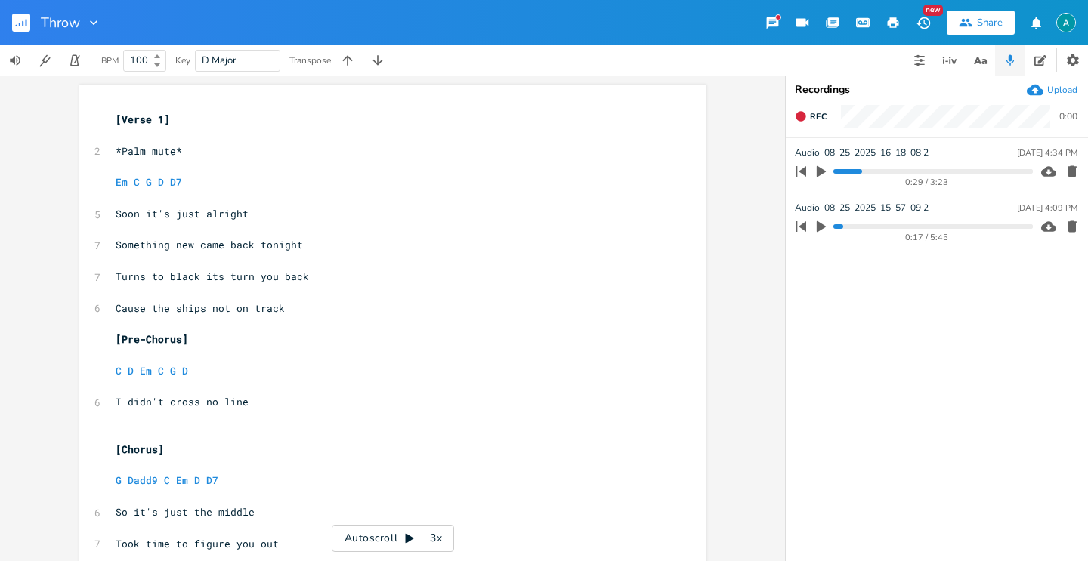
click at [196, 431] on pre "​" at bounding box center [385, 434] width 545 height 16
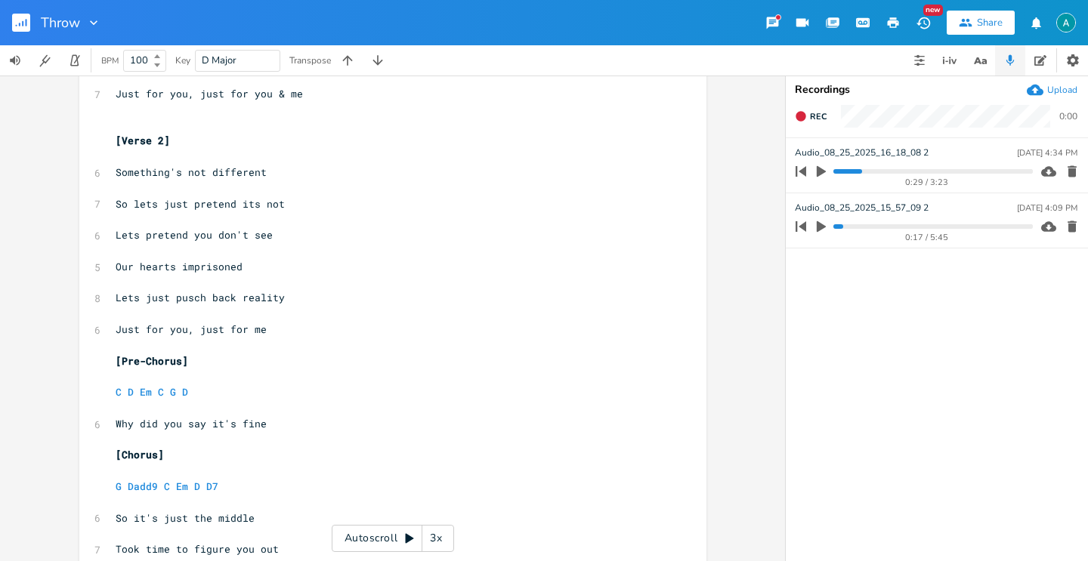
scroll to position [556, 0]
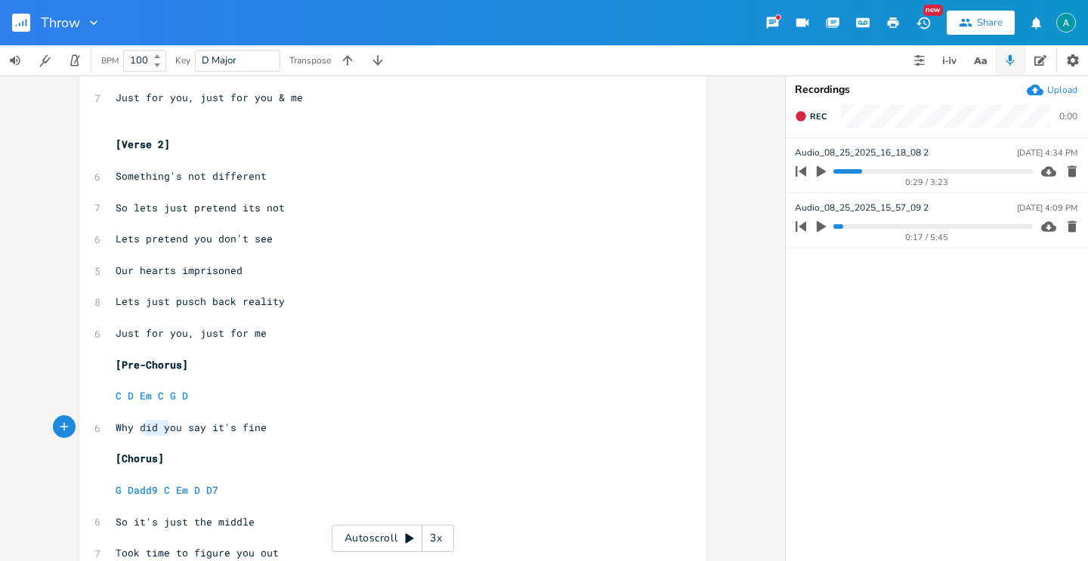
type textarea "Why did y"
drag, startPoint x: 165, startPoint y: 434, endPoint x: 108, endPoint y: 427, distance: 57.1
click at [107, 429] on div "Why did y x [Verse 1] ​ 2 *Palm mute* ​ Em C G D D7 ​ 5 Soon it's just alright …" at bounding box center [392, 229] width 627 height 1400
click at [388, 428] on pre "Why did you say it's fine" at bounding box center [385, 428] width 545 height 16
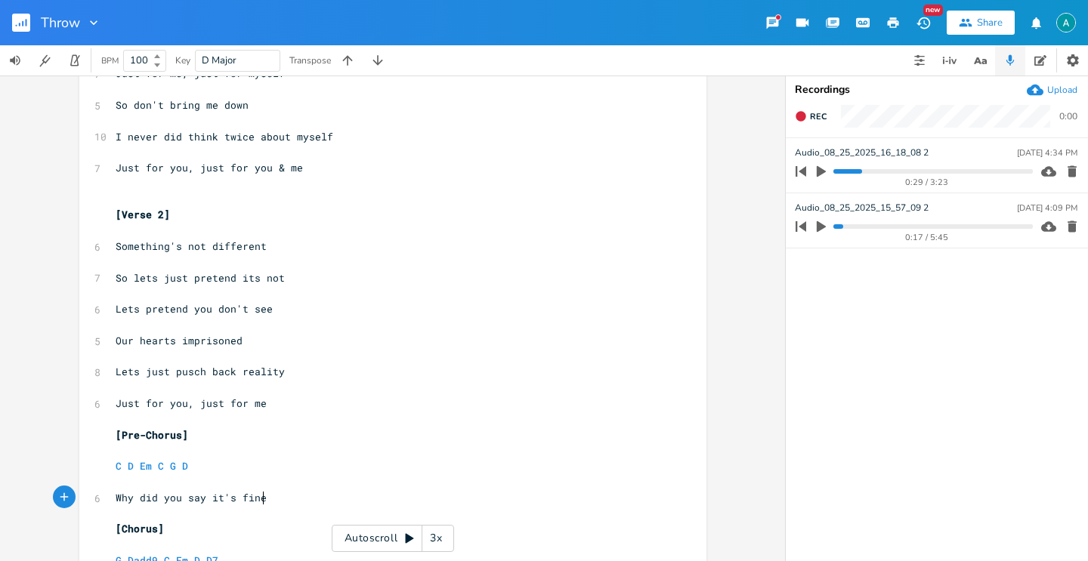
scroll to position [491, 0]
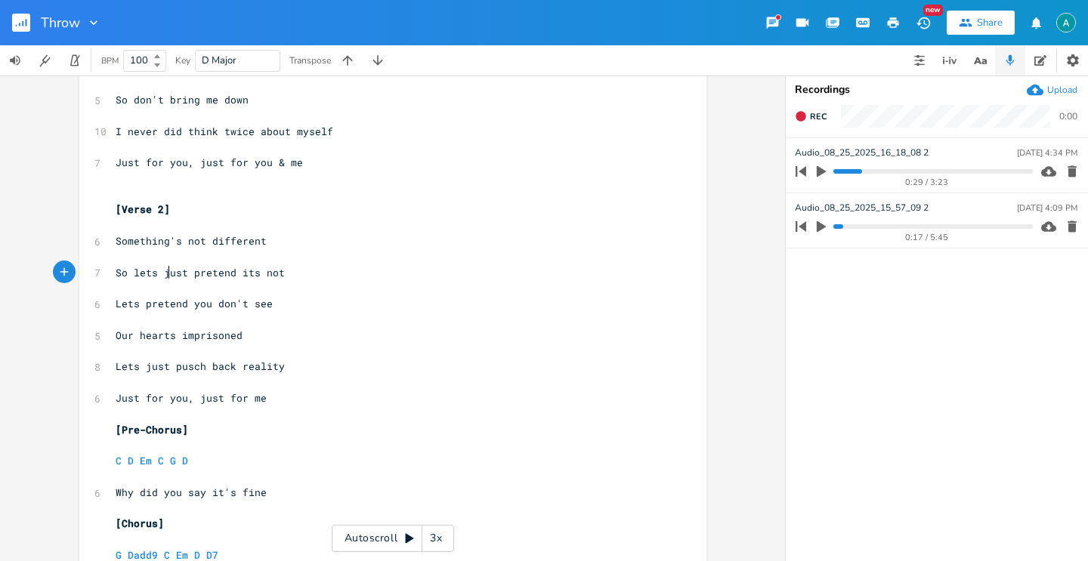
click at [162, 275] on span "So lets just pretend its not" at bounding box center [200, 273] width 169 height 14
type textarea "just"
click at [162, 275] on span "So lets just pretend its not" at bounding box center [200, 273] width 169 height 14
type textarea "not"
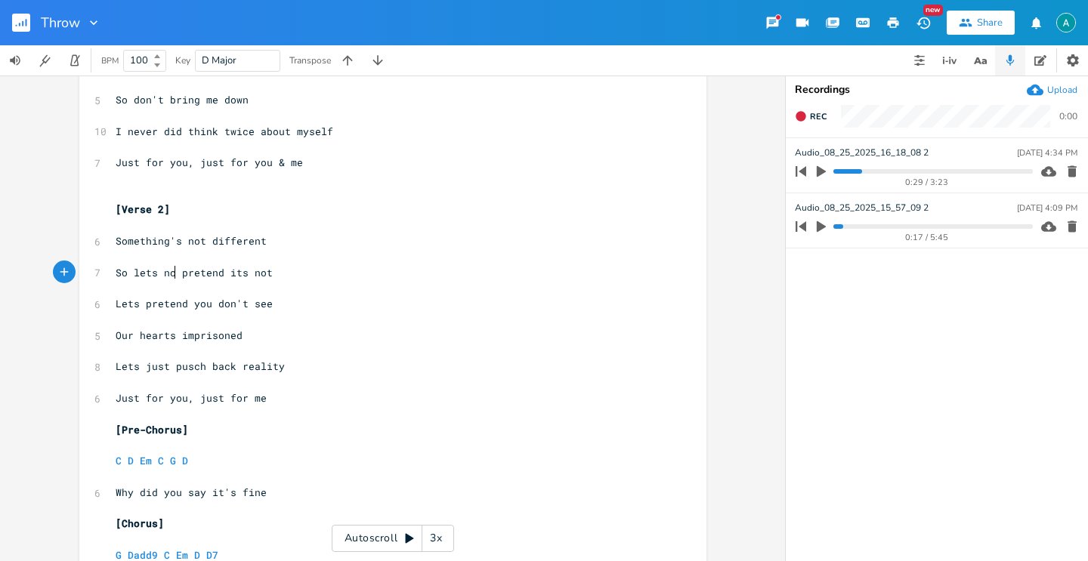
scroll to position [0, 19]
type textarea "not just"
click at [262, 272] on span "So lets not just pretend its not" at bounding box center [212, 273] width 193 height 14
type textarea "that"
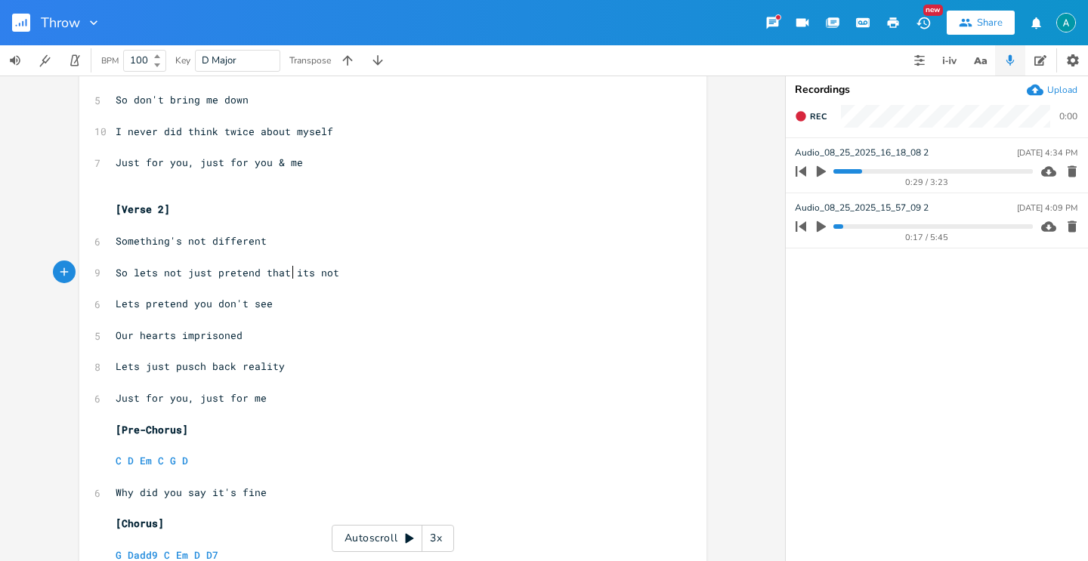
scroll to position [0, 20]
click at [117, 308] on span "Lets pretend you don't see" at bounding box center [194, 304] width 157 height 14
type textarea "Or"
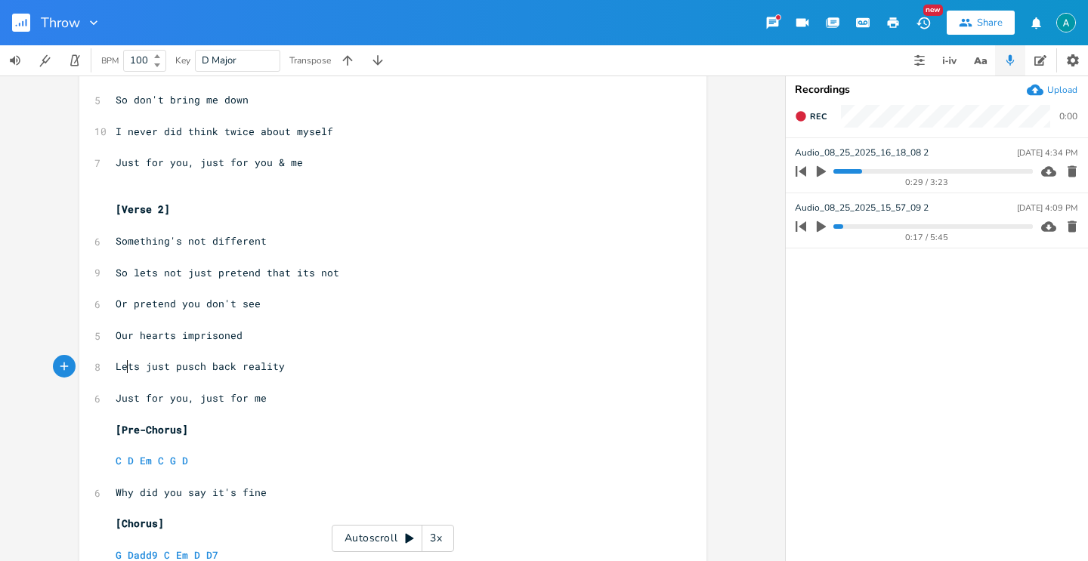
click at [123, 369] on span "Lets just pusch back reality" at bounding box center [200, 367] width 169 height 14
type textarea "Try to"
click at [166, 374] on pre "Try to just pusch back reality" at bounding box center [385, 367] width 545 height 16
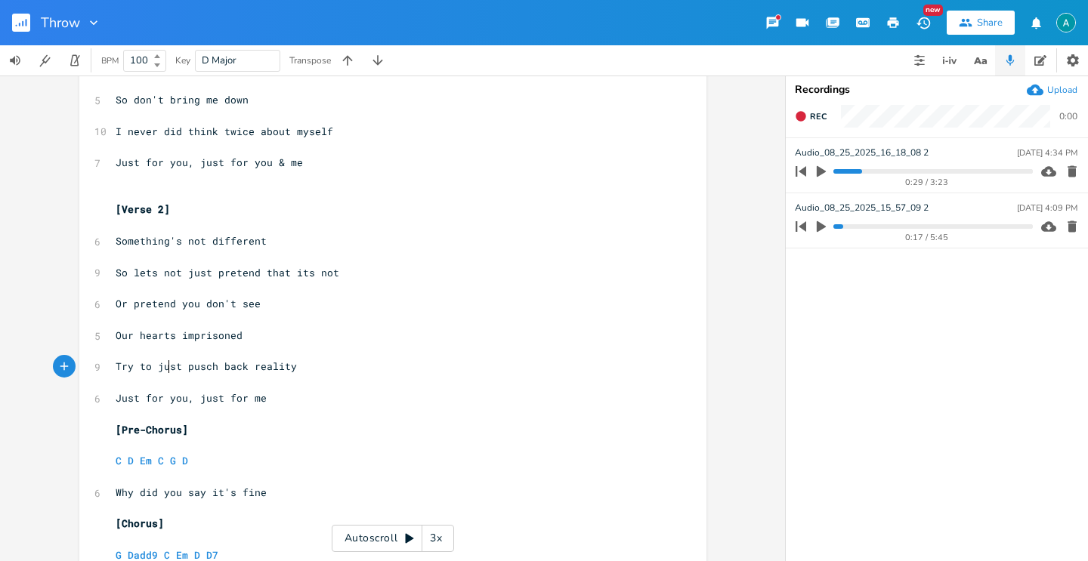
type textarea "just"
click at [166, 374] on pre "Try to just pusch back reality" at bounding box center [385, 367] width 545 height 16
click at [179, 371] on span "Try to pusch back reality" at bounding box center [194, 367] width 157 height 14
click at [159, 368] on span "Try to push back reality" at bounding box center [191, 367] width 151 height 14
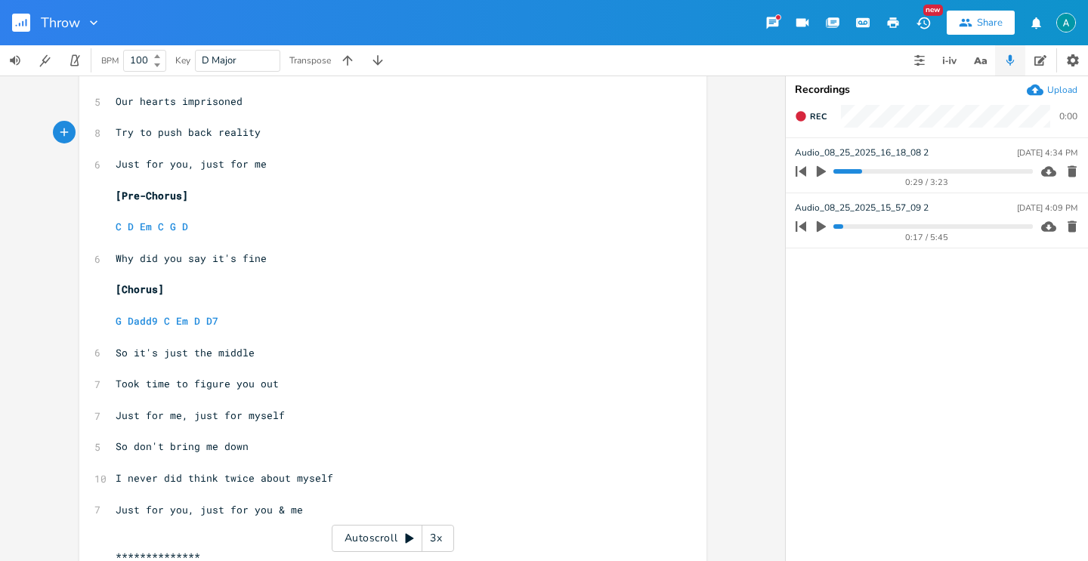
scroll to position [727, 0]
click at [168, 418] on span "Just for me, just for myself" at bounding box center [200, 414] width 169 height 14
type textarea "you"
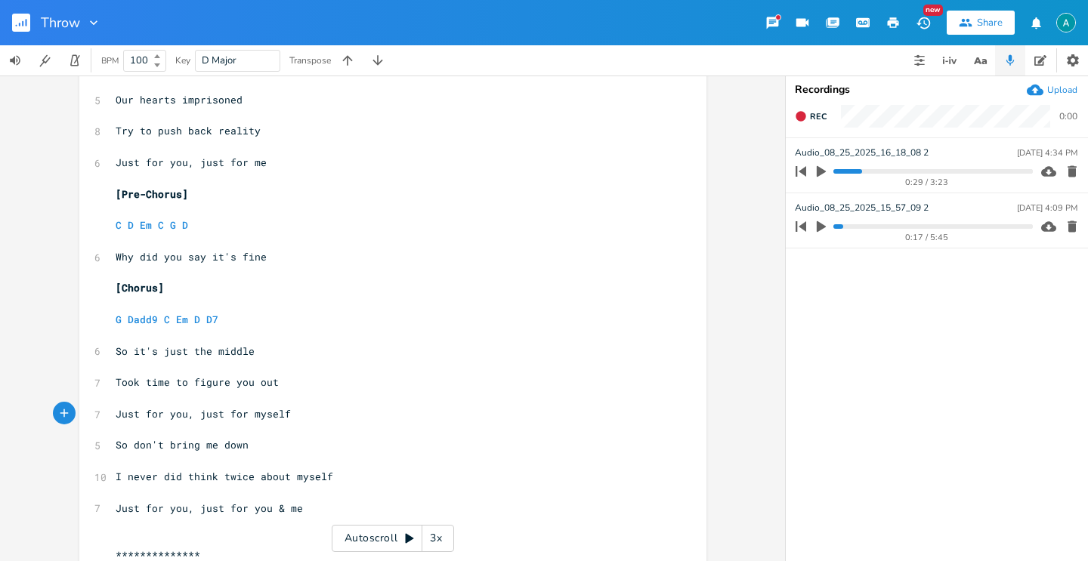
click at [259, 414] on span "Just for you, just for myself" at bounding box center [203, 414] width 175 height 14
type textarea "yourself"
click at [1068, 176] on icon "button" at bounding box center [1071, 171] width 9 height 11
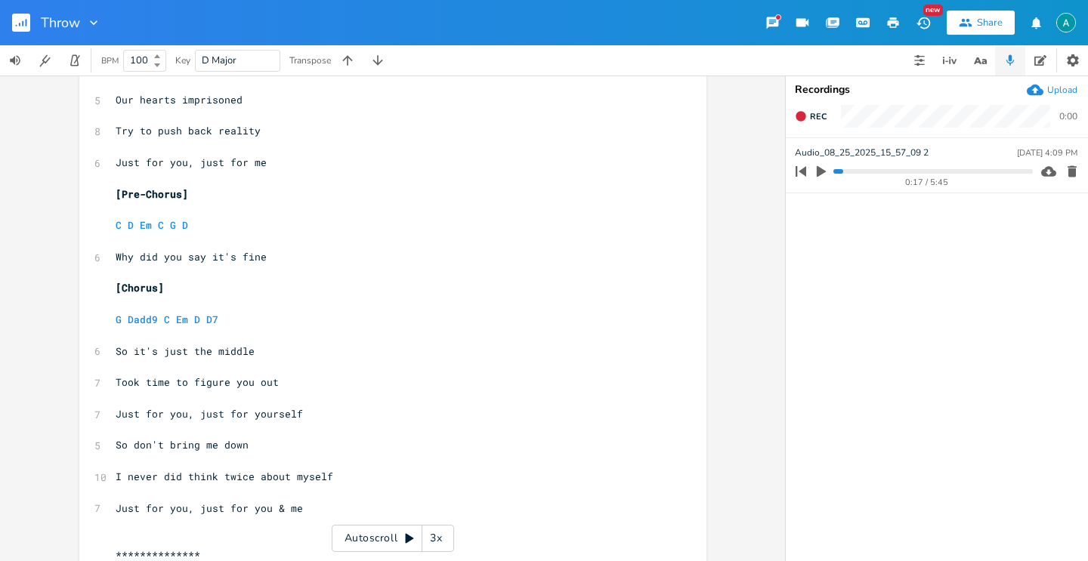
click at [1074, 174] on icon "button" at bounding box center [1071, 171] width 9 height 11
click at [1053, 95] on div "Upload" at bounding box center [1052, 90] width 51 height 17
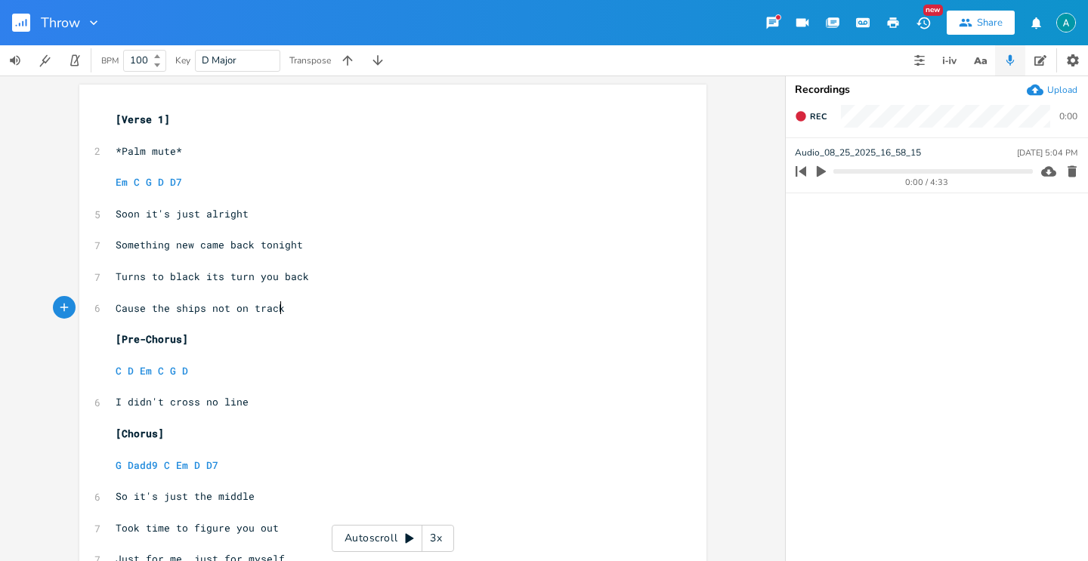
scroll to position [0, 0]
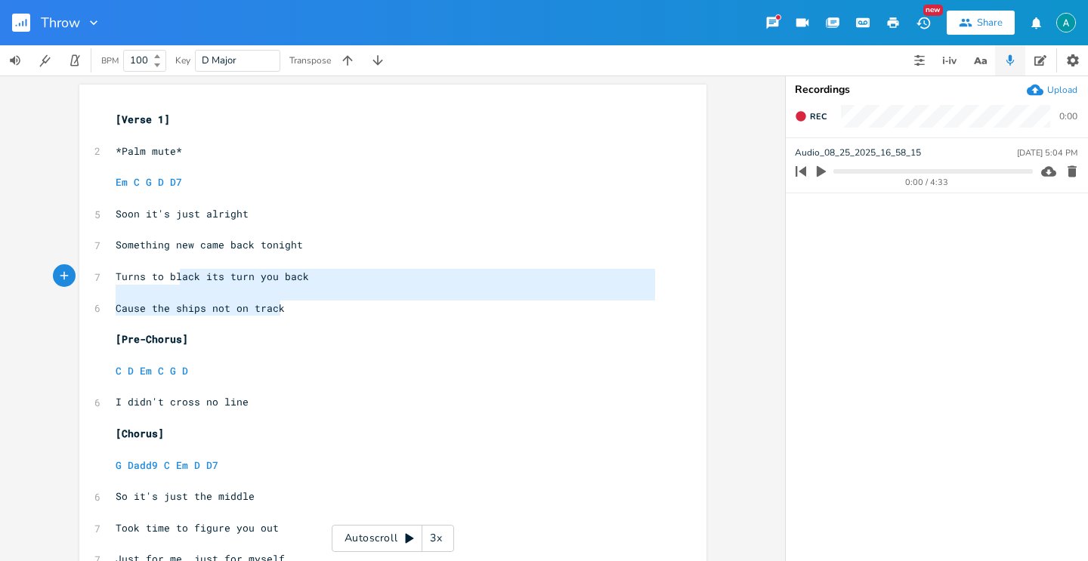
type textarea "not on track"
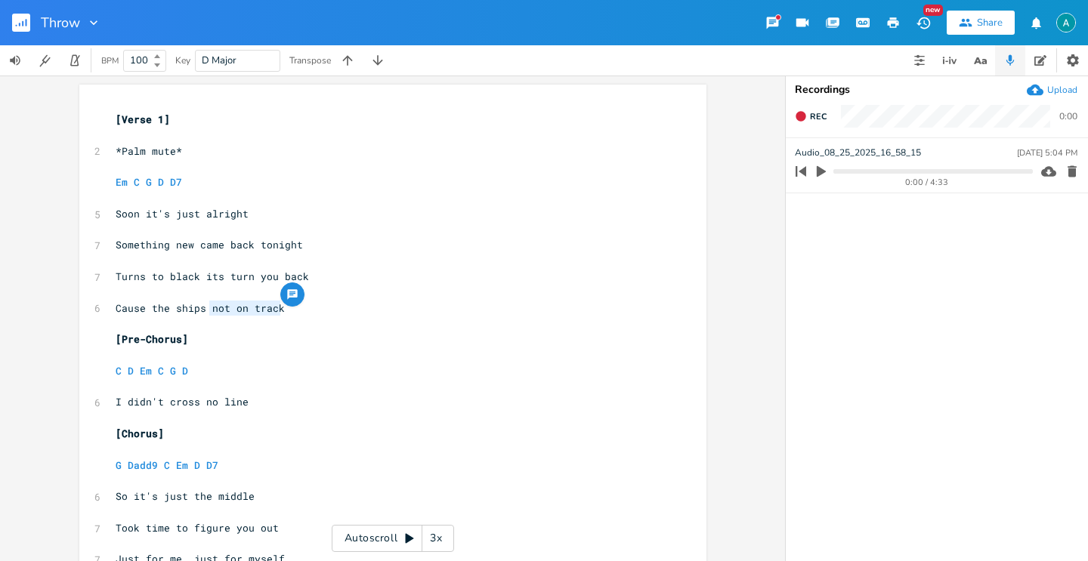
type textarea "[Pre-Chorus]"
drag, startPoint x: 297, startPoint y: 314, endPoint x: 211, endPoint y: 342, distance: 90.5
click at [406, 348] on pre "​" at bounding box center [385, 355] width 545 height 16
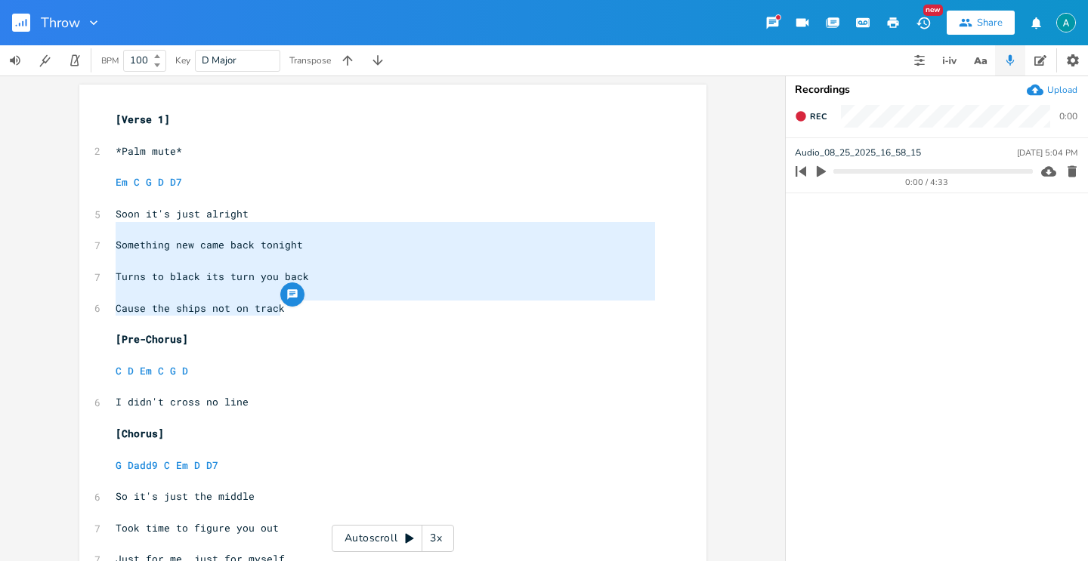
type textarea "Soon it's just alright Something new came back tonight Turns to black its turn …"
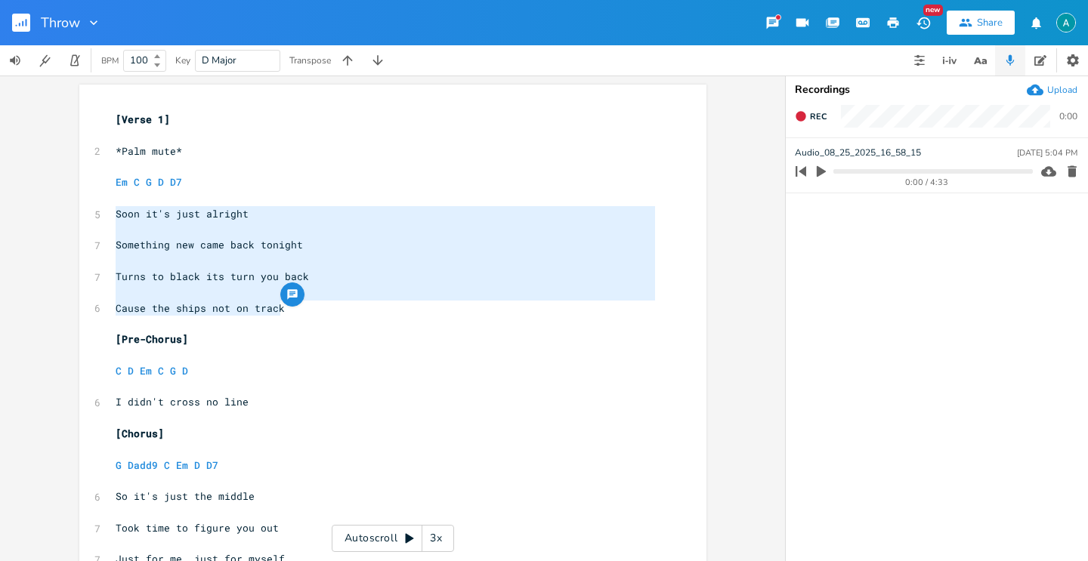
drag, startPoint x: 331, startPoint y: 308, endPoint x: 102, endPoint y: 214, distance: 247.6
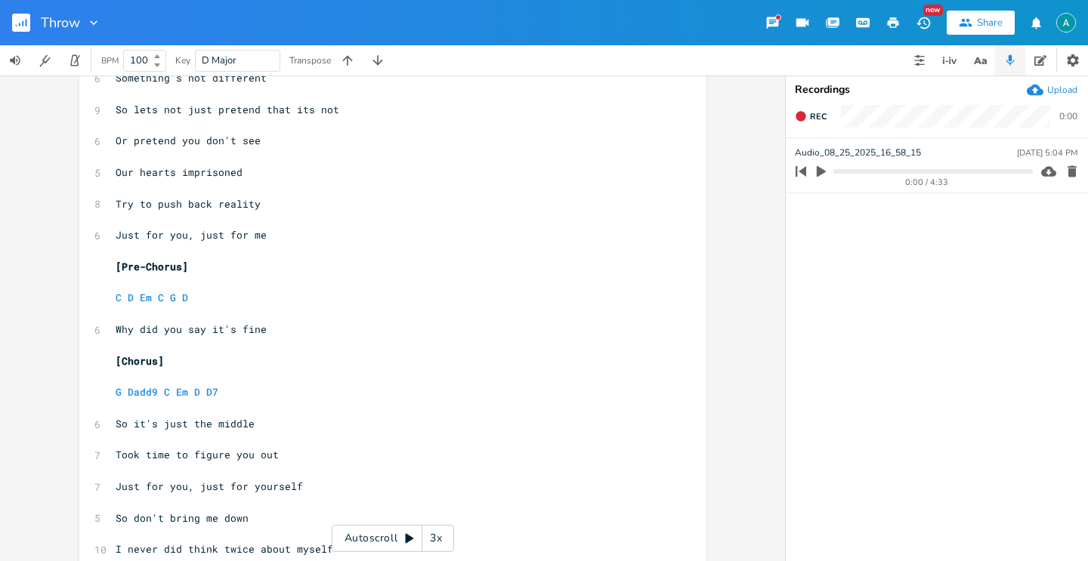
scroll to position [574, 0]
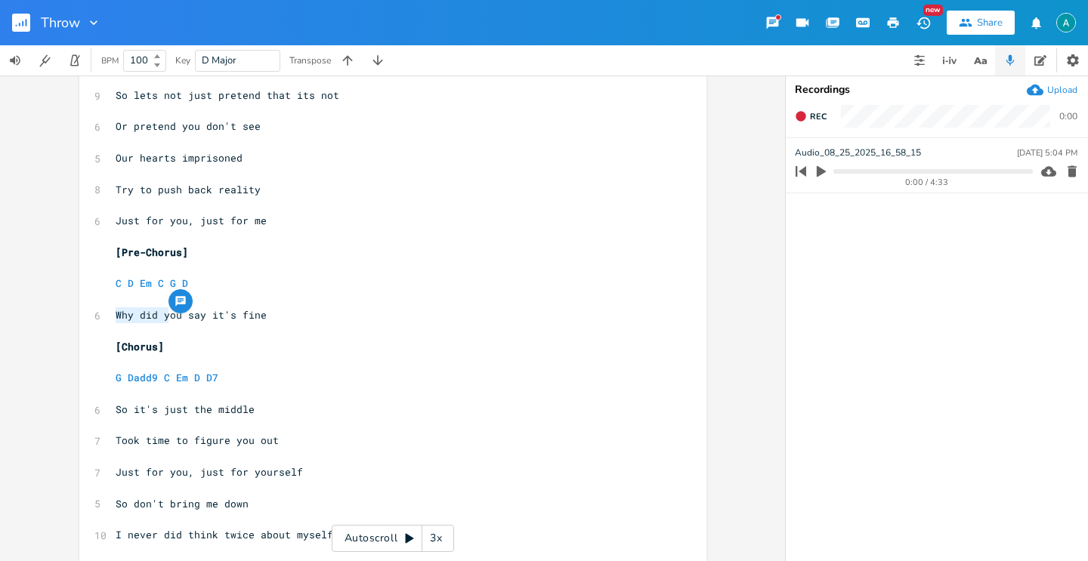
drag, startPoint x: 163, startPoint y: 316, endPoint x: 69, endPoint y: 314, distance: 94.4
click at [69, 314] on div "**********" at bounding box center [392, 319] width 785 height 486
type textarea "Y"
click at [150, 318] on span "You say it's fine" at bounding box center [167, 315] width 103 height 14
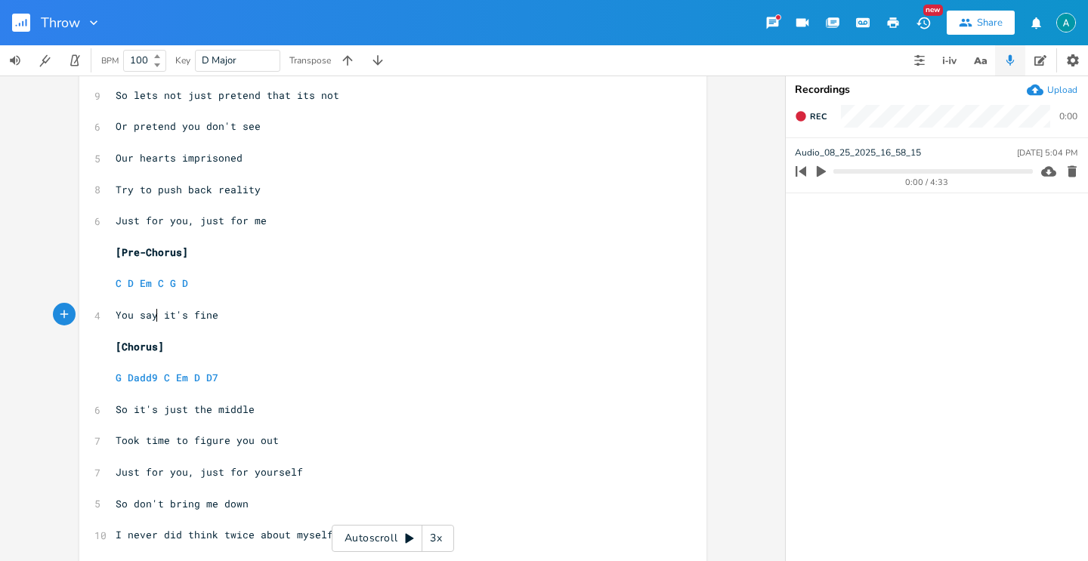
type textarea "say"
click at [150, 318] on span "You say it's fine" at bounding box center [167, 315] width 103 height 14
type textarea "said"
type textarea "your"
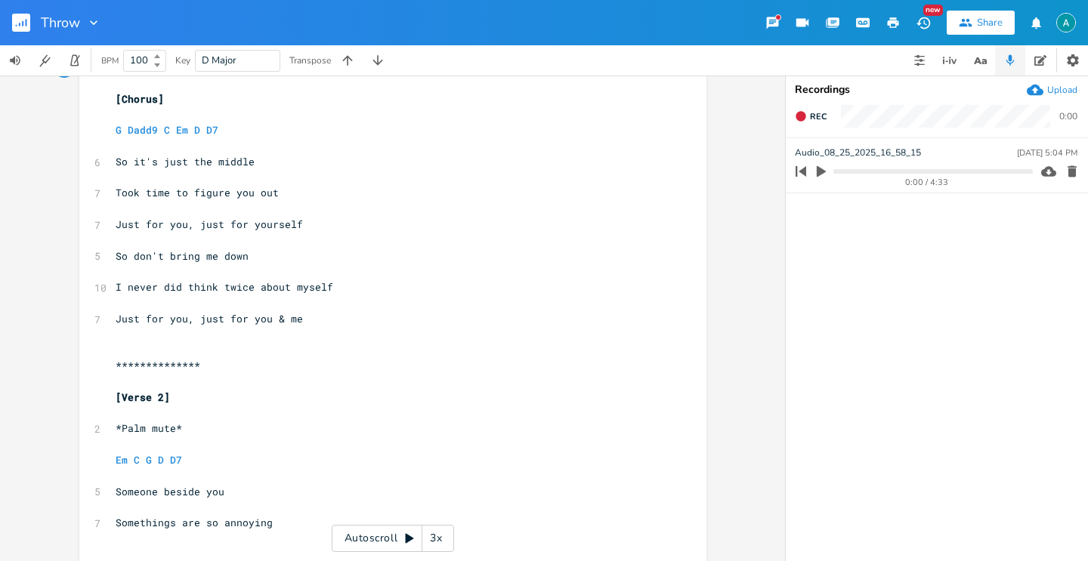
scroll to position [838, 0]
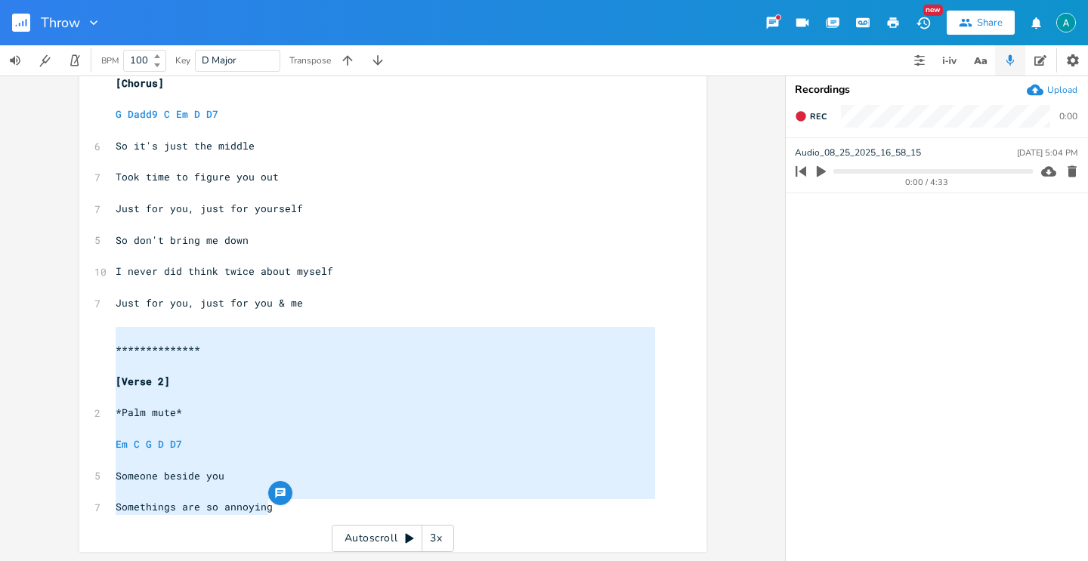
drag, startPoint x: 296, startPoint y: 502, endPoint x: 97, endPoint y: 342, distance: 255.2
type textarea "**********"
click at [242, 425] on pre "​" at bounding box center [385, 429] width 545 height 16
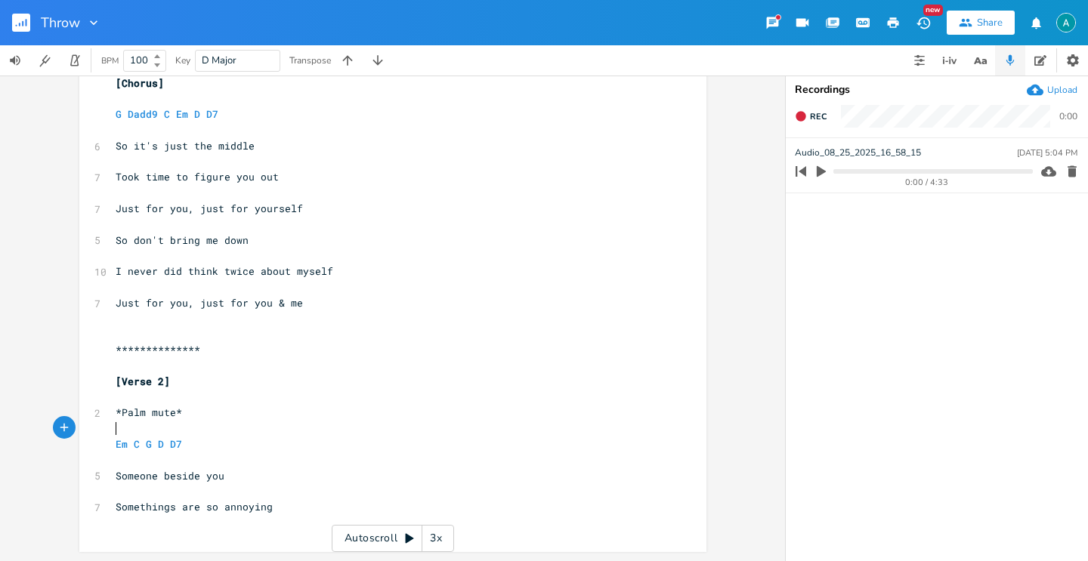
click at [158, 381] on span "[Verse 2]" at bounding box center [143, 382] width 54 height 14
type textarea "1"
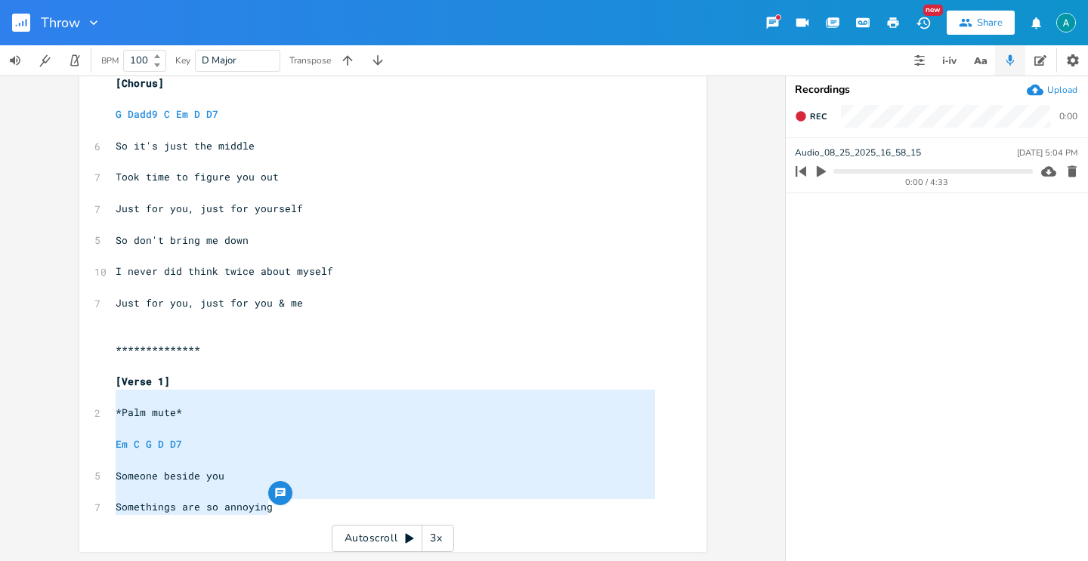
type textarea "[Verse 1] *Palm mute* Em C G D D7 Someone beside you Somethings are so annoying"
drag, startPoint x: 276, startPoint y: 507, endPoint x: 107, endPoint y: 384, distance: 208.7
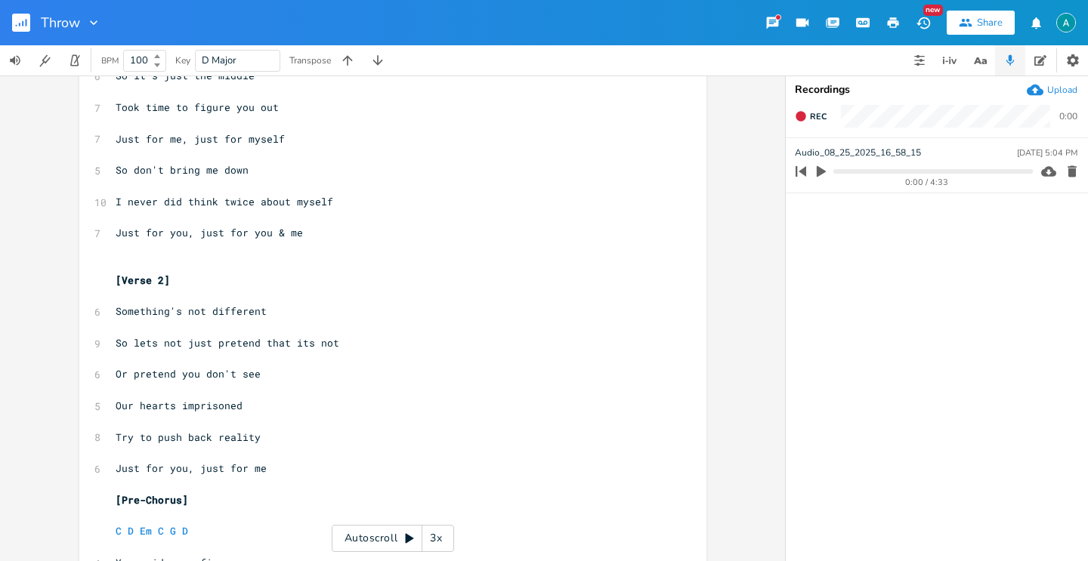
scroll to position [0, 0]
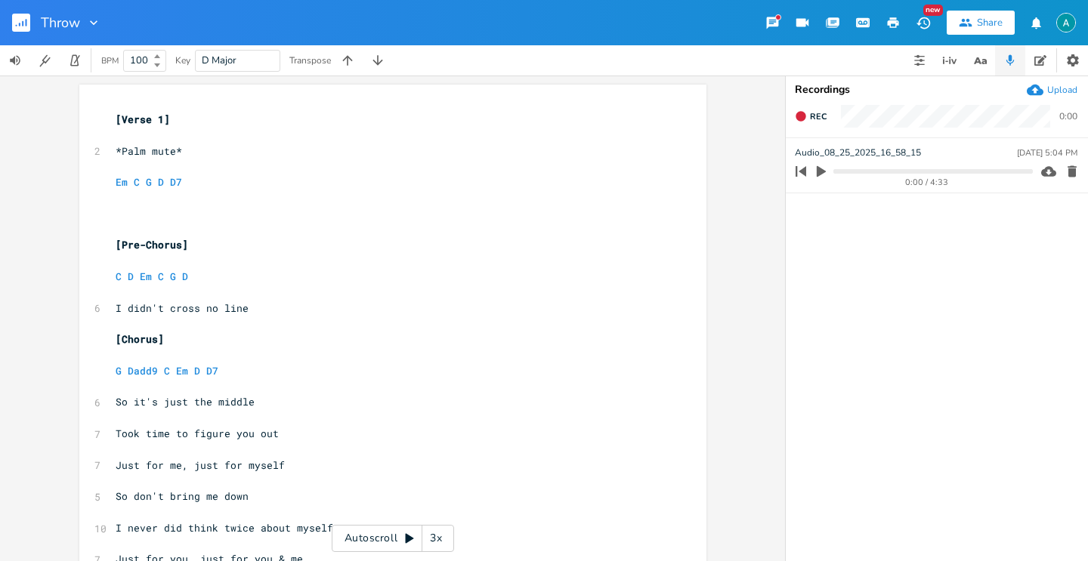
click at [153, 222] on pre "​" at bounding box center [385, 230] width 545 height 16
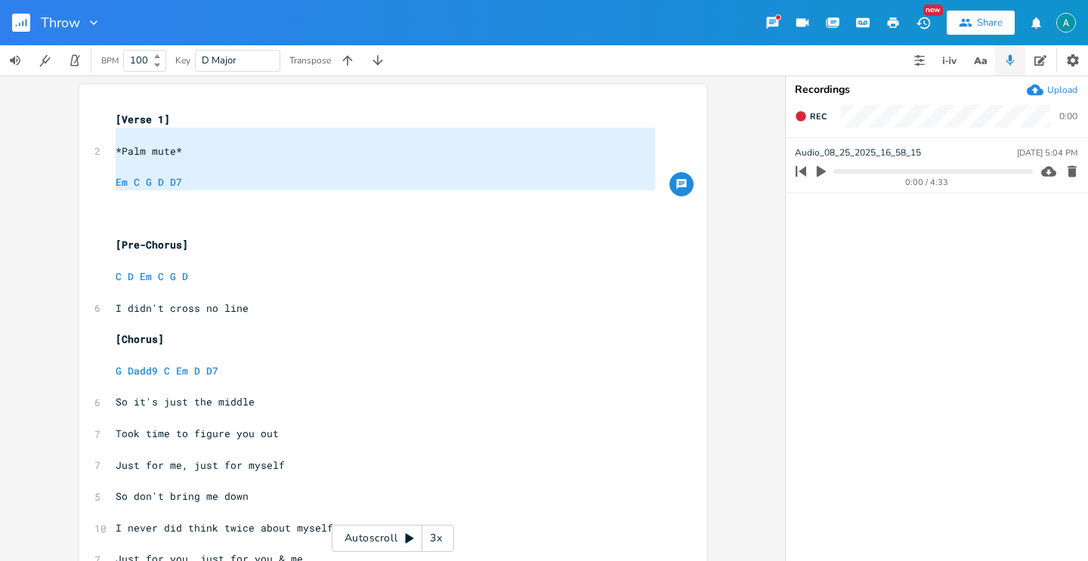
type textarea "[Verse 1] *Palm mute* Em C G D D7"
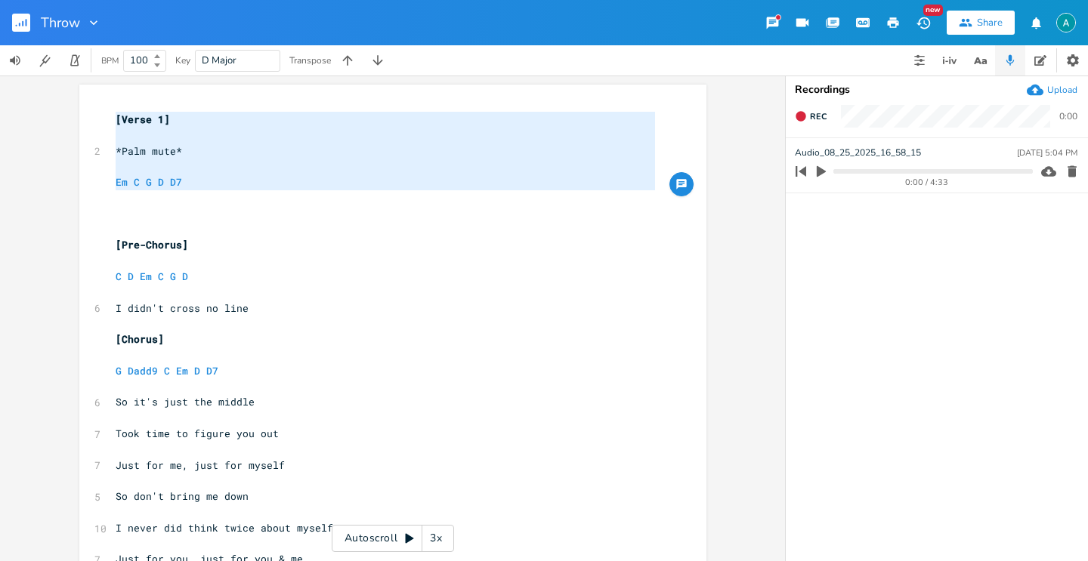
drag, startPoint x: 196, startPoint y: 196, endPoint x: 97, endPoint y: 113, distance: 129.7
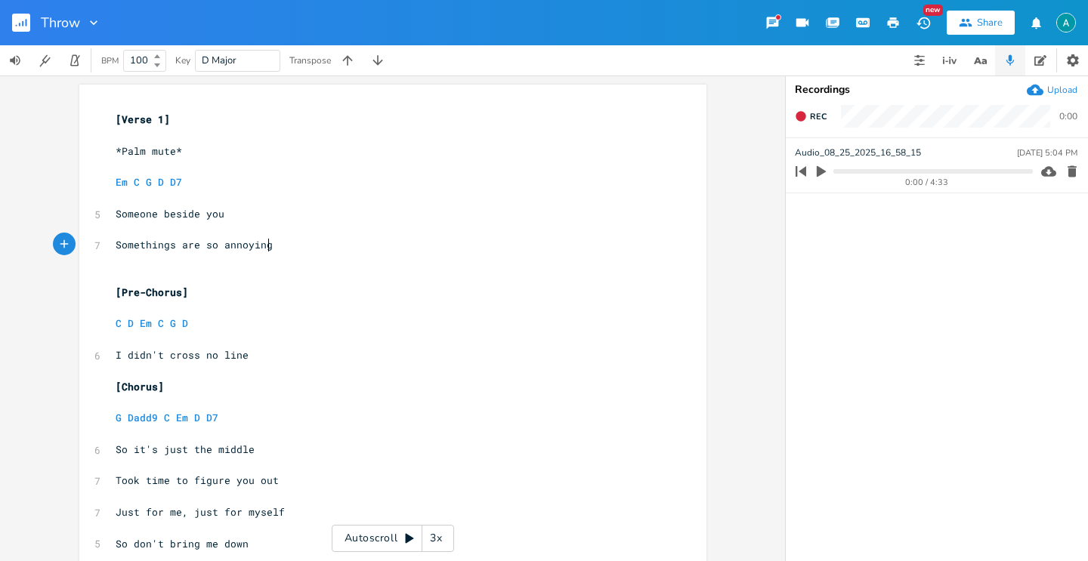
click at [311, 249] on pre "Somethings are so annoying" at bounding box center [385, 245] width 545 height 16
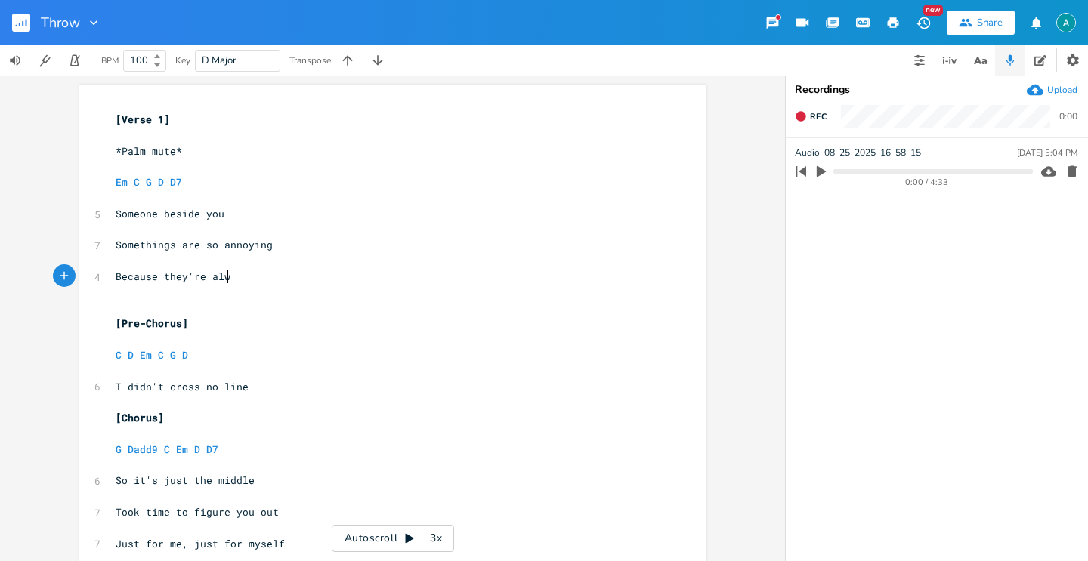
scroll to position [0, 95]
type textarea "Because they're always"
drag, startPoint x: 198, startPoint y: 278, endPoint x: 159, endPoint y: 281, distance: 38.6
click at [159, 279] on span "Because they're always" at bounding box center [182, 277] width 133 height 14
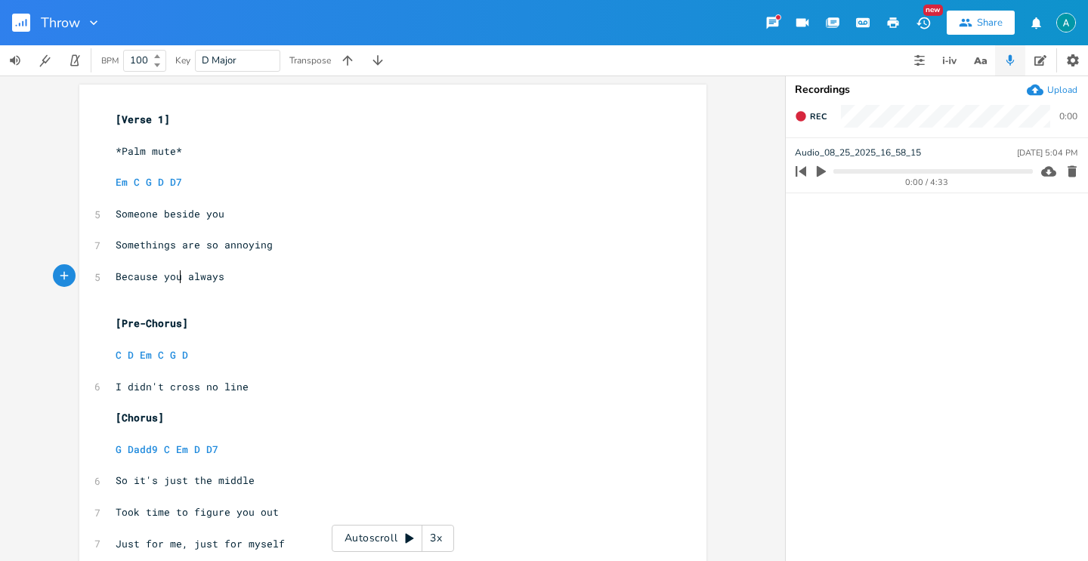
type textarea "you"
click at [276, 268] on pre "​" at bounding box center [385, 261] width 545 height 16
click at [255, 283] on pre "Because you always" at bounding box center [385, 277] width 545 height 16
type textarea "win"
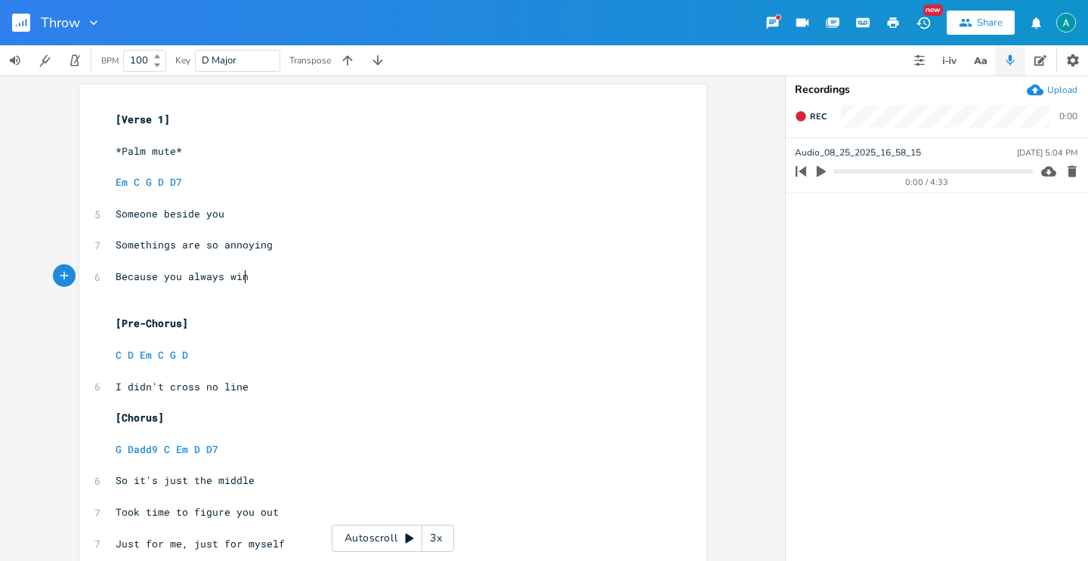
click at [217, 244] on span "Somethings are so annoying" at bounding box center [194, 245] width 157 height 14
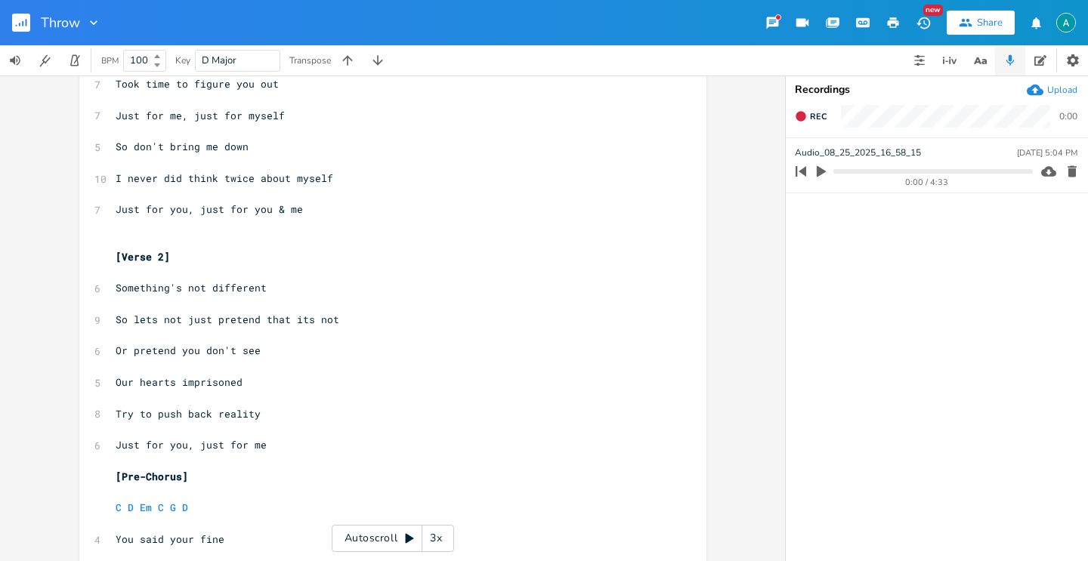
scroll to position [0, 0]
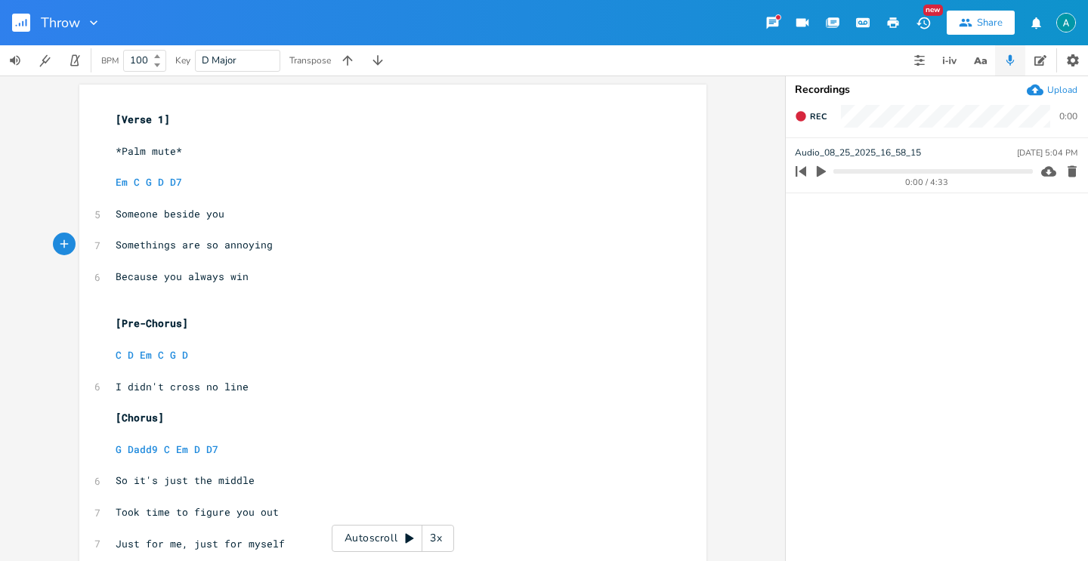
click at [273, 281] on pre "Because you always win" at bounding box center [385, 277] width 545 height 16
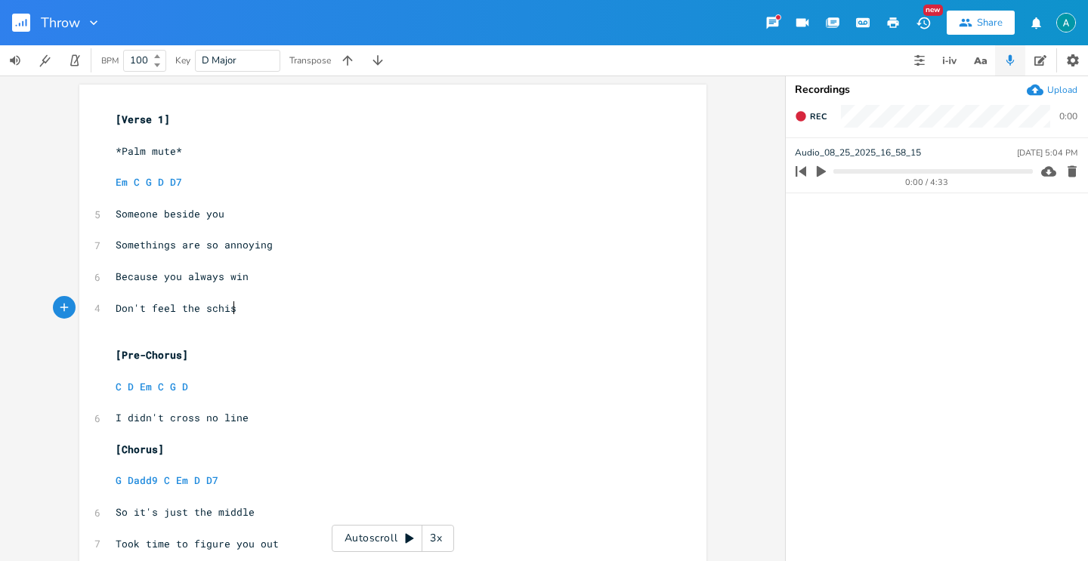
type textarea "Don't feel the [DEMOGRAPHIC_DATA]"
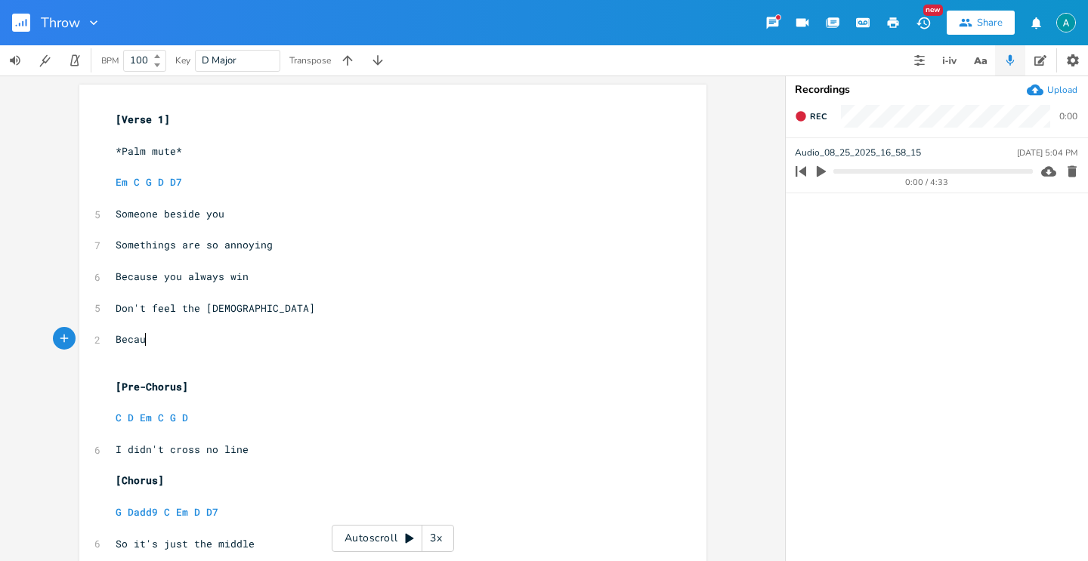
scroll to position [0, 37]
type textarea "Because"
type textarea "e I'm think in"
type textarea "in gof"
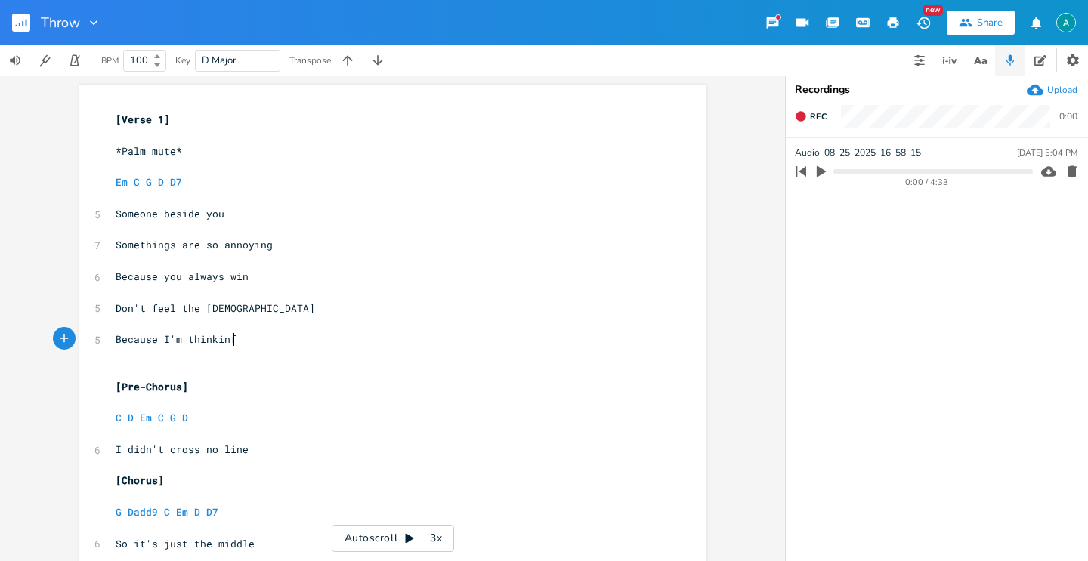
type textarea "f"
type textarea "g of myel"
type textarea "self"
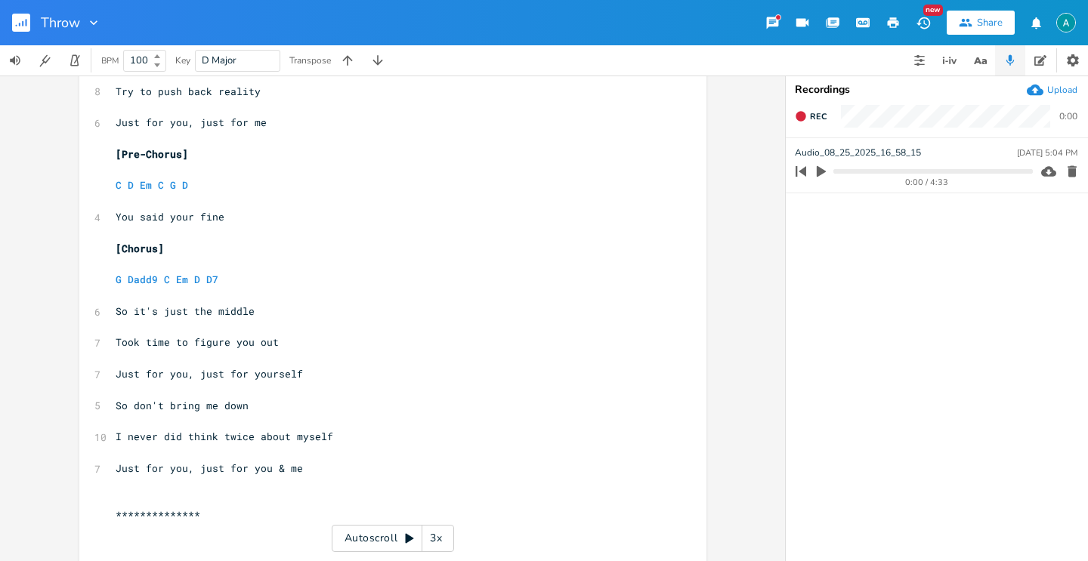
scroll to position [869, 0]
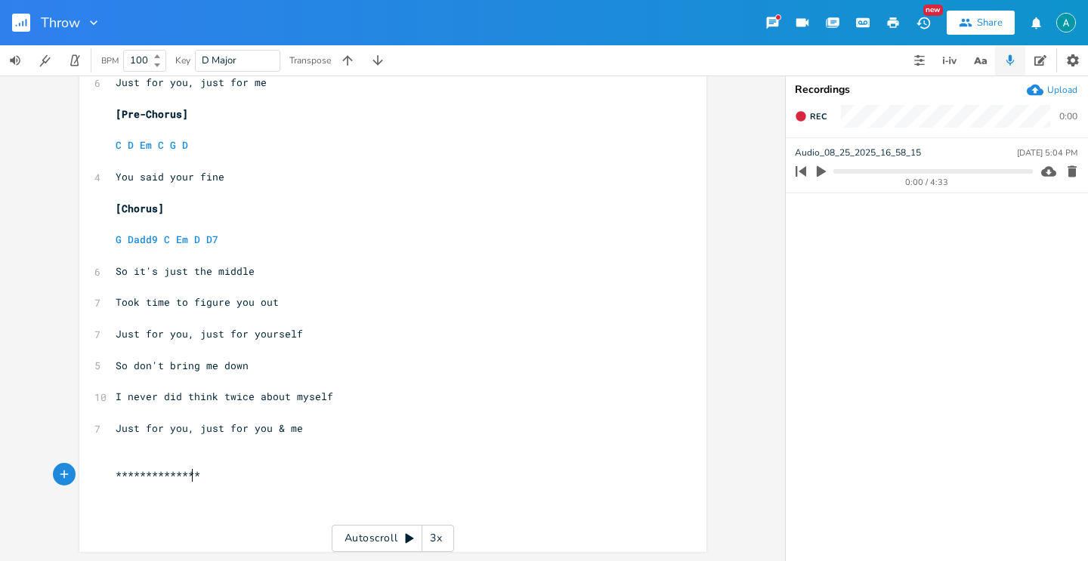
click at [185, 479] on span "**********" at bounding box center [158, 475] width 85 height 14
type textarea "**********"
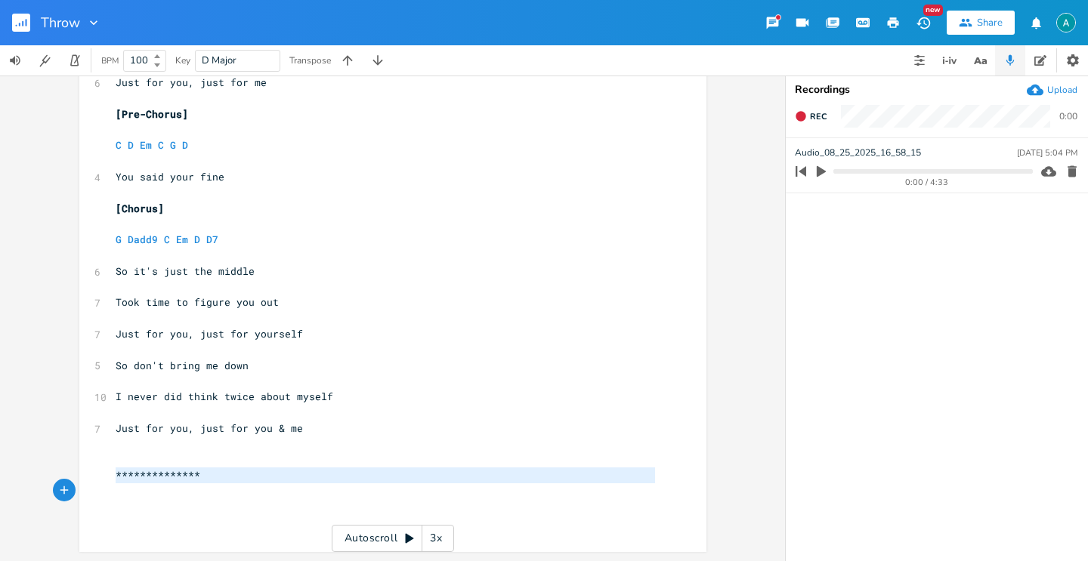
click at [185, 479] on span "**********" at bounding box center [158, 475] width 85 height 14
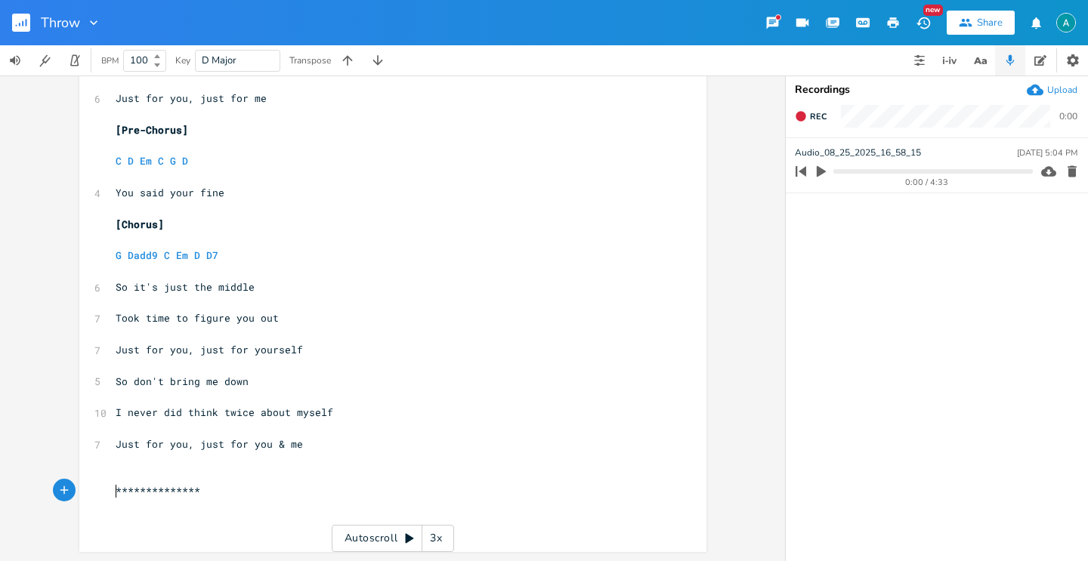
scroll to position [853, 0]
click at [154, 493] on span "**********" at bounding box center [158, 492] width 85 height 14
type textarea "**********"
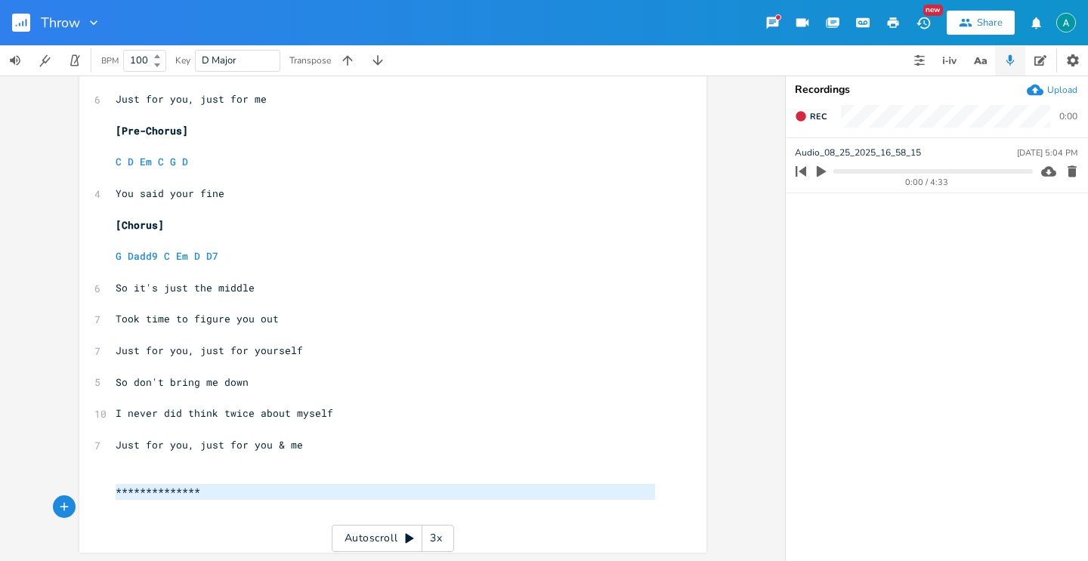
click at [154, 493] on span "**********" at bounding box center [158, 492] width 85 height 14
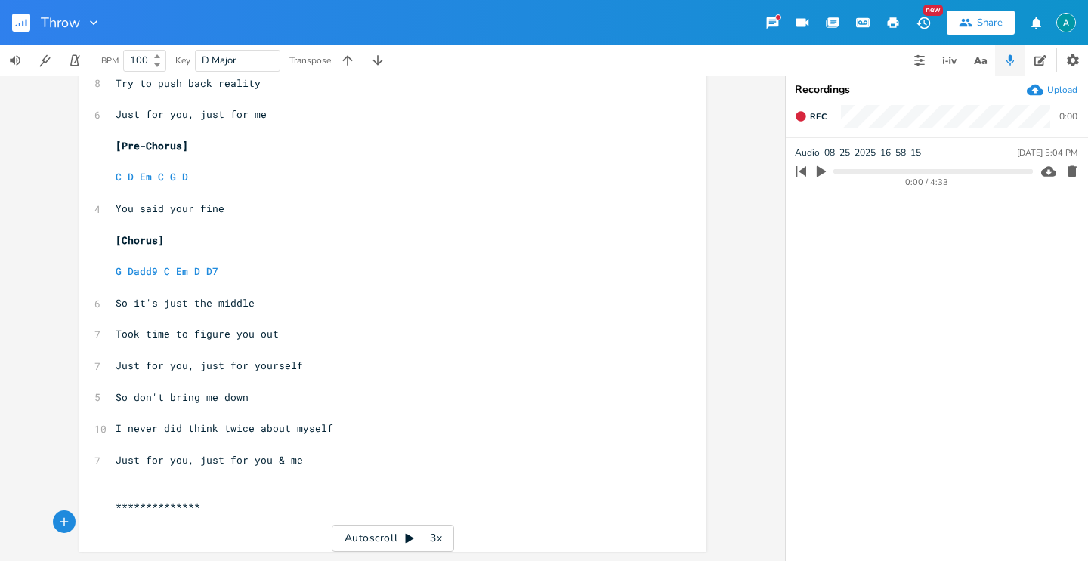
click at [202, 517] on pre "​" at bounding box center [385, 523] width 545 height 16
type textarea "**********"
drag, startPoint x: 203, startPoint y: 512, endPoint x: 106, endPoint y: 505, distance: 97.7
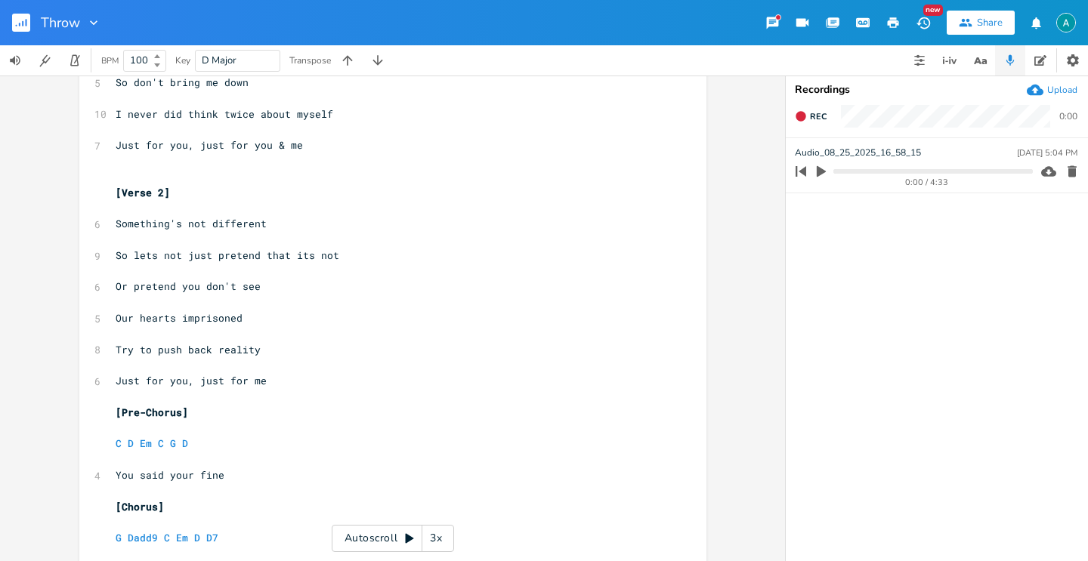
scroll to position [0, 0]
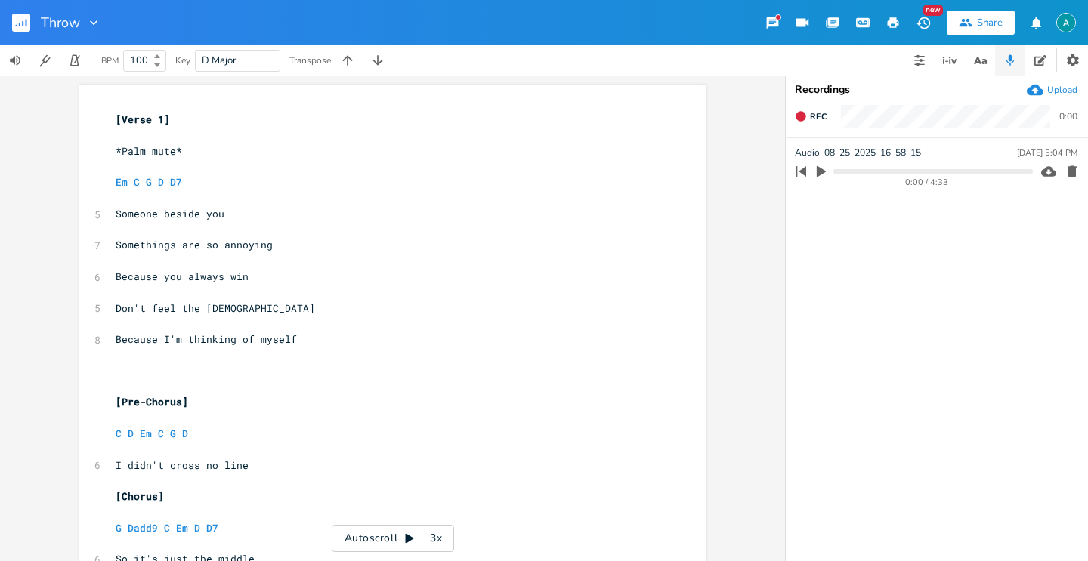
click at [208, 362] on pre "​" at bounding box center [385, 355] width 545 height 16
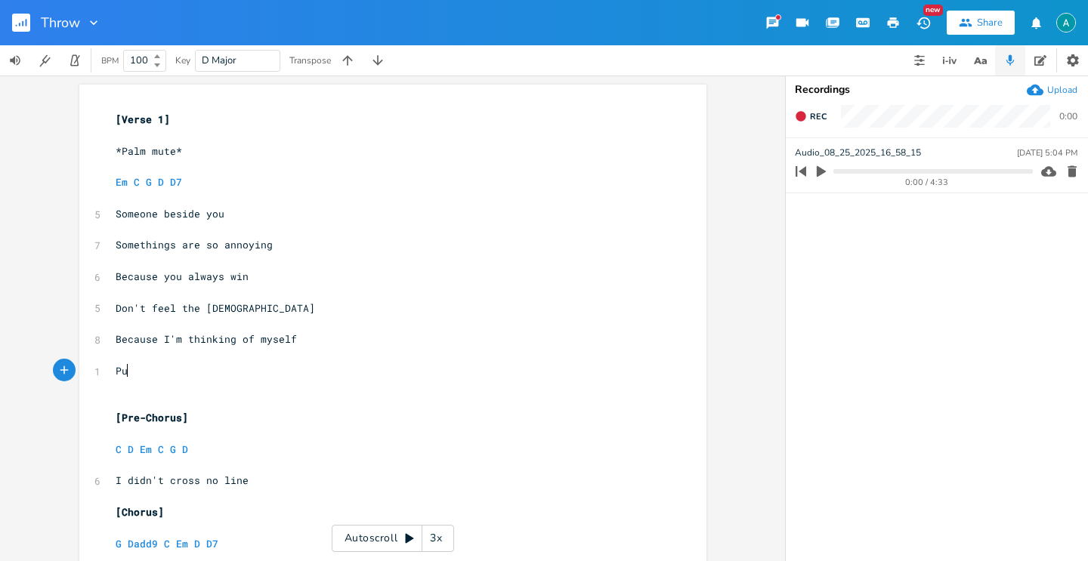
type textarea "Put"
type textarea "t that argument back on the shelf"
click at [213, 394] on pre "​" at bounding box center [385, 387] width 545 height 16
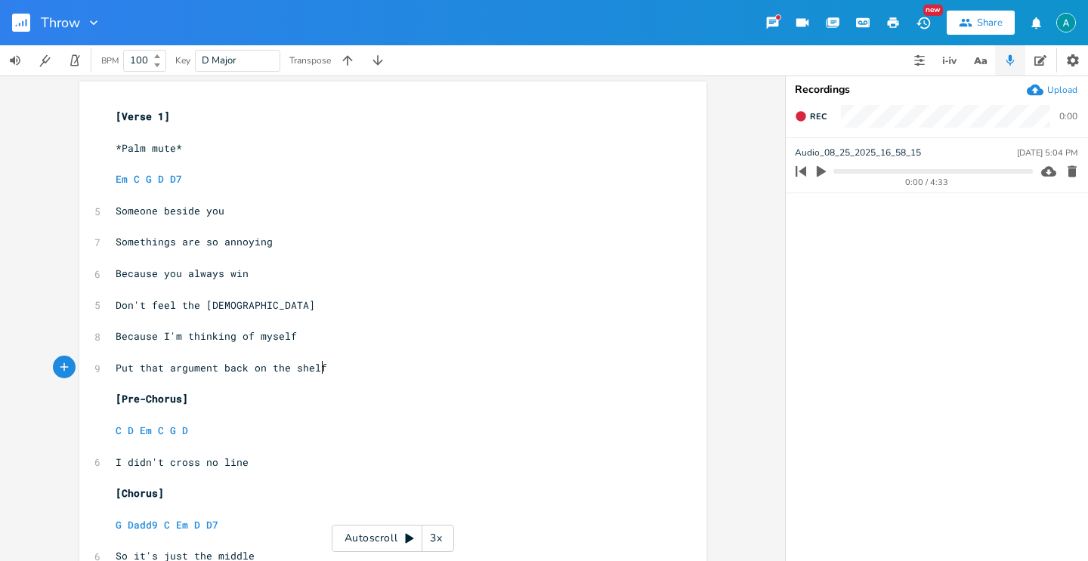
scroll to position [0, 0]
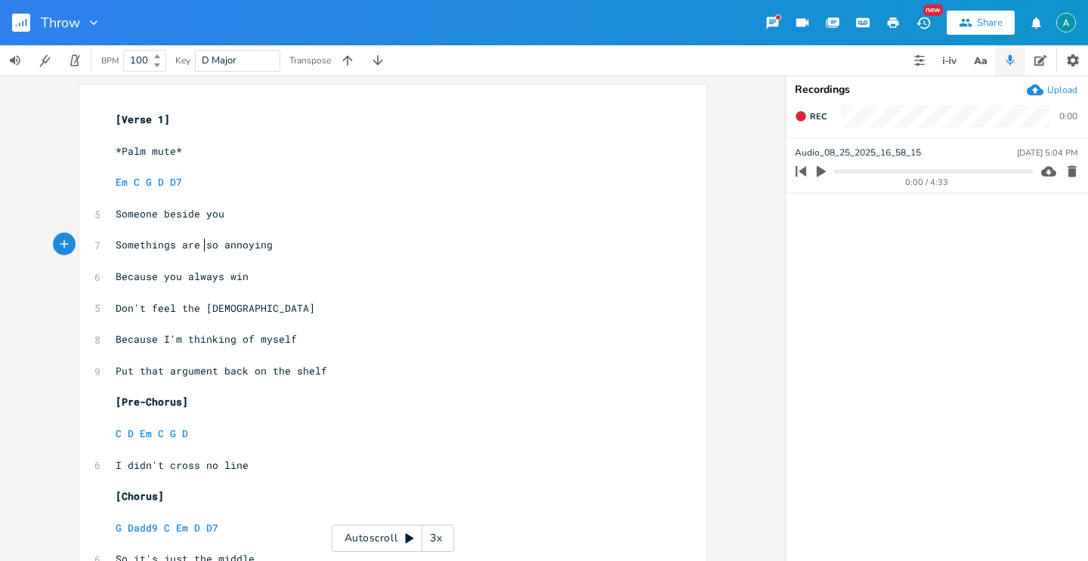
click at [199, 249] on span "Somethings are so annoying" at bounding box center [194, 245] width 157 height 14
type textarea "just"
click at [240, 339] on span "Because I'm thinking of myself" at bounding box center [206, 339] width 181 height 14
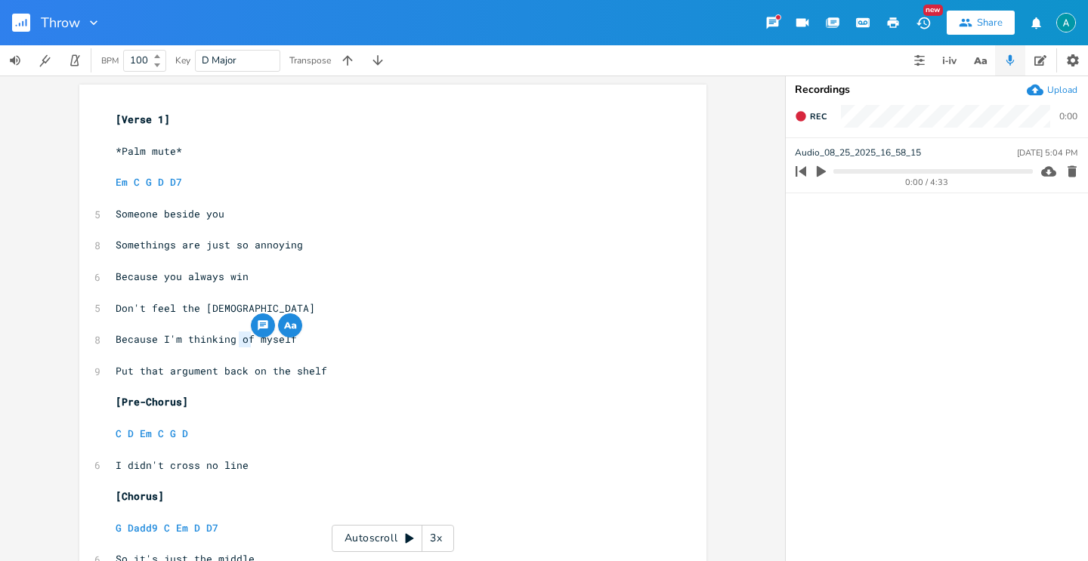
type textarea "to"
type textarea "Put t"
drag, startPoint x: 110, startPoint y: 364, endPoint x: 332, endPoint y: 367, distance: 222.1
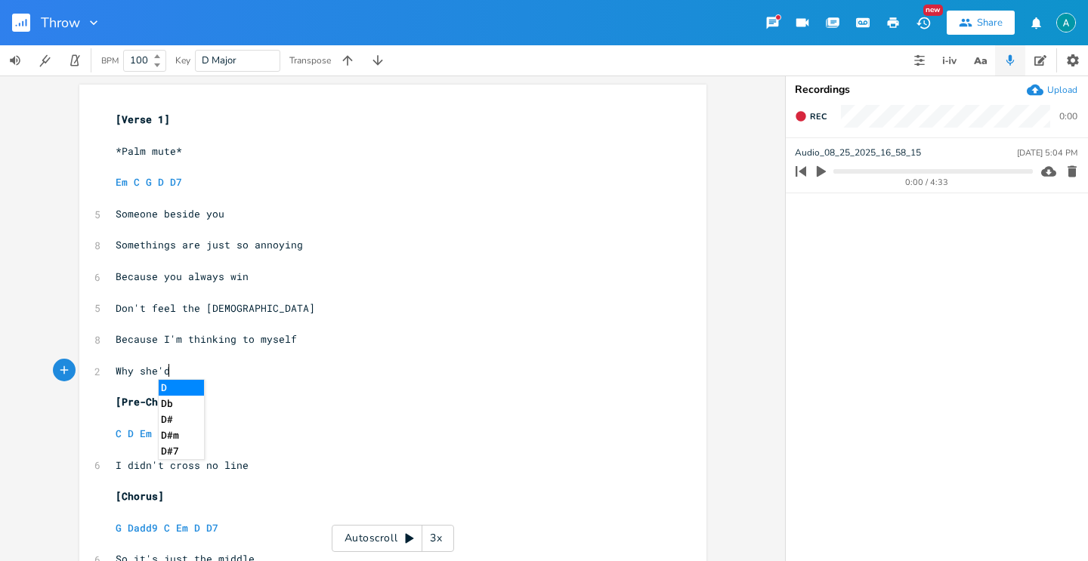
scroll to position [0, 51]
type textarea "Why she'd"
click at [974, 57] on icon "button" at bounding box center [980, 60] width 19 height 19
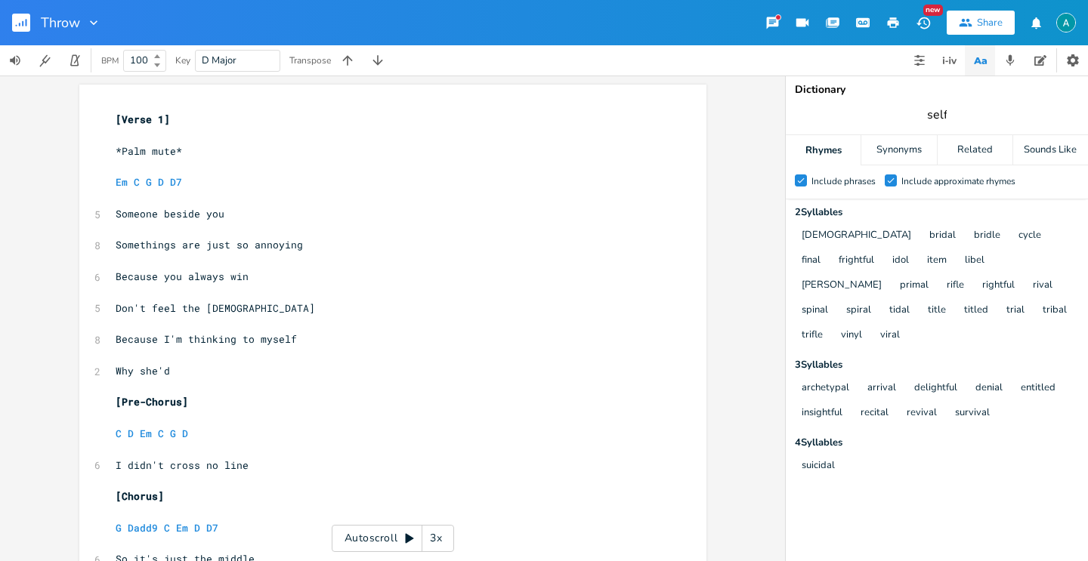
type input "self"
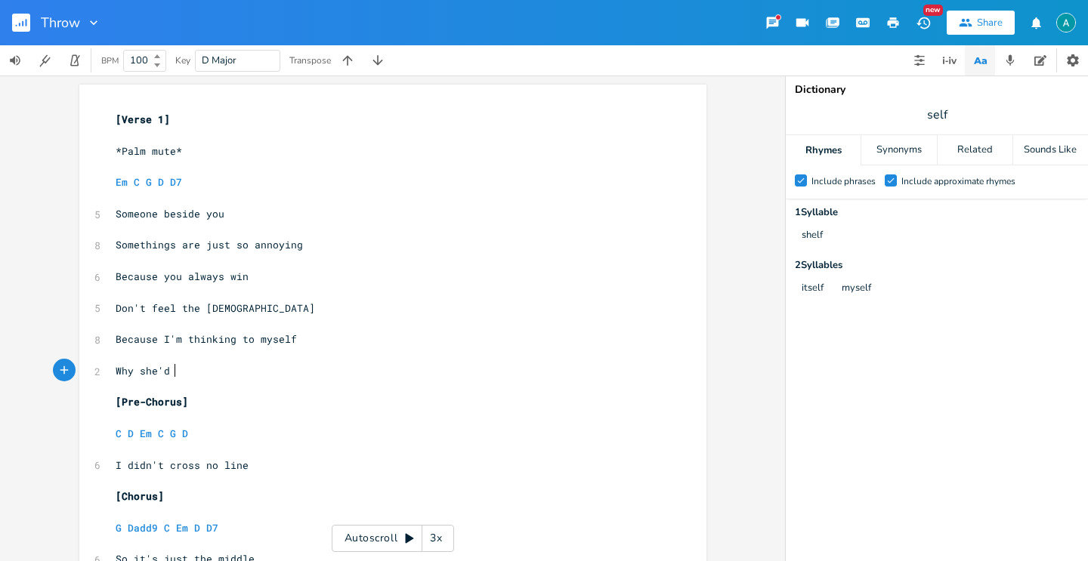
click at [329, 368] on pre "Why she'd" at bounding box center [385, 371] width 545 height 16
type textarea "does she always hurt herself"
click at [898, 196] on div "Check Include phrases Check Include approximate rhymes" at bounding box center [937, 181] width 302 height 33
click at [898, 186] on label "Check Include approximate rhymes" at bounding box center [950, 181] width 131 height 15
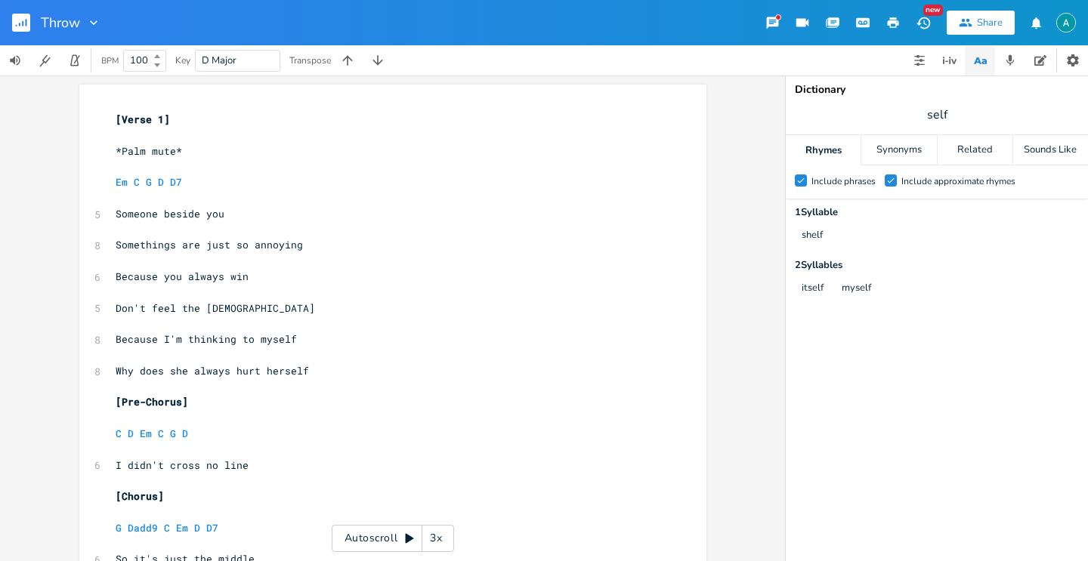
click at [885, 186] on input "Check Include approximate rhymes" at bounding box center [885, 181] width 0 height 10
click at [898, 186] on label "Include approximate rhymes" at bounding box center [950, 181] width 131 height 15
click at [885, 186] on input "Include approximate rhymes" at bounding box center [885, 181] width 0 height 10
type input "myself"
click at [147, 375] on span "Why does she always hurt herself" at bounding box center [212, 371] width 193 height 14
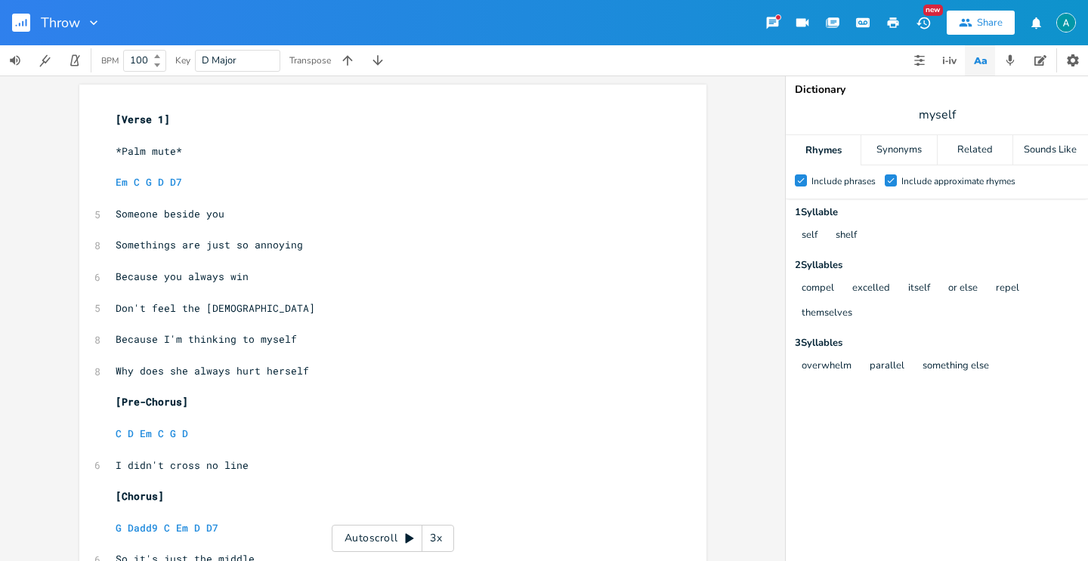
scroll to position [0, 0]
click at [147, 375] on span "Why does she always hurt herself" at bounding box center [212, 371] width 193 height 14
type textarea "is"
drag, startPoint x: 217, startPoint y: 374, endPoint x: 329, endPoint y: 372, distance: 111.8
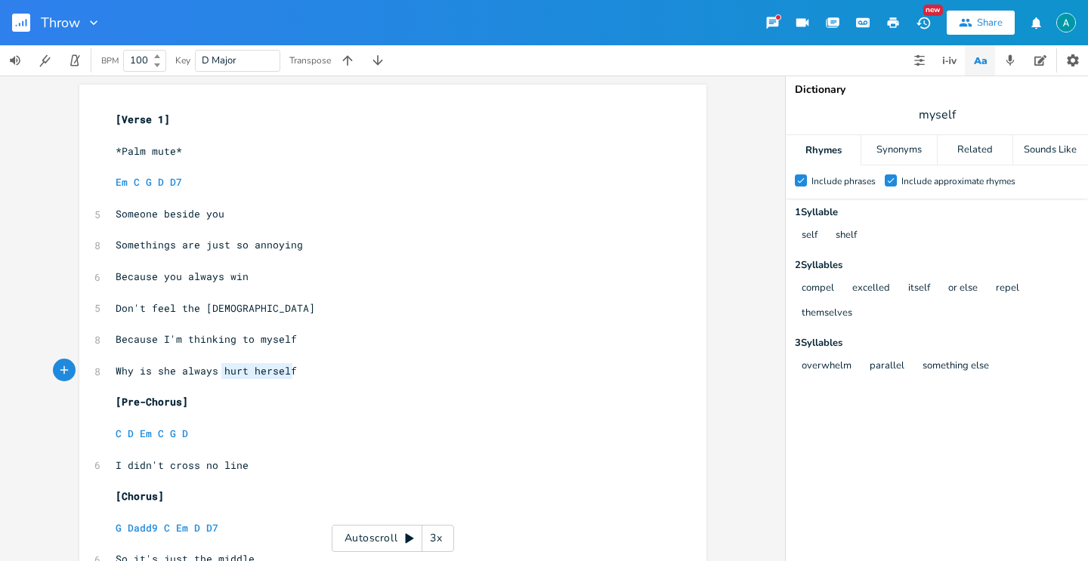
click at [328, 370] on pre "Why is she always hurt herself" at bounding box center [385, 371] width 545 height 16
type textarea "overwhe"
type textarea "helmed"
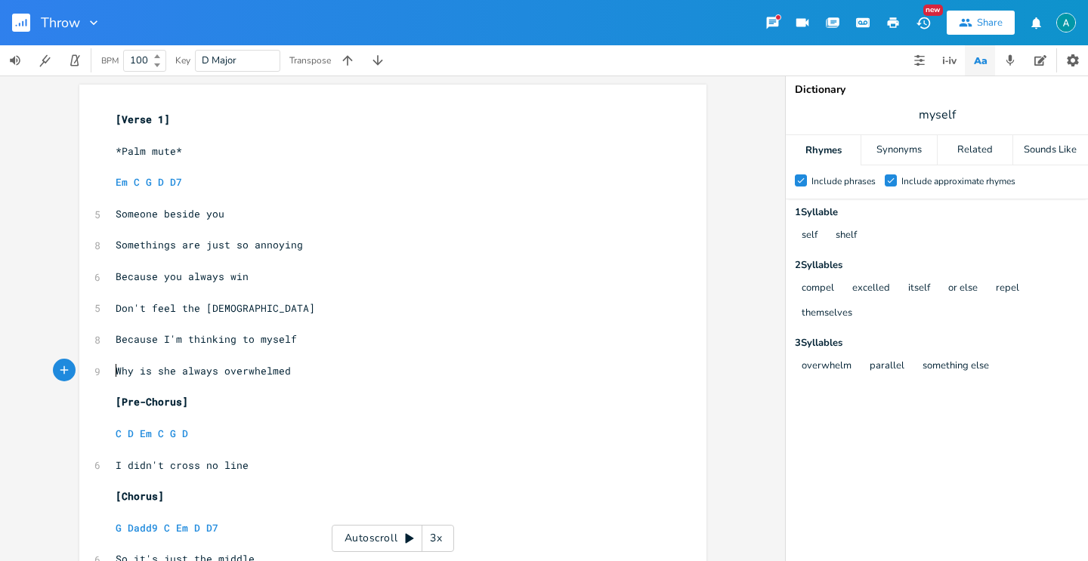
click at [116, 371] on span "Why is she always overwhelmed" at bounding box center [203, 371] width 175 height 14
type textarea """
click at [334, 366] on pre ""Why is she always overwhelmed" at bounding box center [385, 371] width 545 height 16
type textarea """
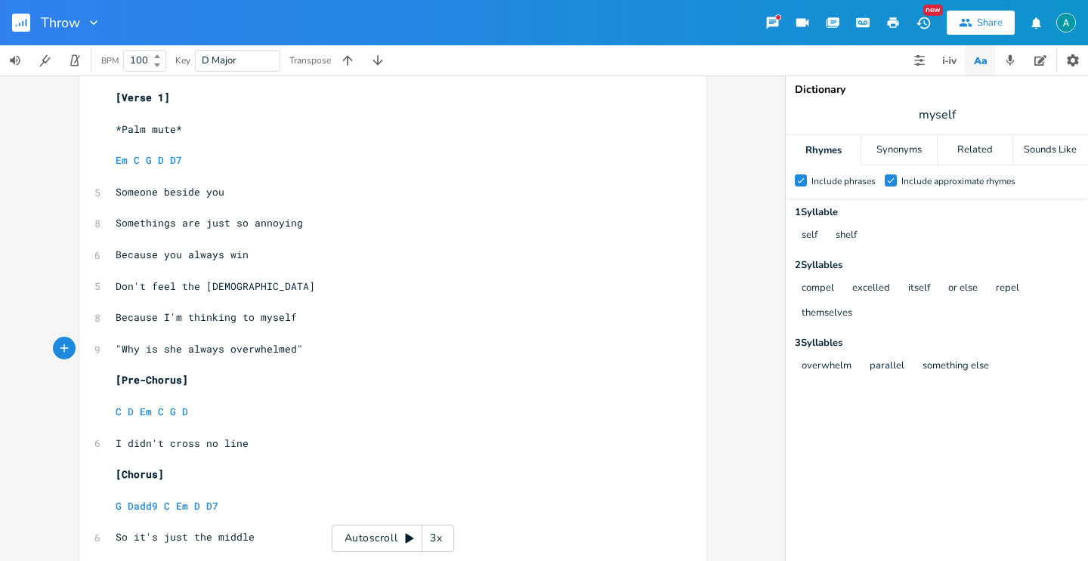
scroll to position [15, 0]
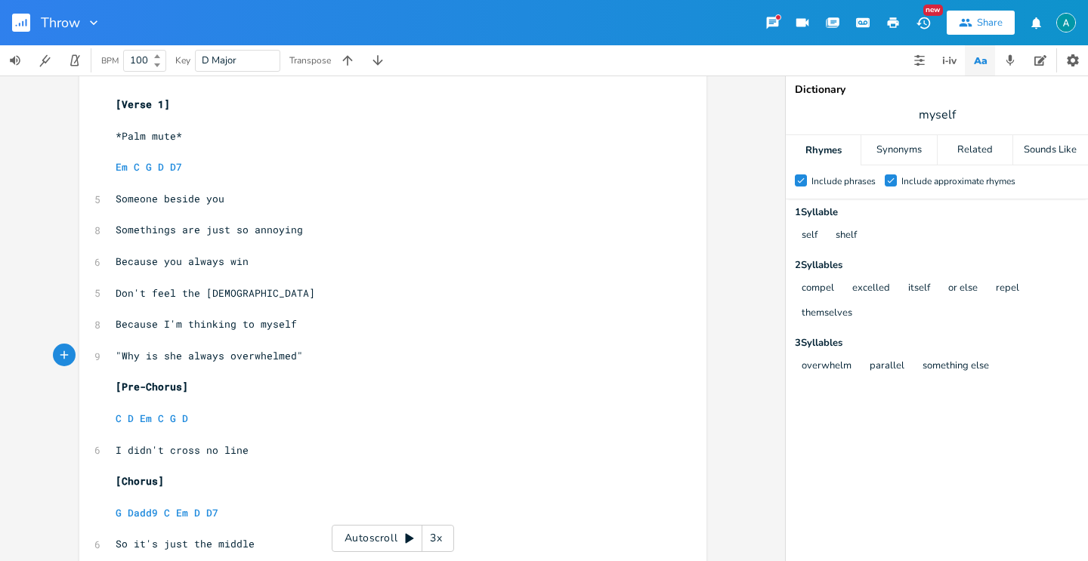
click at [179, 263] on span "Because you always win" at bounding box center [182, 262] width 133 height 14
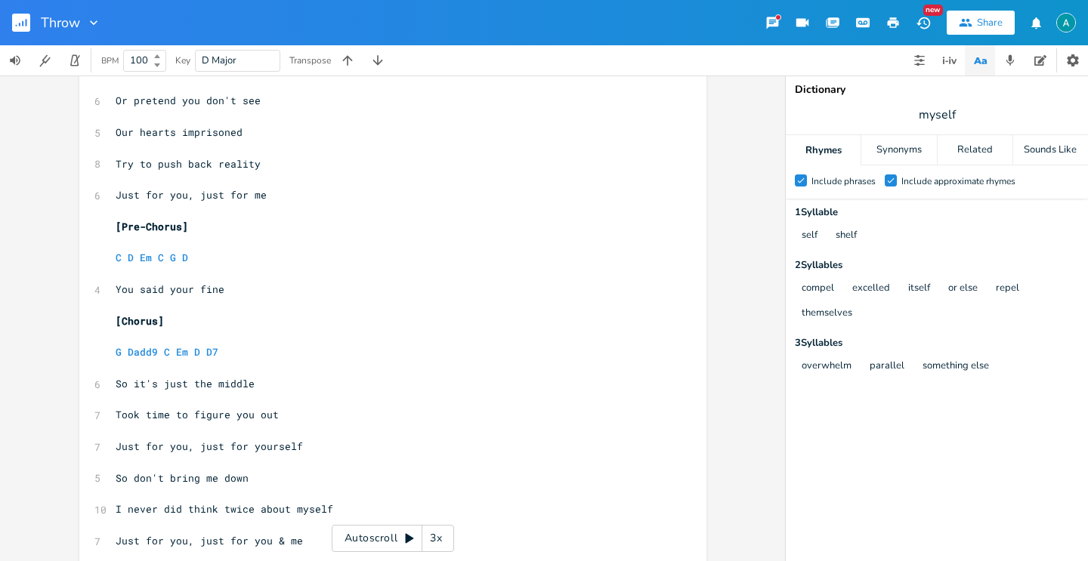
scroll to position [838, 0]
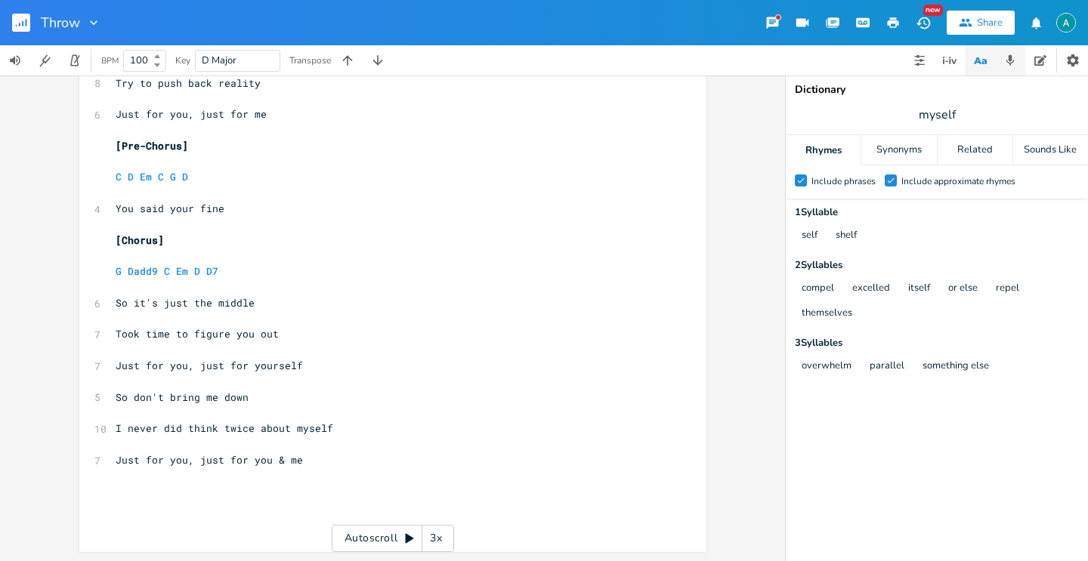
type textarea "you"
click at [1008, 61] on icon "button" at bounding box center [1010, 61] width 14 height 14
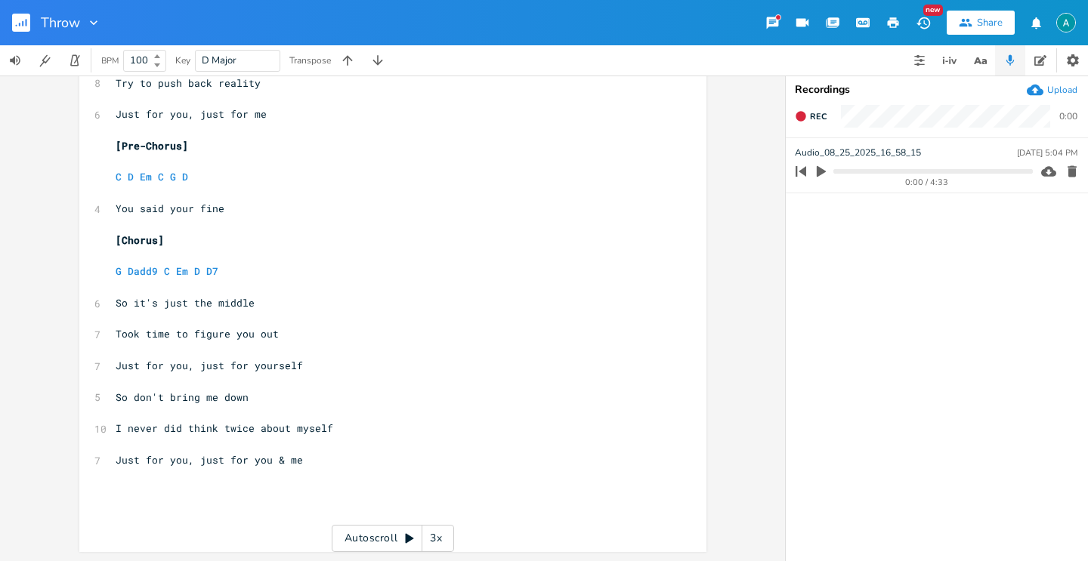
click at [821, 167] on icon "button" at bounding box center [821, 172] width 14 height 14
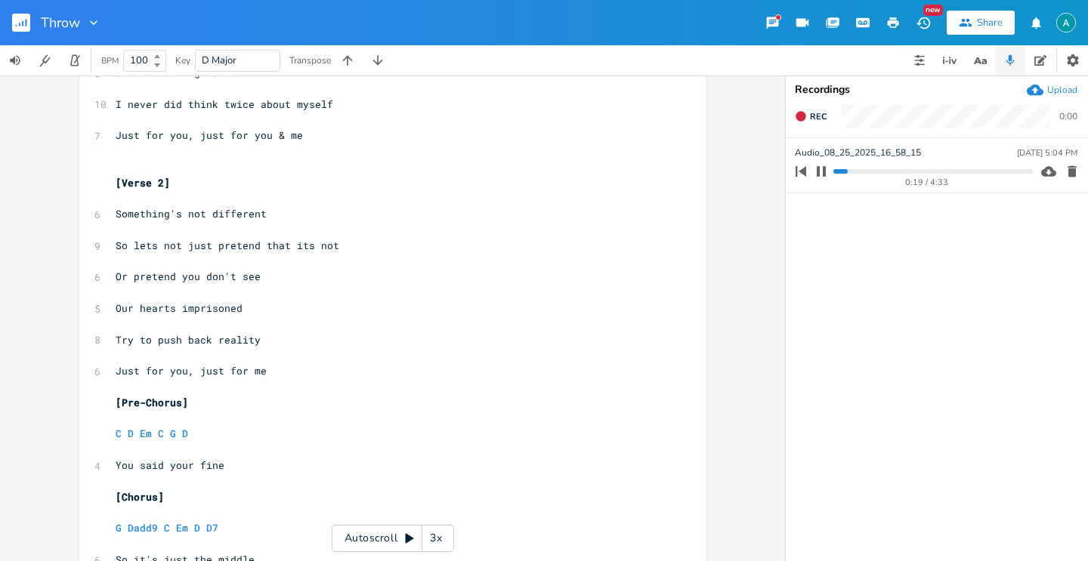
scroll to position [580, 0]
click at [206, 342] on span "Try to push back reality" at bounding box center [188, 341] width 145 height 14
type textarea "on"
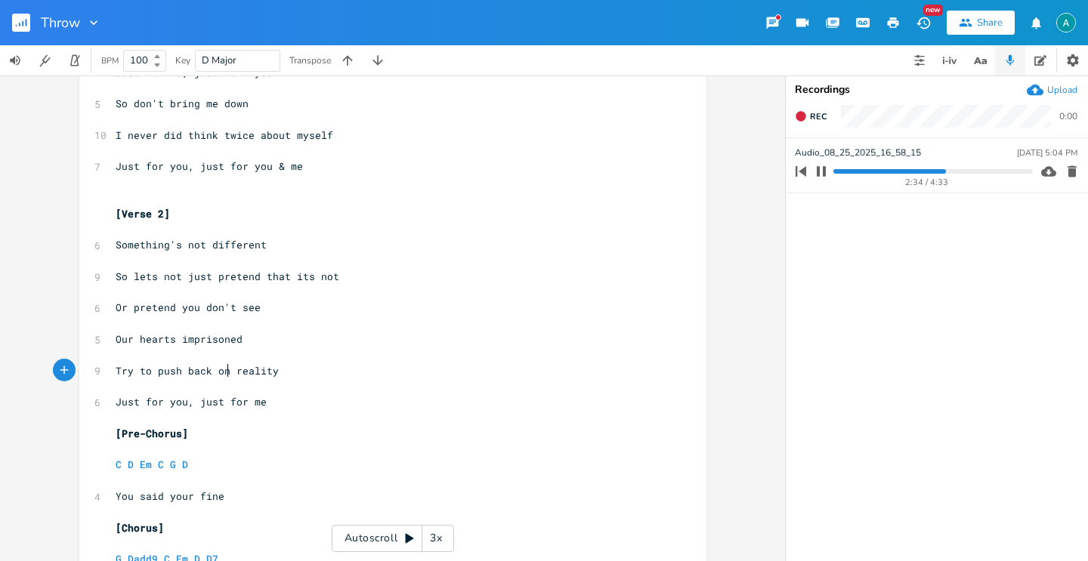
scroll to position [548, 0]
click at [187, 199] on pre "​" at bounding box center [385, 200] width 545 height 16
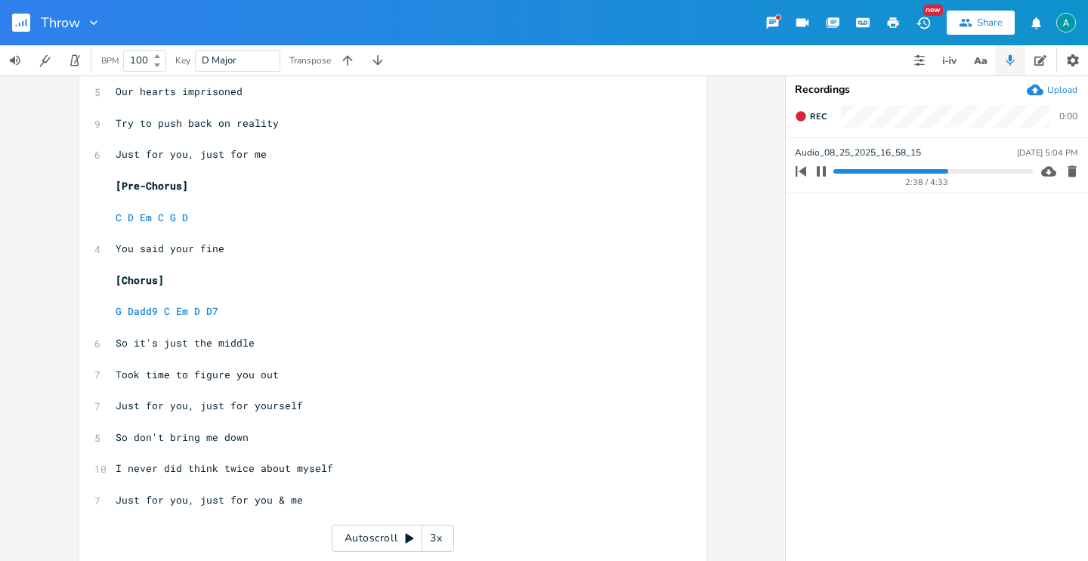
scroll to position [781, 0]
click at [1012, 169] on progress at bounding box center [932, 171] width 199 height 5
click at [816, 168] on icon "button" at bounding box center [821, 172] width 14 height 14
click at [999, 171] on progress at bounding box center [932, 171] width 199 height 5
click at [985, 169] on progress at bounding box center [932, 171] width 199 height 5
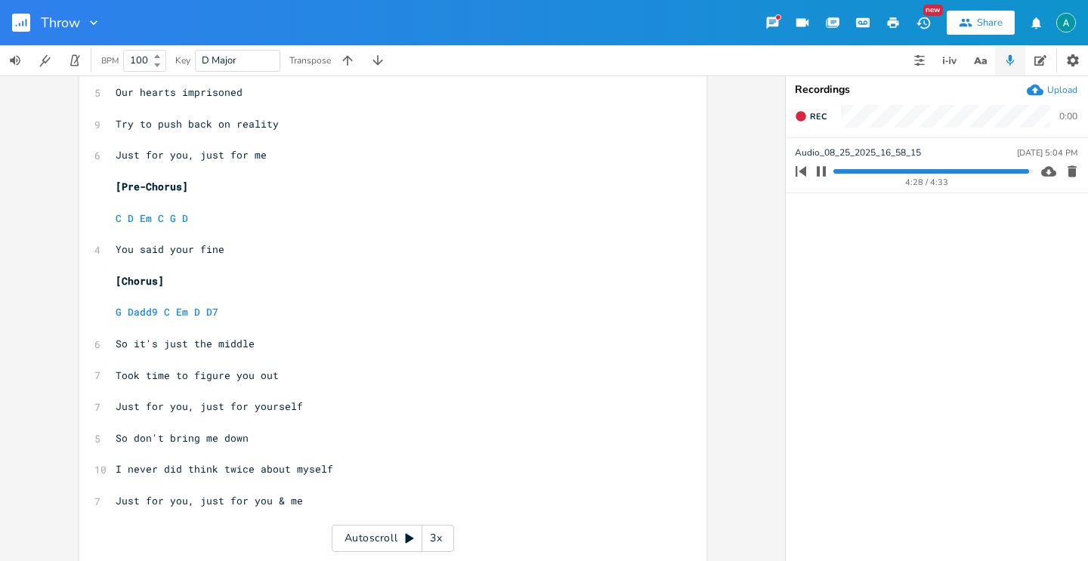
click at [999, 172] on progress at bounding box center [932, 171] width 199 height 5
click at [869, 172] on progress at bounding box center [932, 171] width 199 height 5
click at [823, 169] on icon "button" at bounding box center [821, 172] width 14 height 14
click at [818, 172] on icon "button" at bounding box center [821, 171] width 9 height 10
